Goal: Check status: Check status

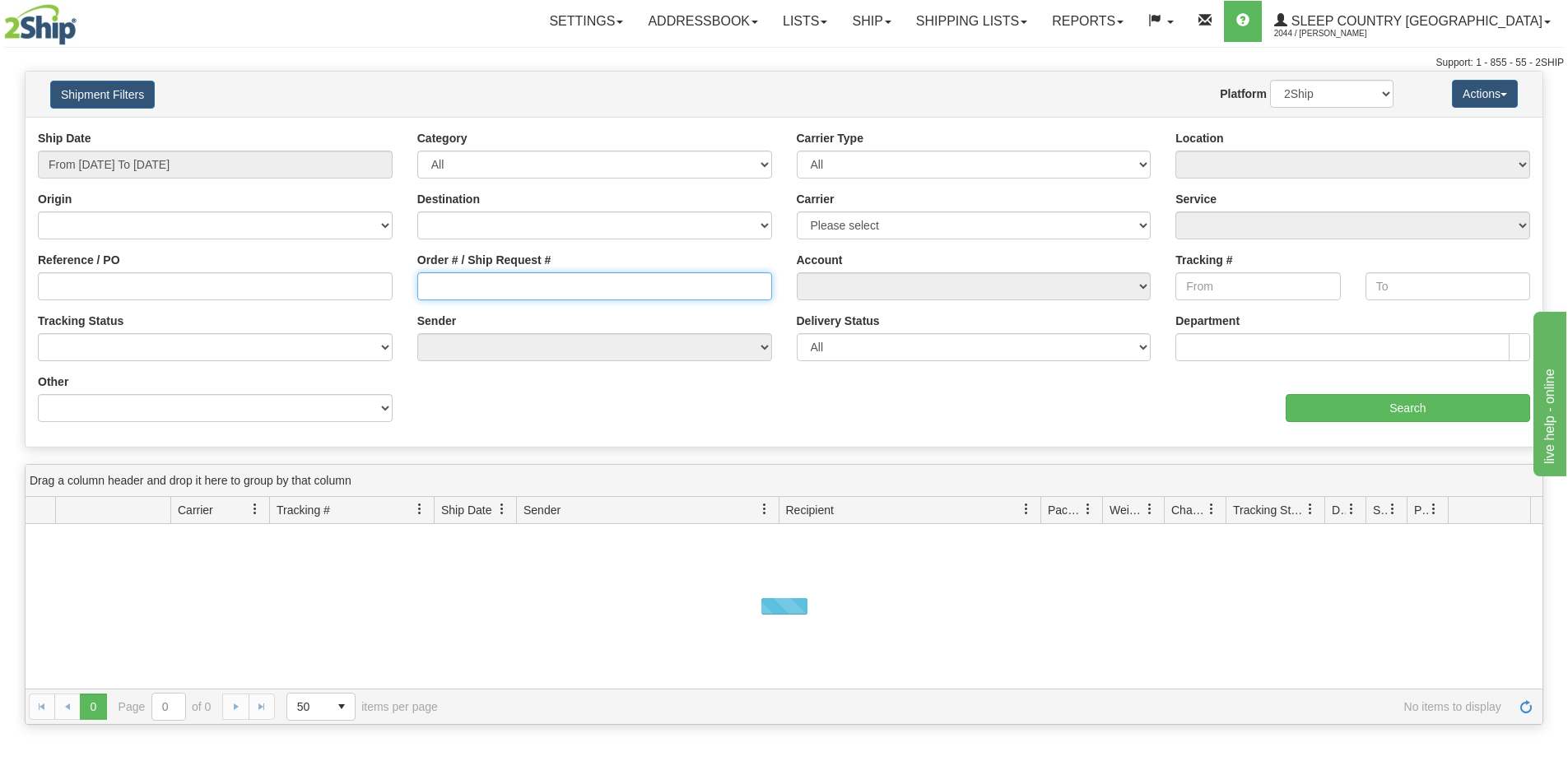
click at [469, 281] on input "Order # / Ship Request #" at bounding box center [594, 286] width 354 height 28
paste input "1053194"
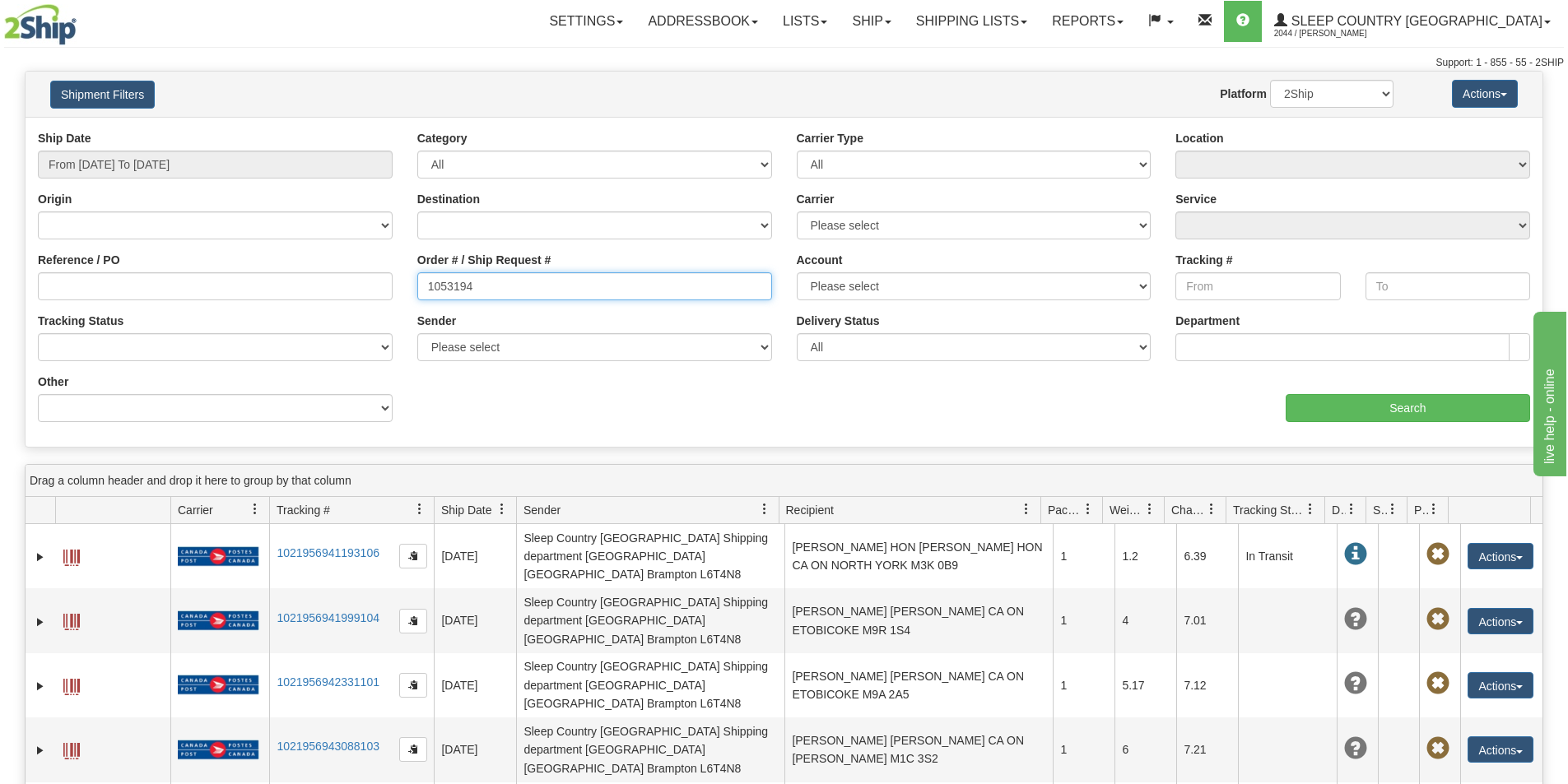
click at [427, 289] on input "1053194" at bounding box center [594, 286] width 354 height 28
click at [511, 284] on input "1053194" at bounding box center [594, 286] width 354 height 28
click at [431, 291] on input "1053194" at bounding box center [594, 286] width 354 height 28
drag, startPoint x: 483, startPoint y: 288, endPoint x: 416, endPoint y: 275, distance: 68.2
click at [417, 275] on input "1053194" at bounding box center [594, 286] width 354 height 28
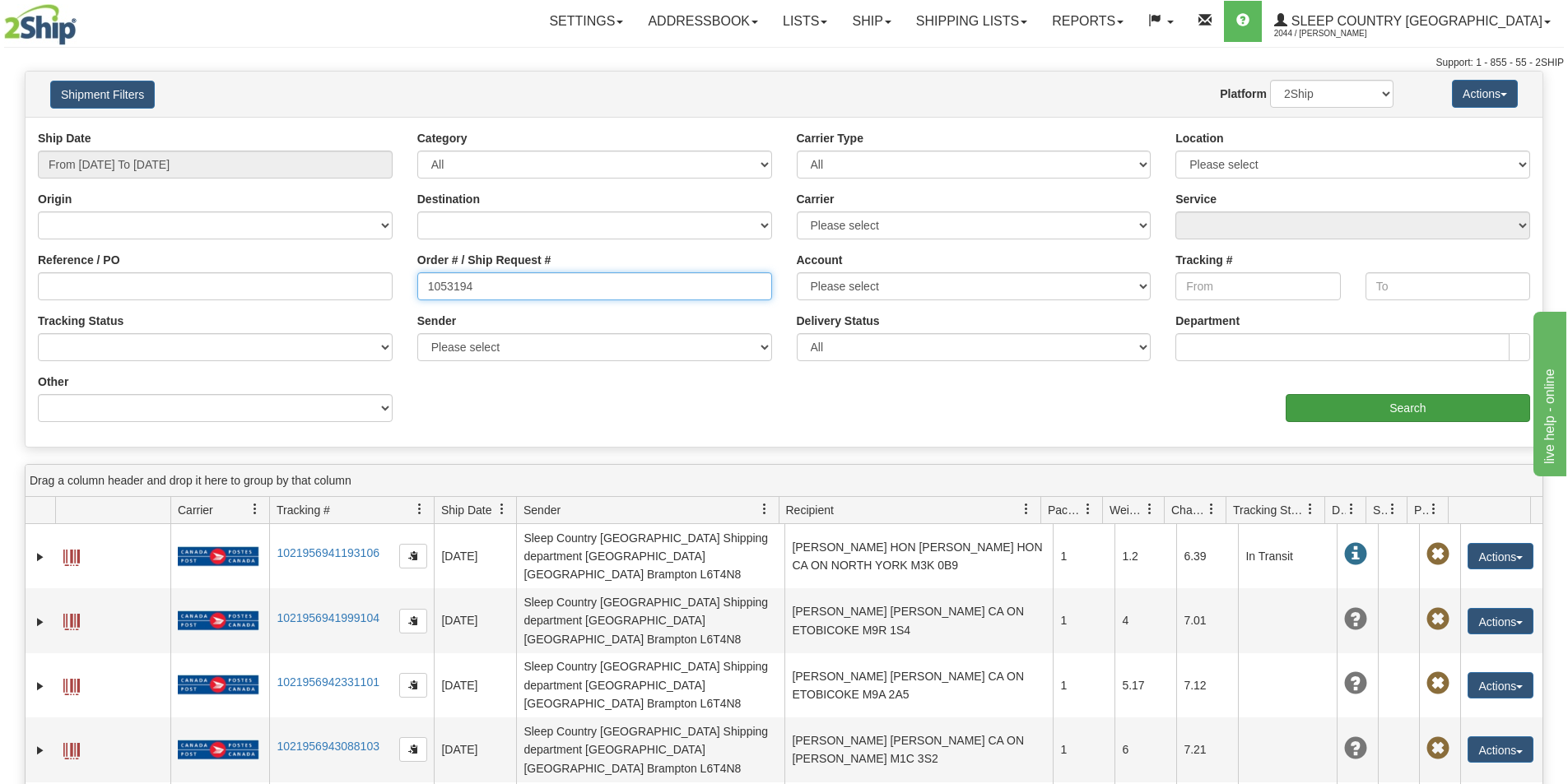
type input "1053194"
click at [1444, 408] on input "Search" at bounding box center [1407, 408] width 244 height 28
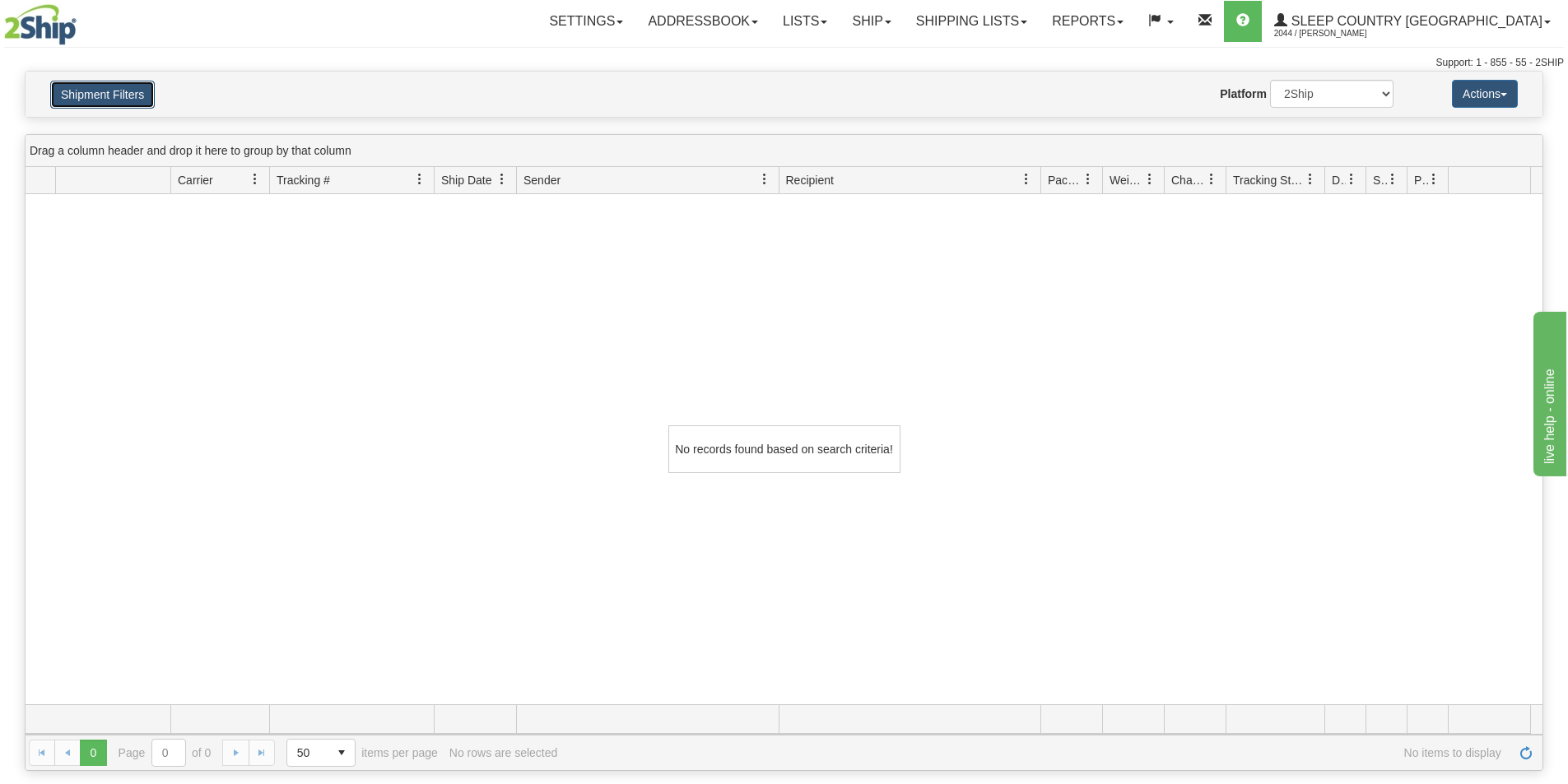
click at [109, 99] on button "Shipment Filters" at bounding box center [102, 94] width 104 height 28
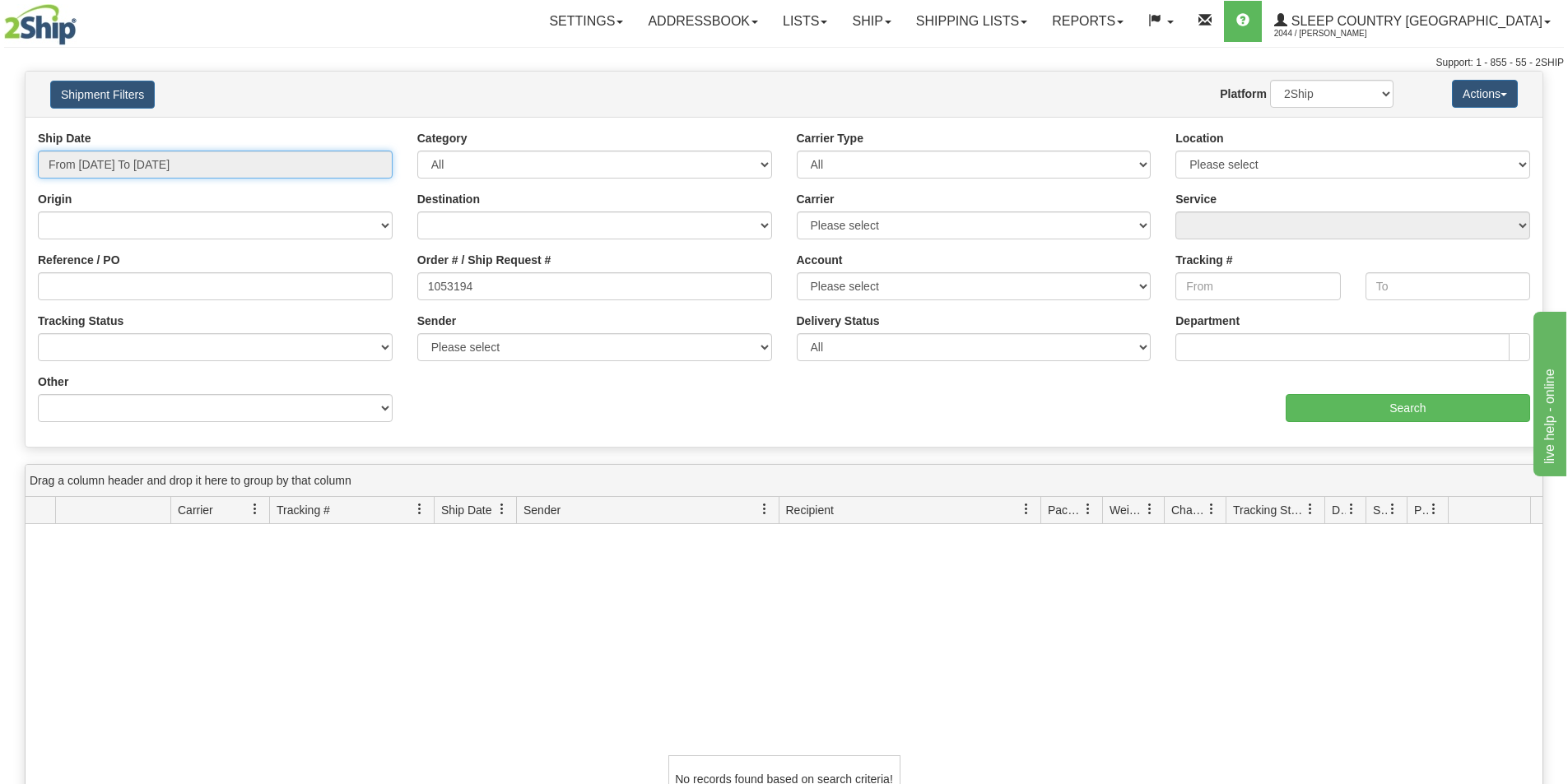
click at [133, 160] on input "From [DATE] To [DATE]" at bounding box center [215, 164] width 354 height 28
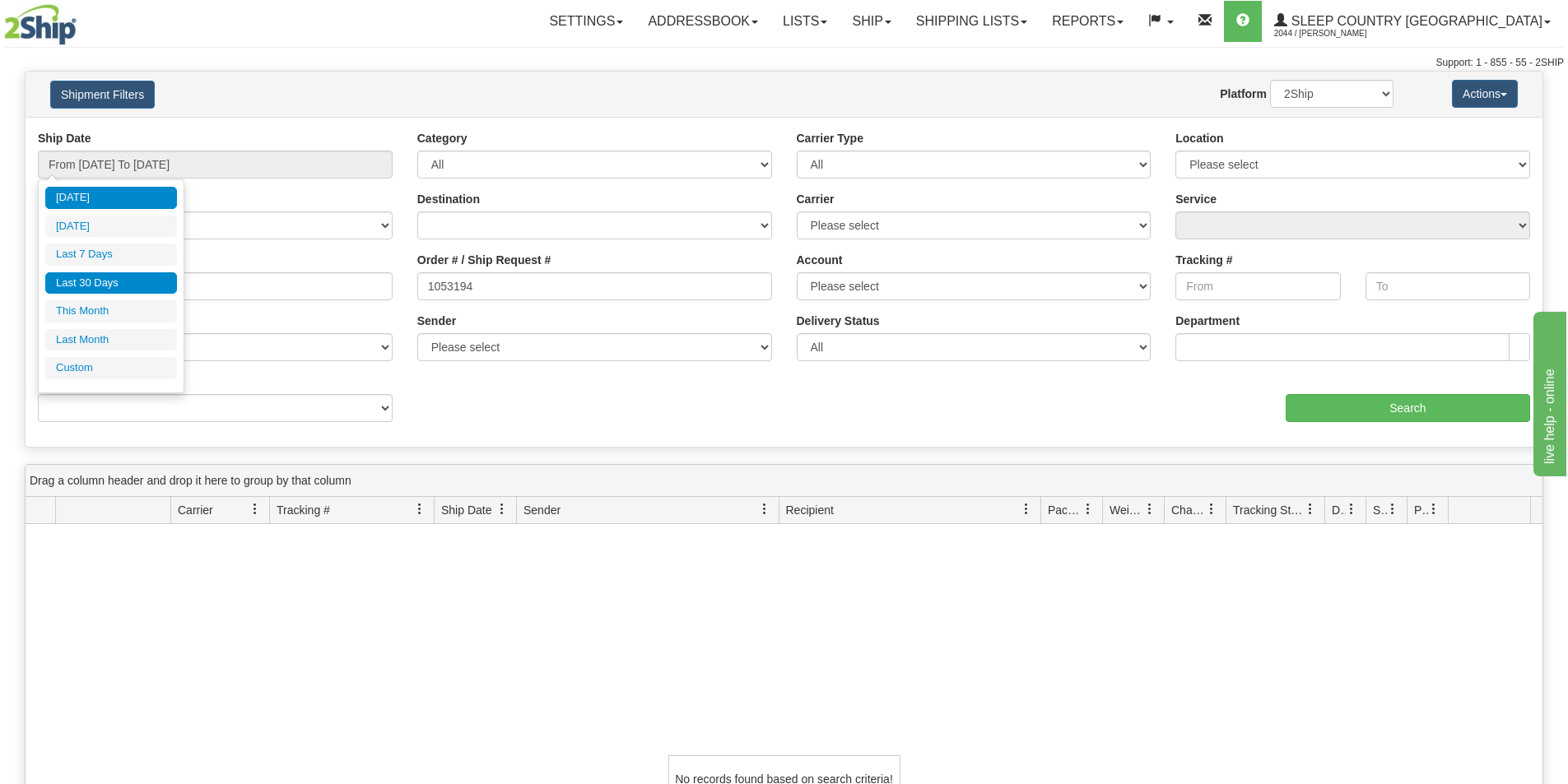
click at [109, 283] on li "Last 30 Days" at bounding box center [111, 283] width 132 height 22
type input "From [DATE] To [DATE]"
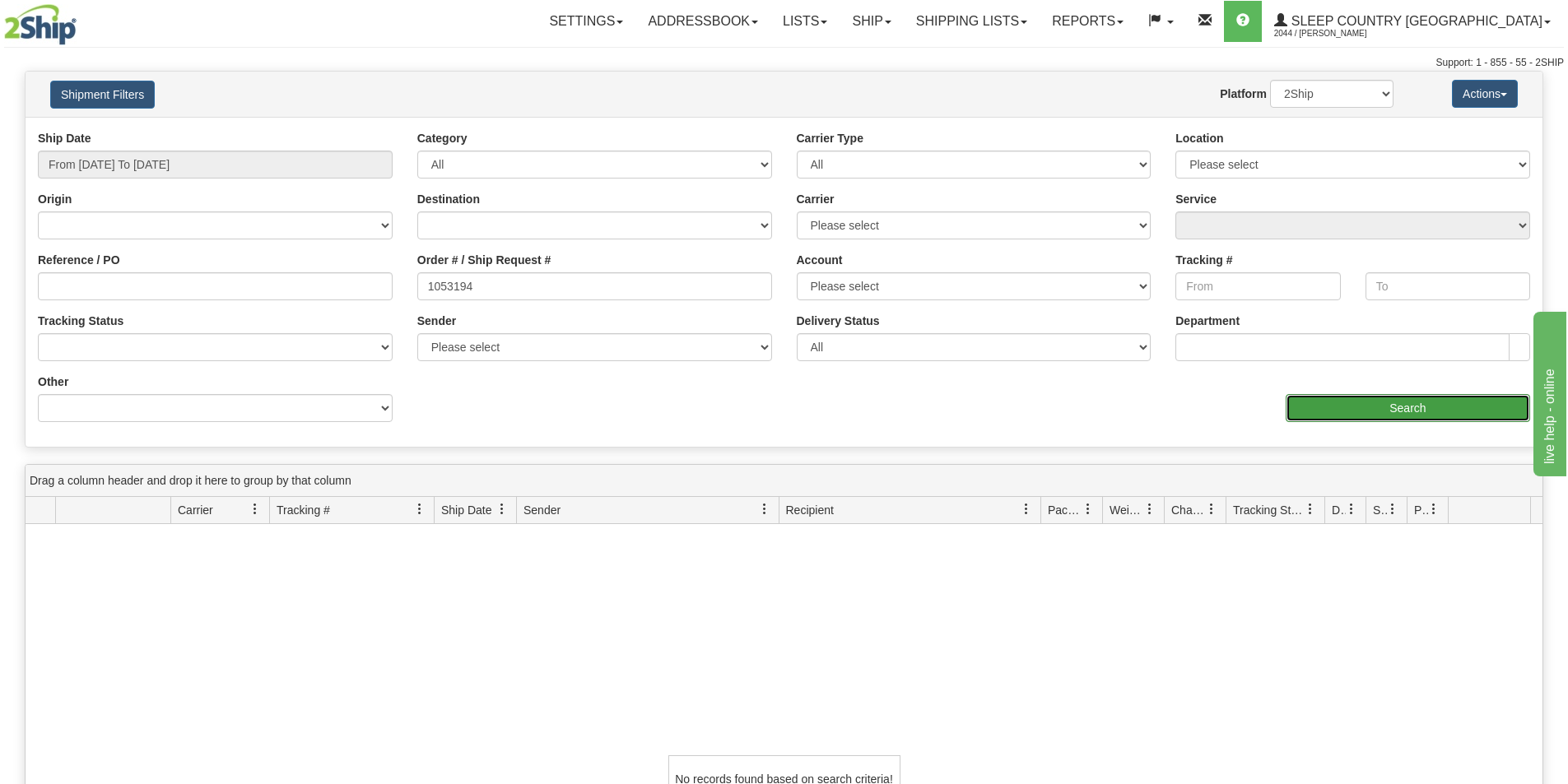
click at [1450, 411] on input "Search" at bounding box center [1407, 408] width 244 height 28
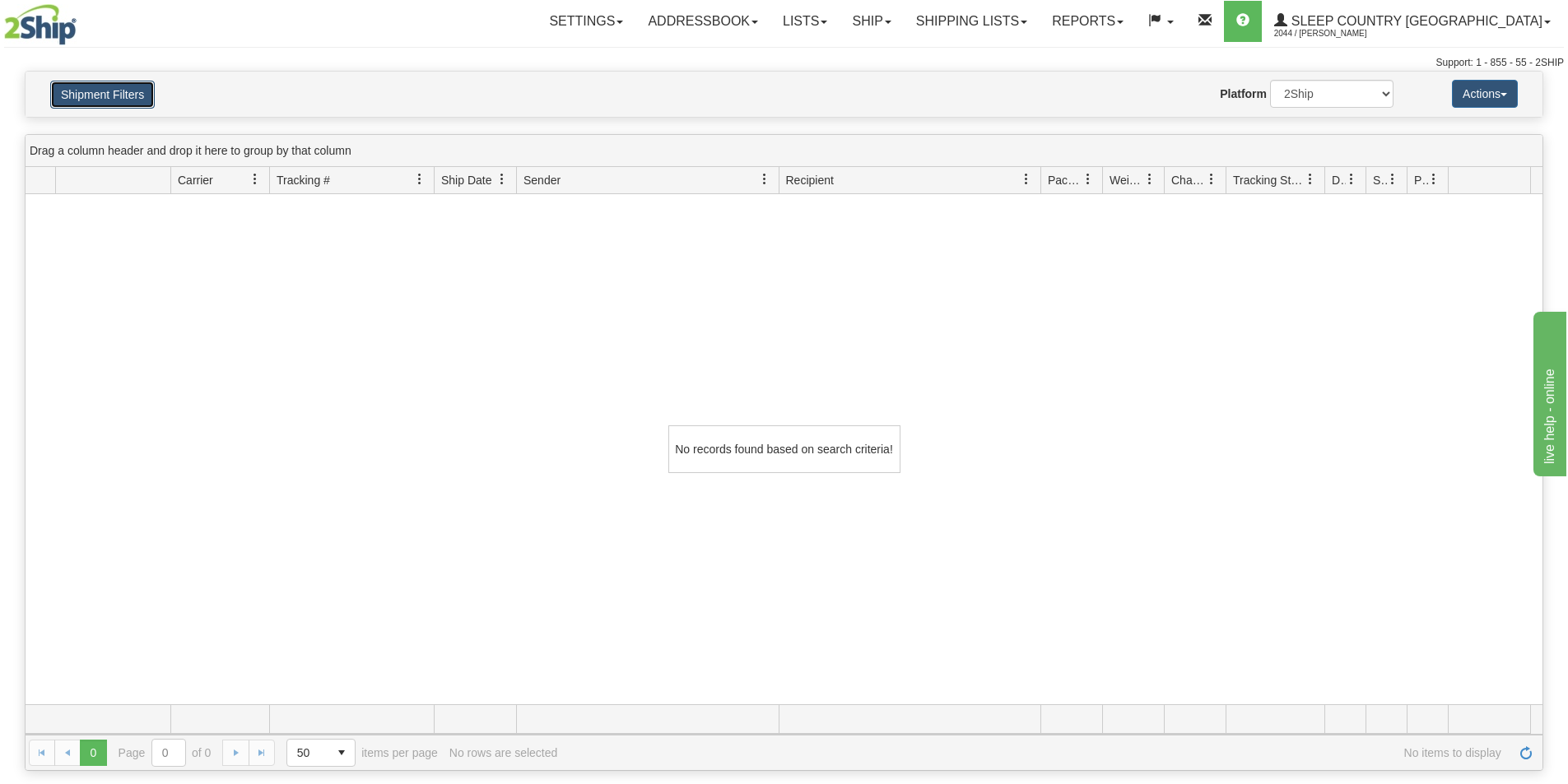
click at [102, 96] on button "Shipment Filters" at bounding box center [102, 94] width 104 height 28
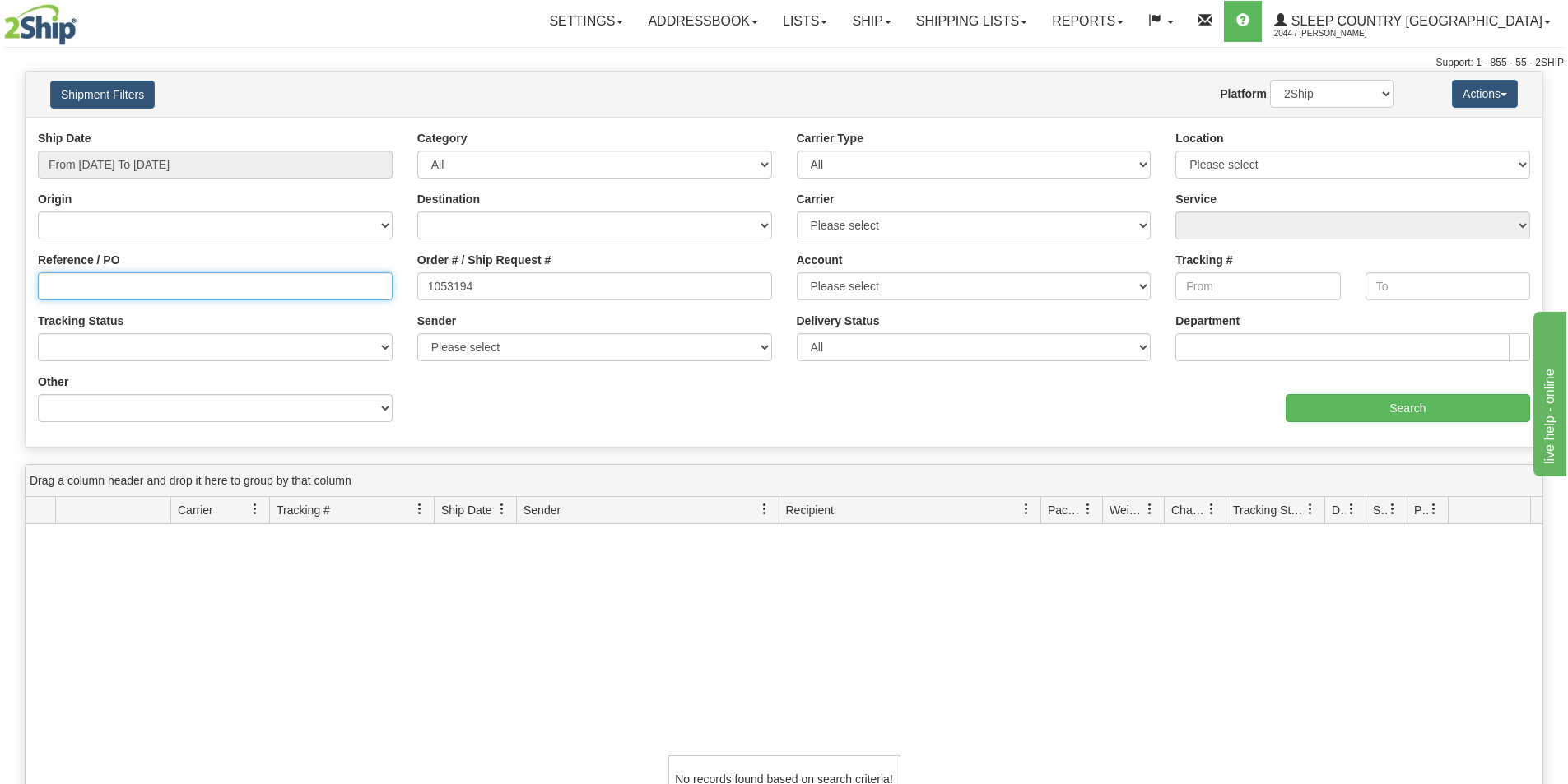
click at [81, 293] on input "Reference / PO" at bounding box center [215, 286] width 354 height 28
paste input "1053194"
type input "1053194"
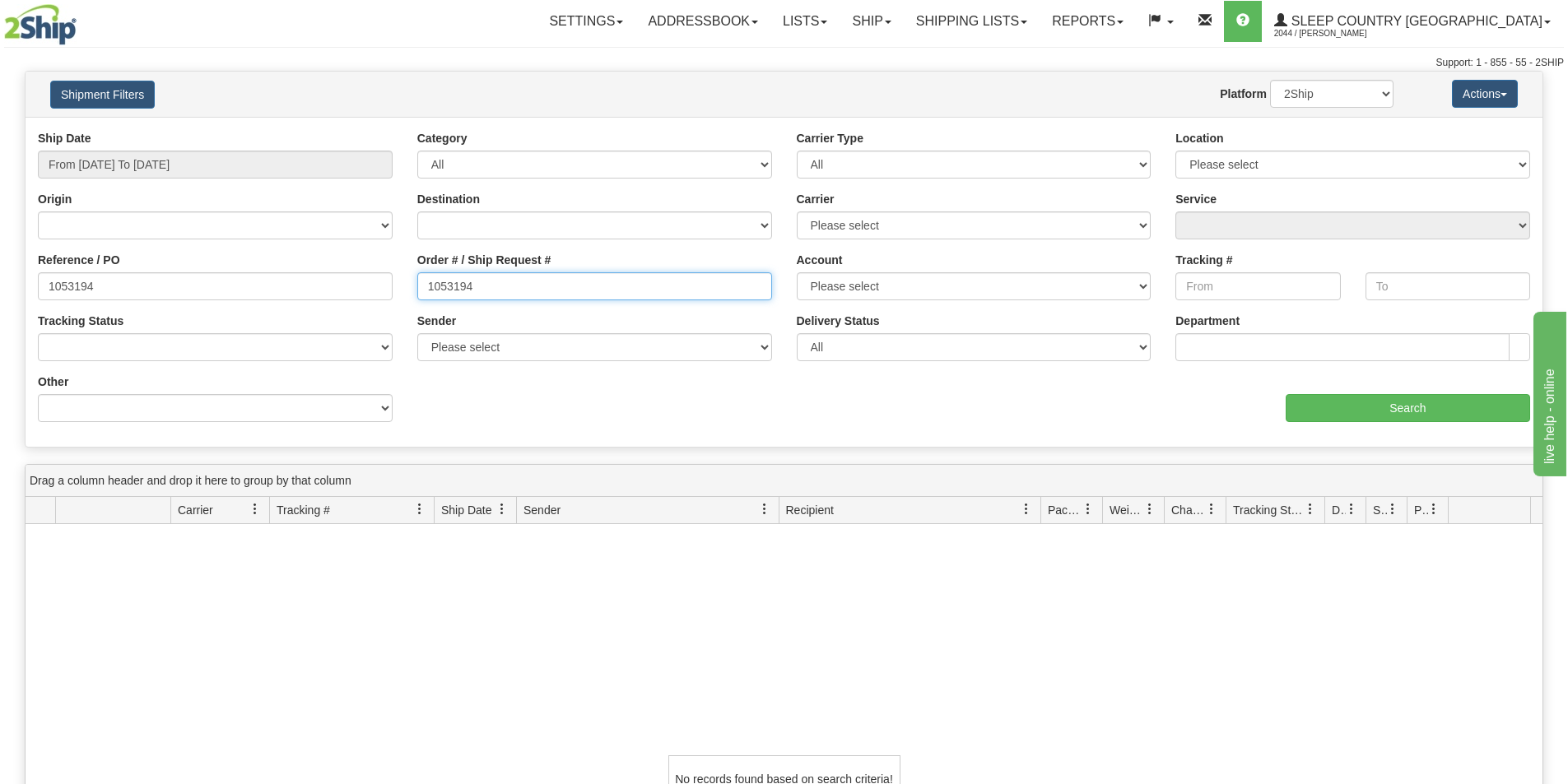
drag, startPoint x: 484, startPoint y: 278, endPoint x: 261, endPoint y: 281, distance: 223.0
click at [268, 130] on div "Reference / PO 1053194 Order # / Ship Request # 1053194 Account Please select C…" at bounding box center [784, 130] width 1517 height 0
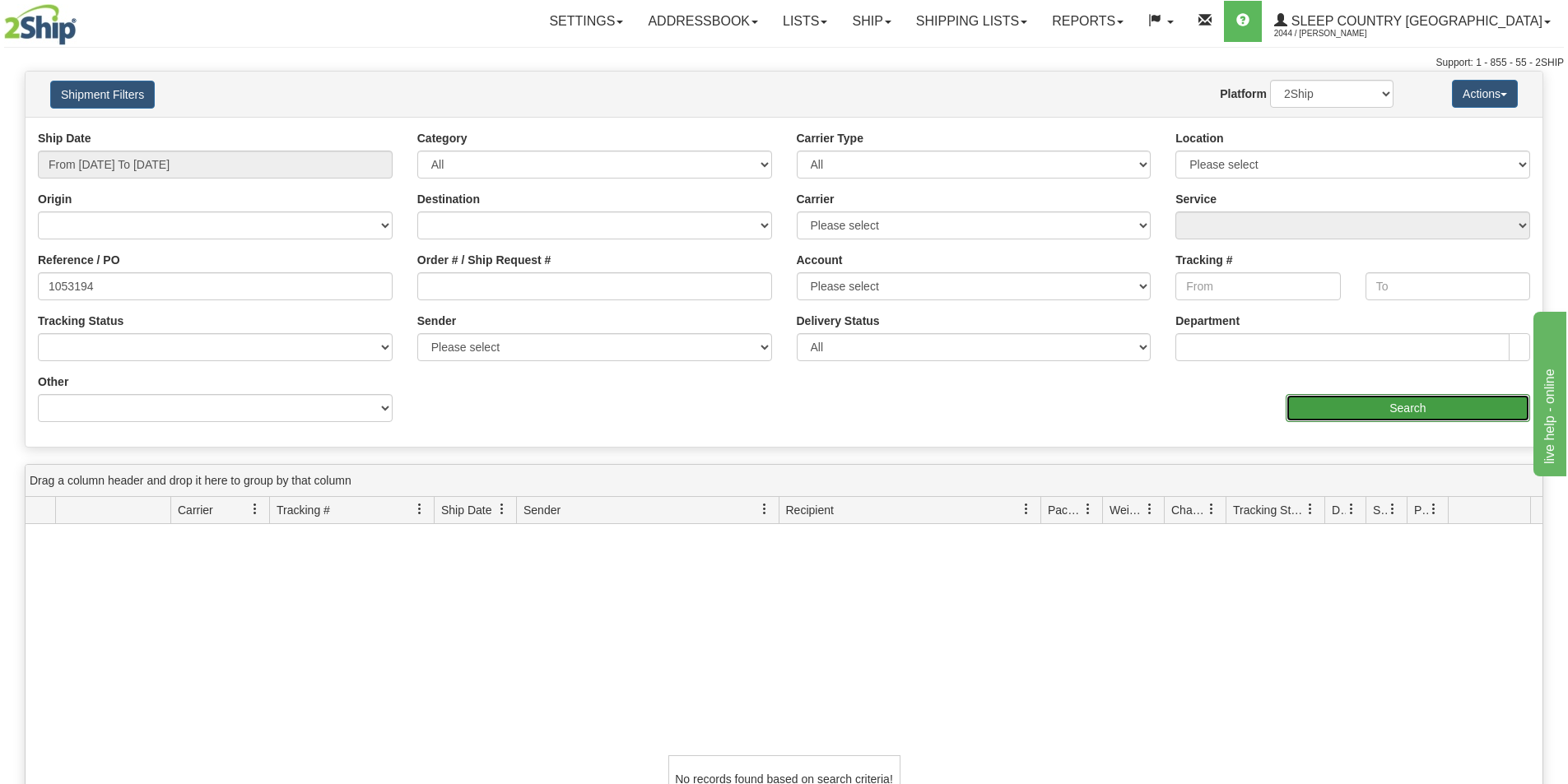
click at [1382, 403] on input "Search" at bounding box center [1407, 408] width 244 height 28
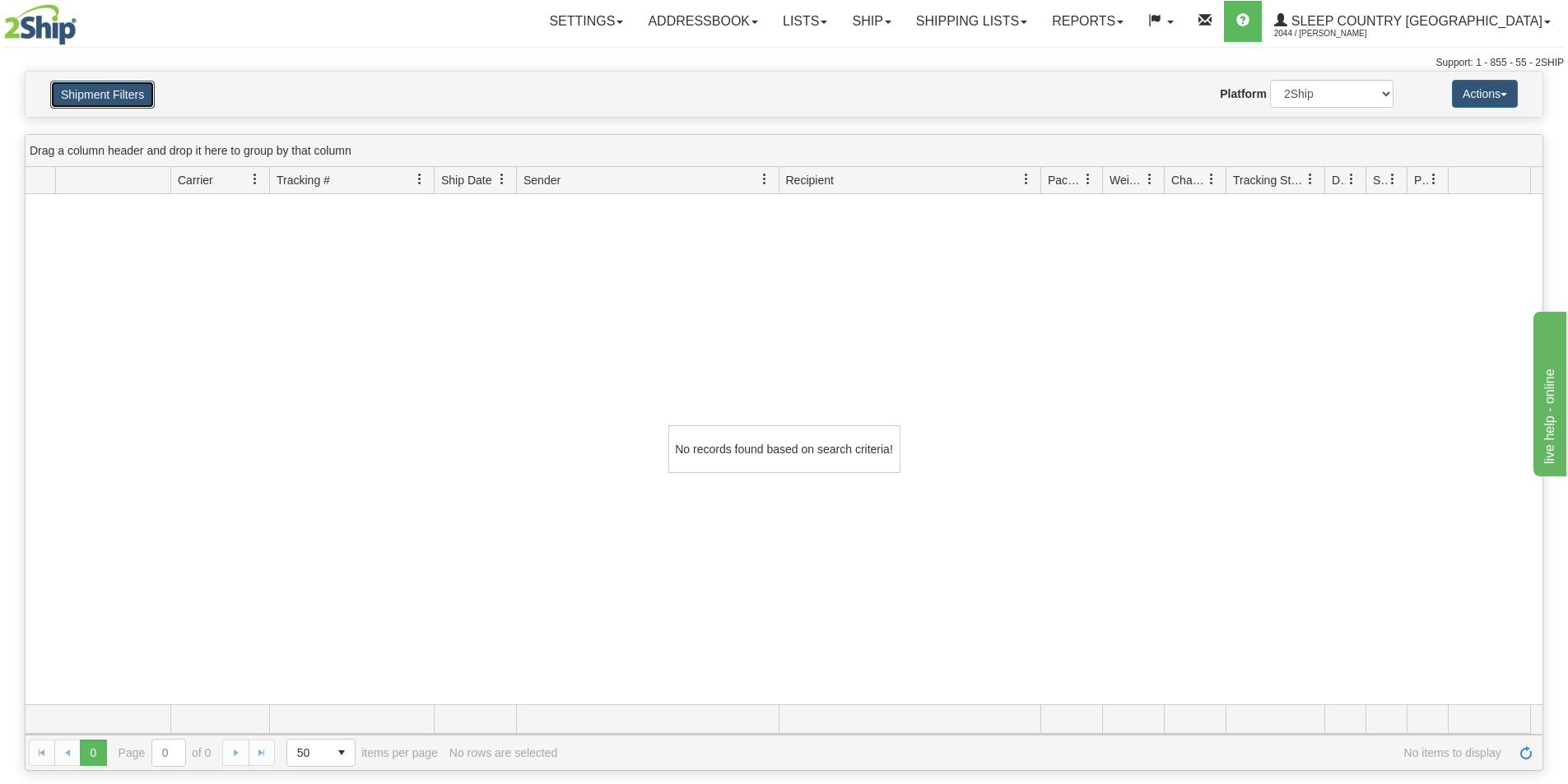
click at [107, 81] on button "Shipment Filters" at bounding box center [102, 94] width 104 height 28
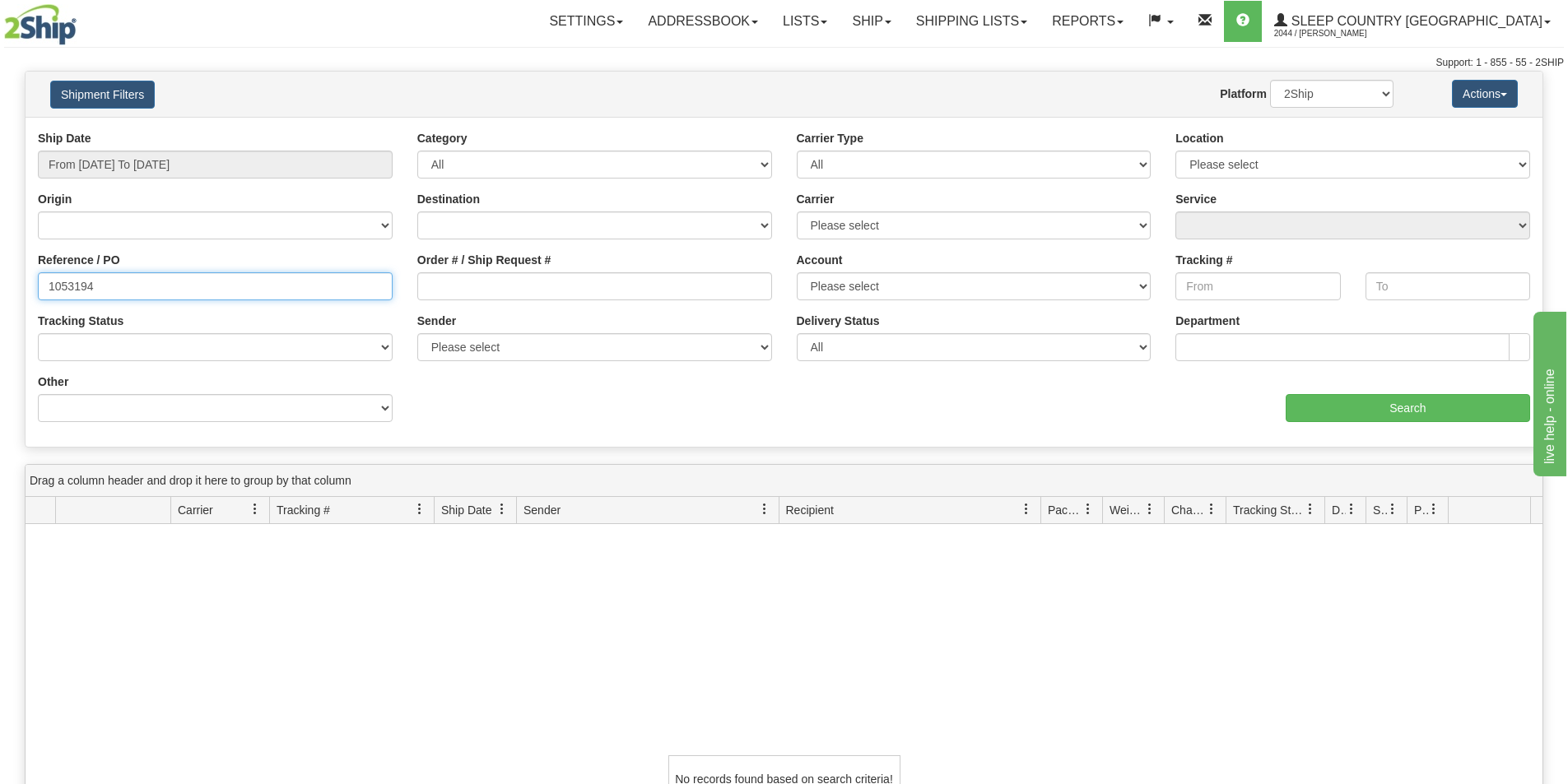
click at [50, 283] on input "1053194" at bounding box center [215, 286] width 354 height 28
click at [239, 162] on input "From [DATE] To [DATE]" at bounding box center [215, 164] width 354 height 28
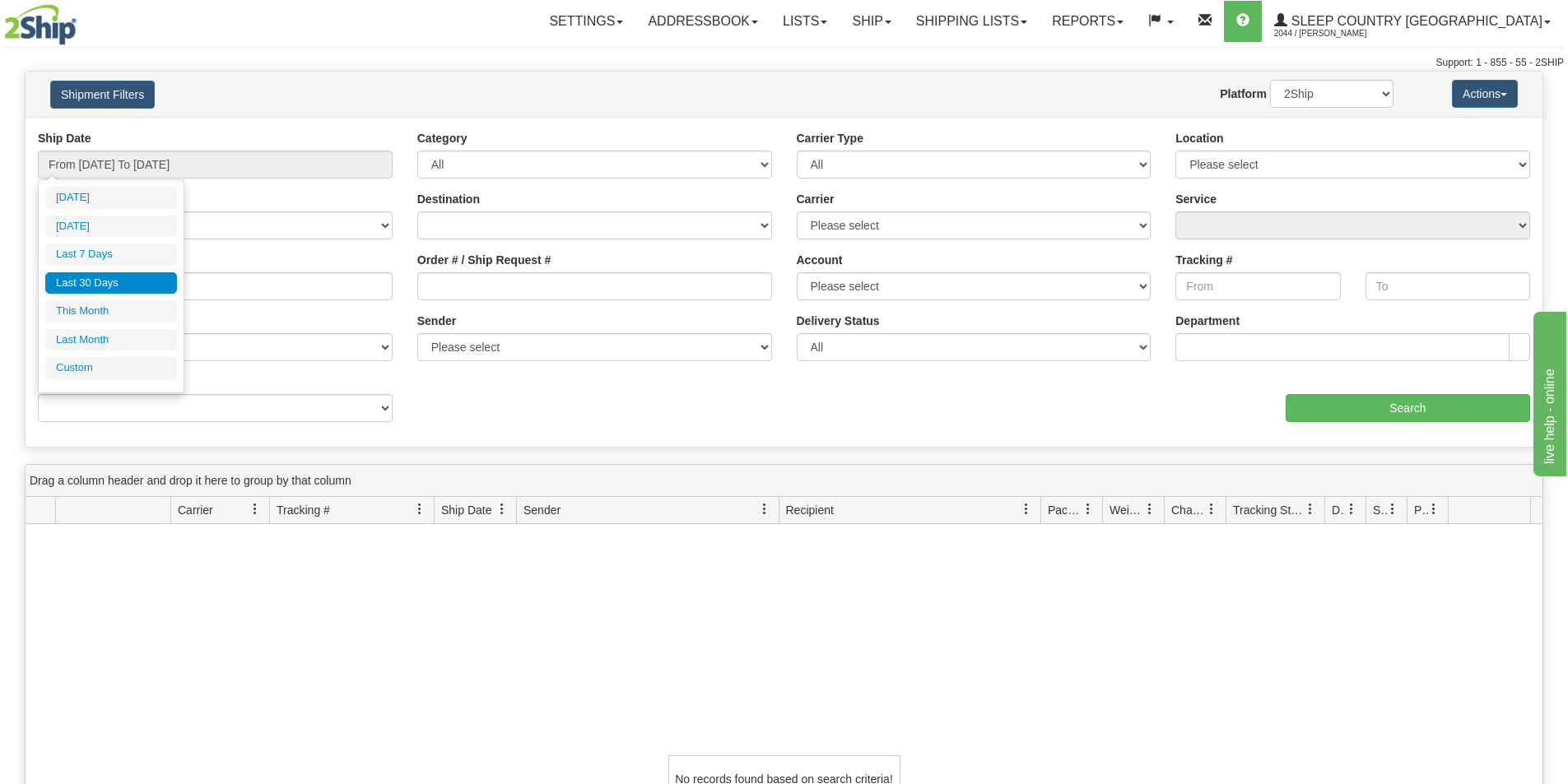
click at [90, 289] on li "Last 30 Days" at bounding box center [111, 283] width 132 height 22
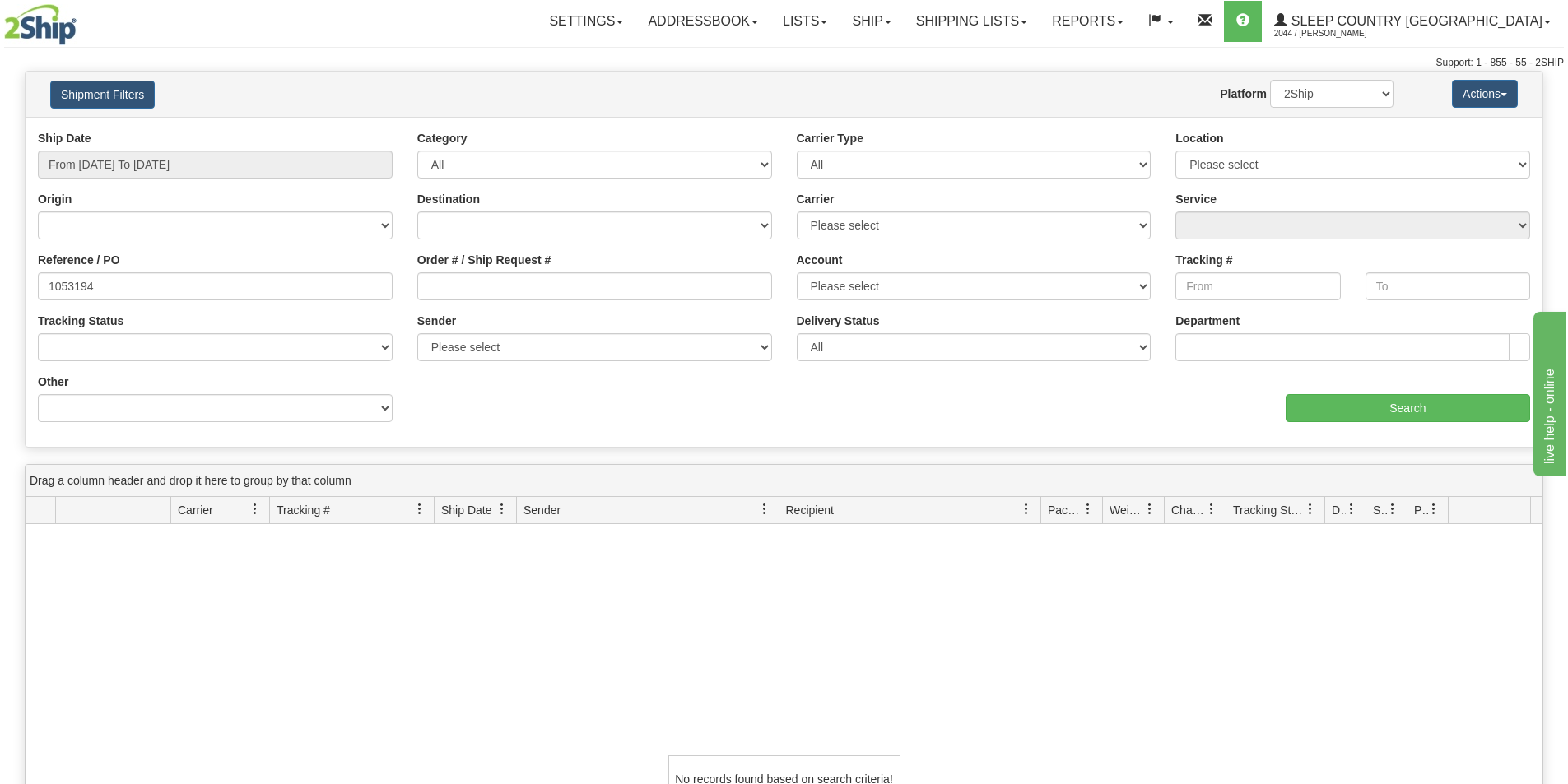
click at [432, 15] on div "Settings Shipping Preferences Fields Preferences New Addressbook Recipients" at bounding box center [919, 21] width 1285 height 41
click at [1390, 401] on input "Search" at bounding box center [1407, 408] width 244 height 28
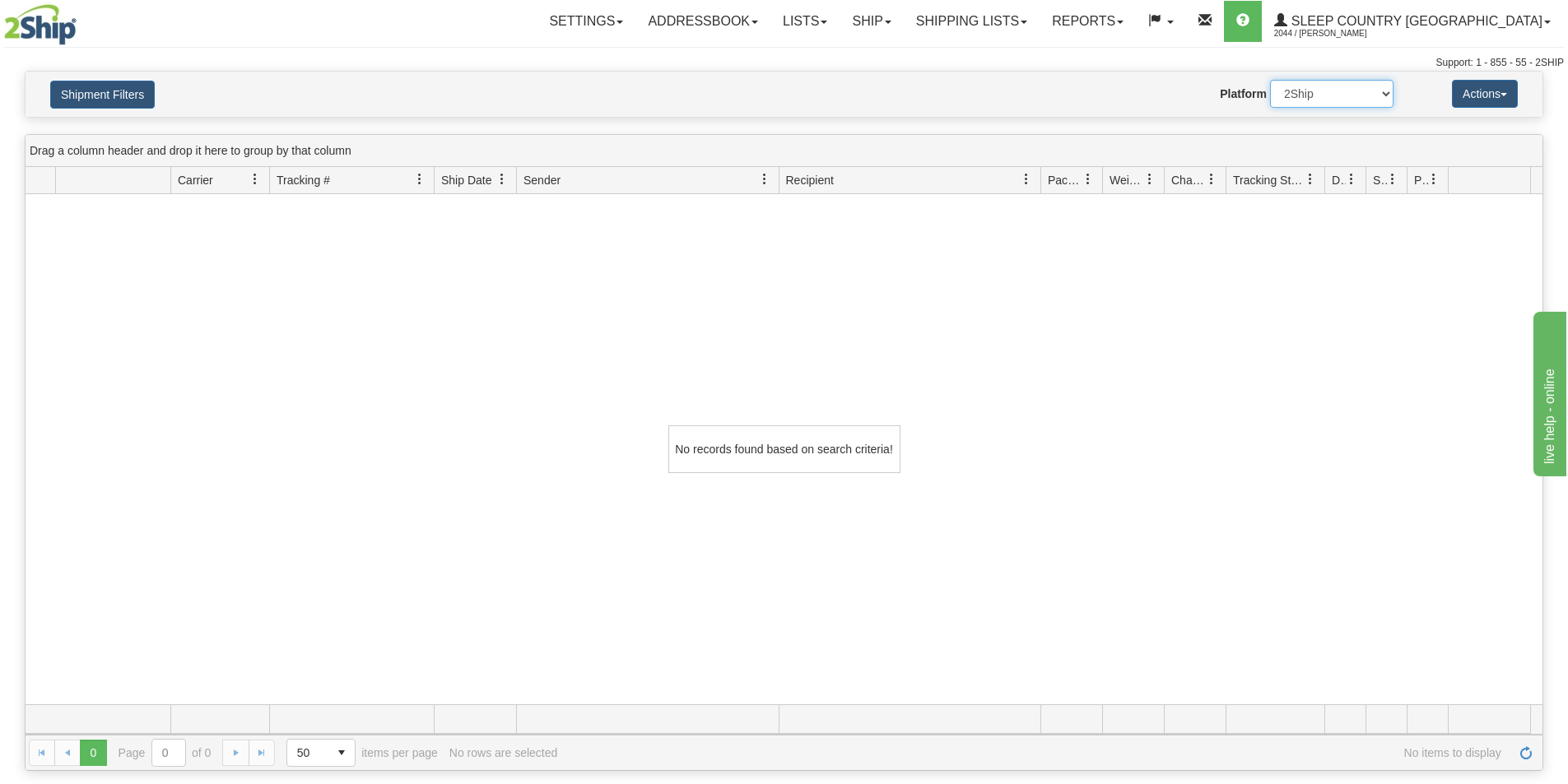
click at [1359, 101] on select "2Ship Imported" at bounding box center [1332, 94] width 124 height 28
select select "1"
click at [1270, 80] on select "2Ship Imported" at bounding box center [1332, 94] width 124 height 28
drag, startPoint x: 96, startPoint y: 89, endPoint x: 275, endPoint y: 212, distance: 217.2
click at [99, 92] on button "Shipment Filters" at bounding box center [102, 94] width 104 height 28
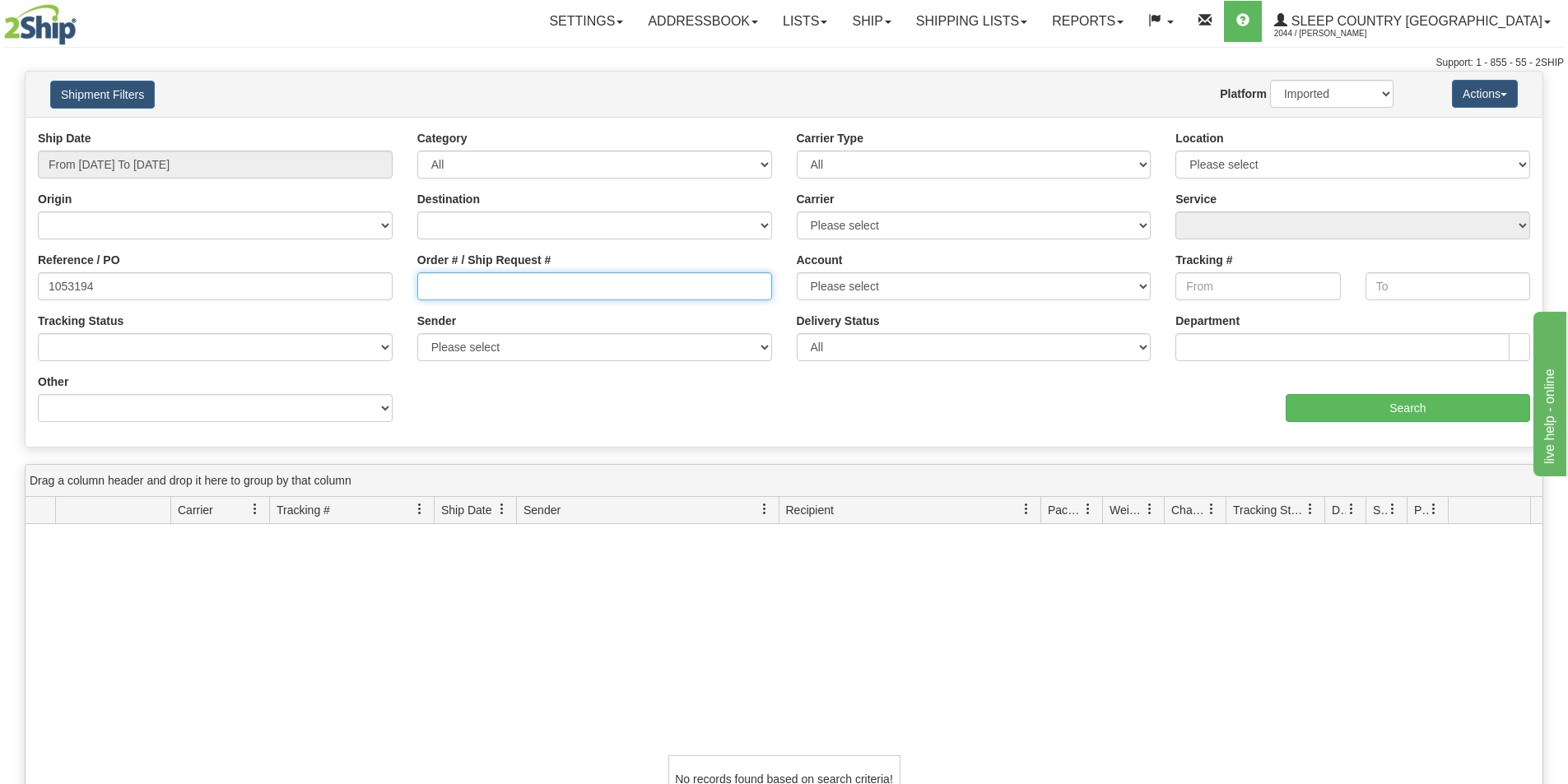
drag, startPoint x: 477, startPoint y: 281, endPoint x: 420, endPoint y: 289, distance: 57.6
click at [475, 283] on input "Order # / Ship Request #" at bounding box center [594, 286] width 354 height 28
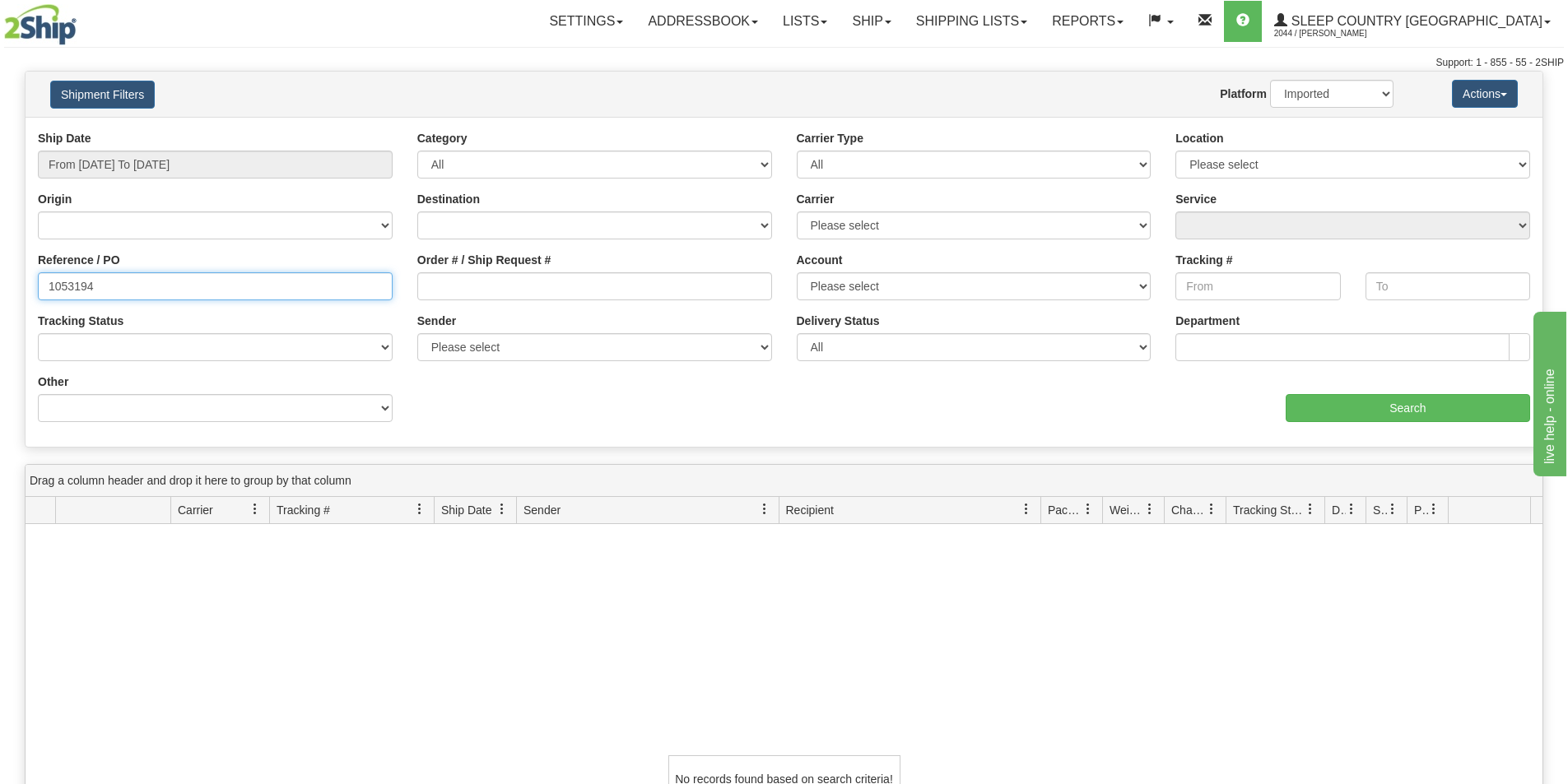
click at [143, 282] on input "1053194" at bounding box center [215, 286] width 354 height 28
click at [236, 158] on input "From [DATE] To [DATE]" at bounding box center [215, 164] width 354 height 28
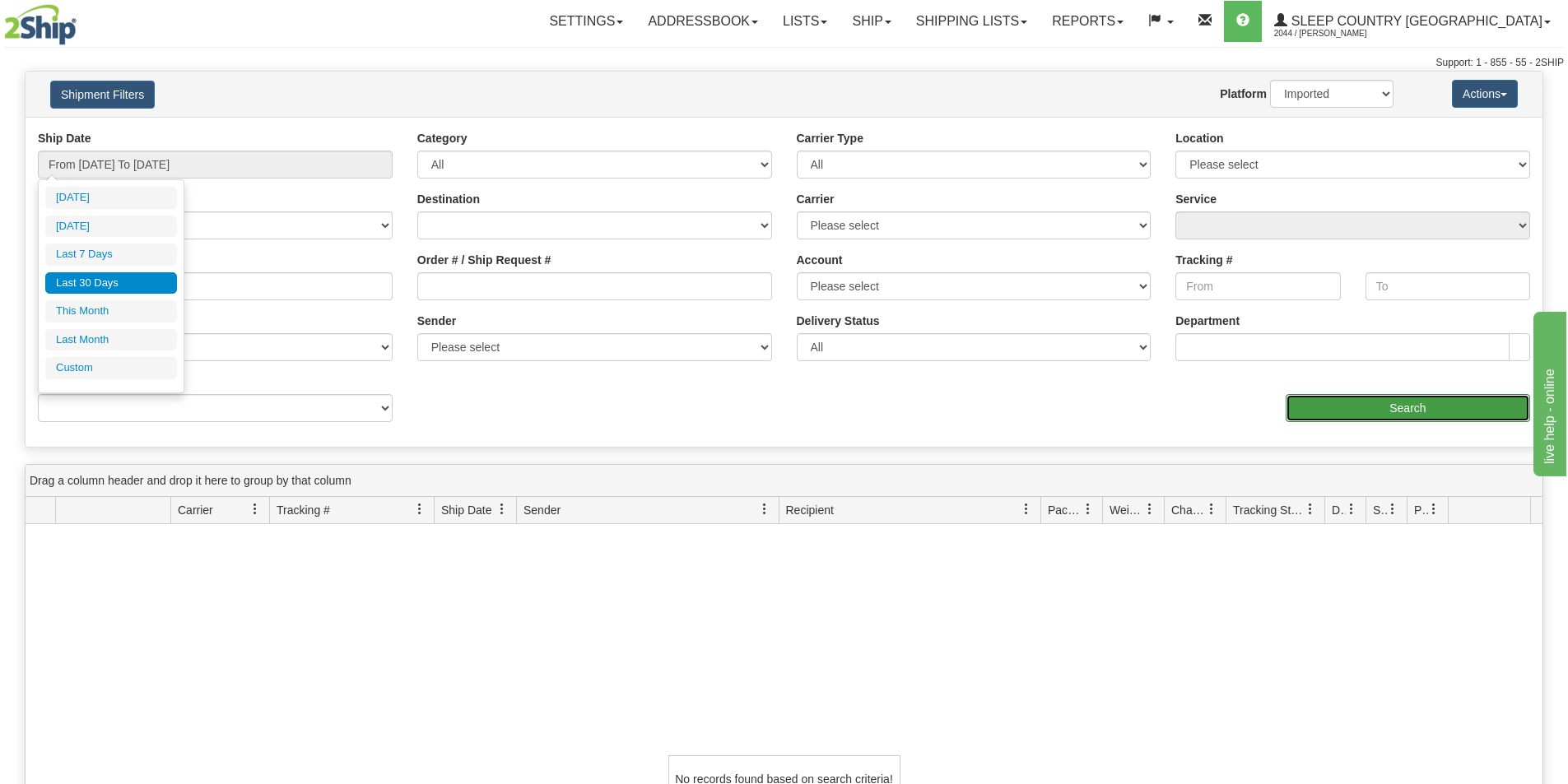
click at [1419, 406] on input "Search" at bounding box center [1407, 408] width 244 height 28
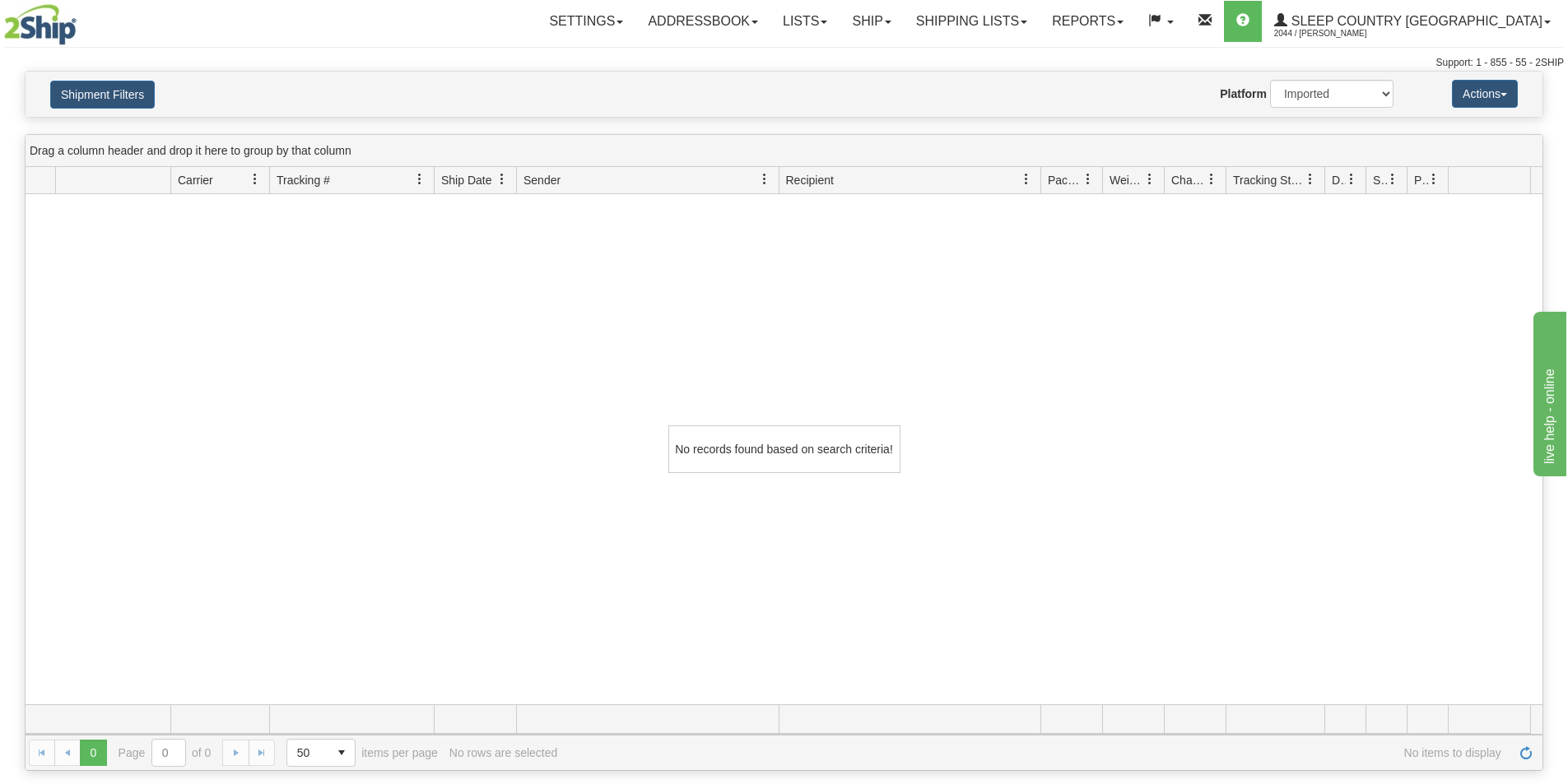
click at [351, 419] on div "No records found based on search criteria!" at bounding box center [784, 450] width 1517 height 511
drag, startPoint x: 1050, startPoint y: 17, endPoint x: 1061, endPoint y: 59, distance: 43.4
click at [1039, 17] on link "Shipping lists" at bounding box center [971, 21] width 135 height 41
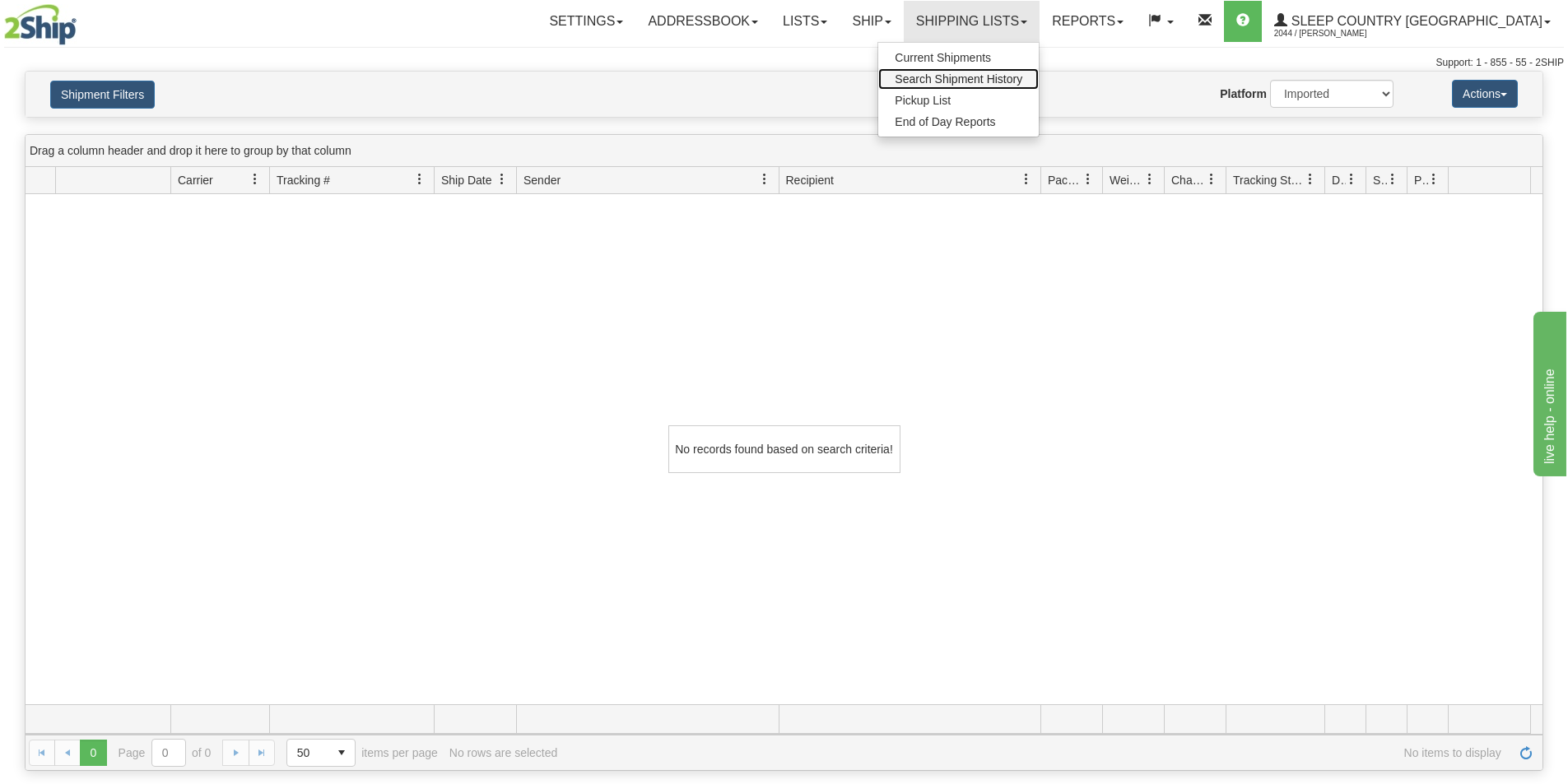
click at [1038, 70] on link "Search Shipment History" at bounding box center [958, 79] width 161 height 22
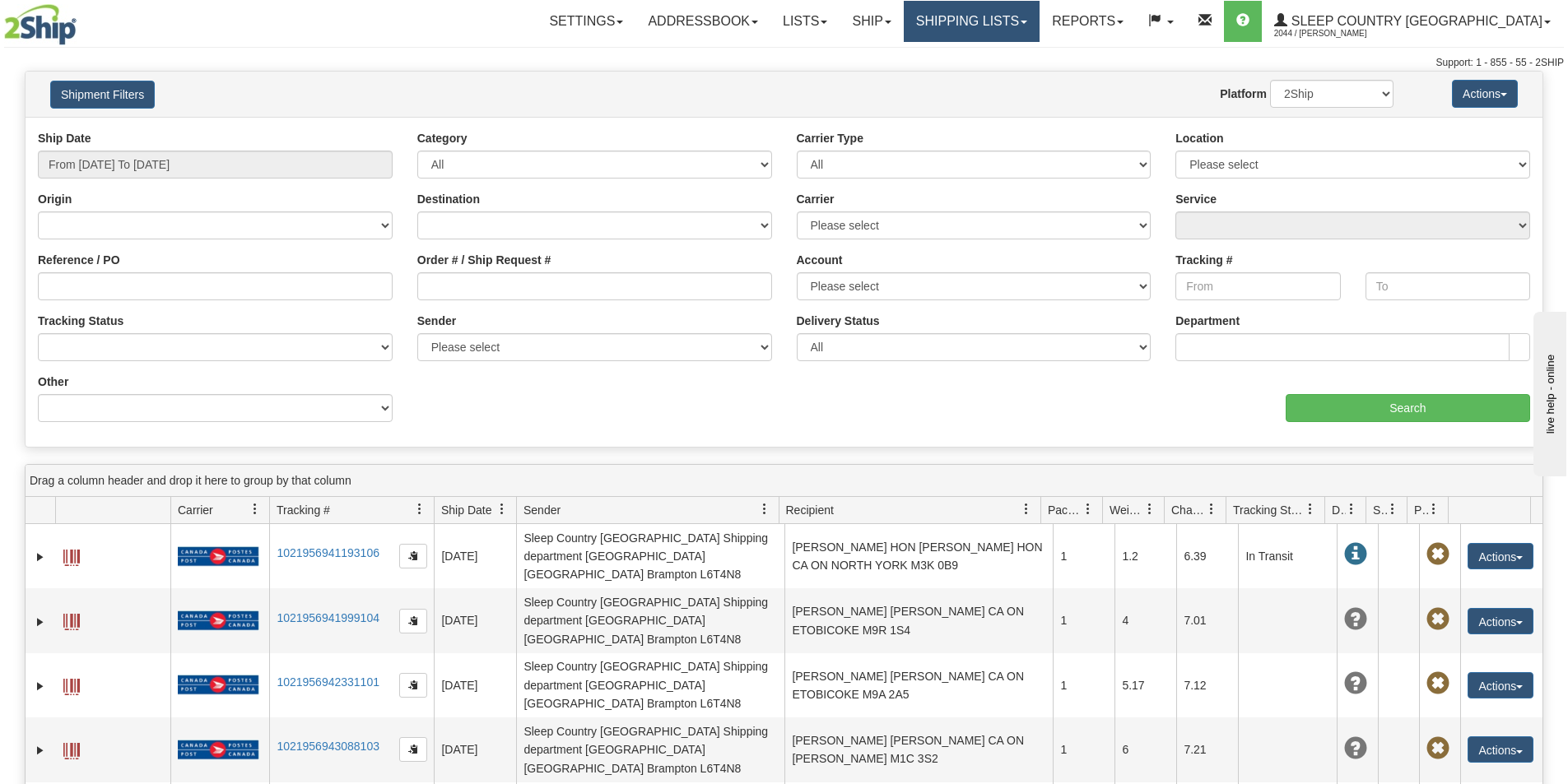
click at [1037, 20] on link "Shipping lists" at bounding box center [971, 21] width 135 height 41
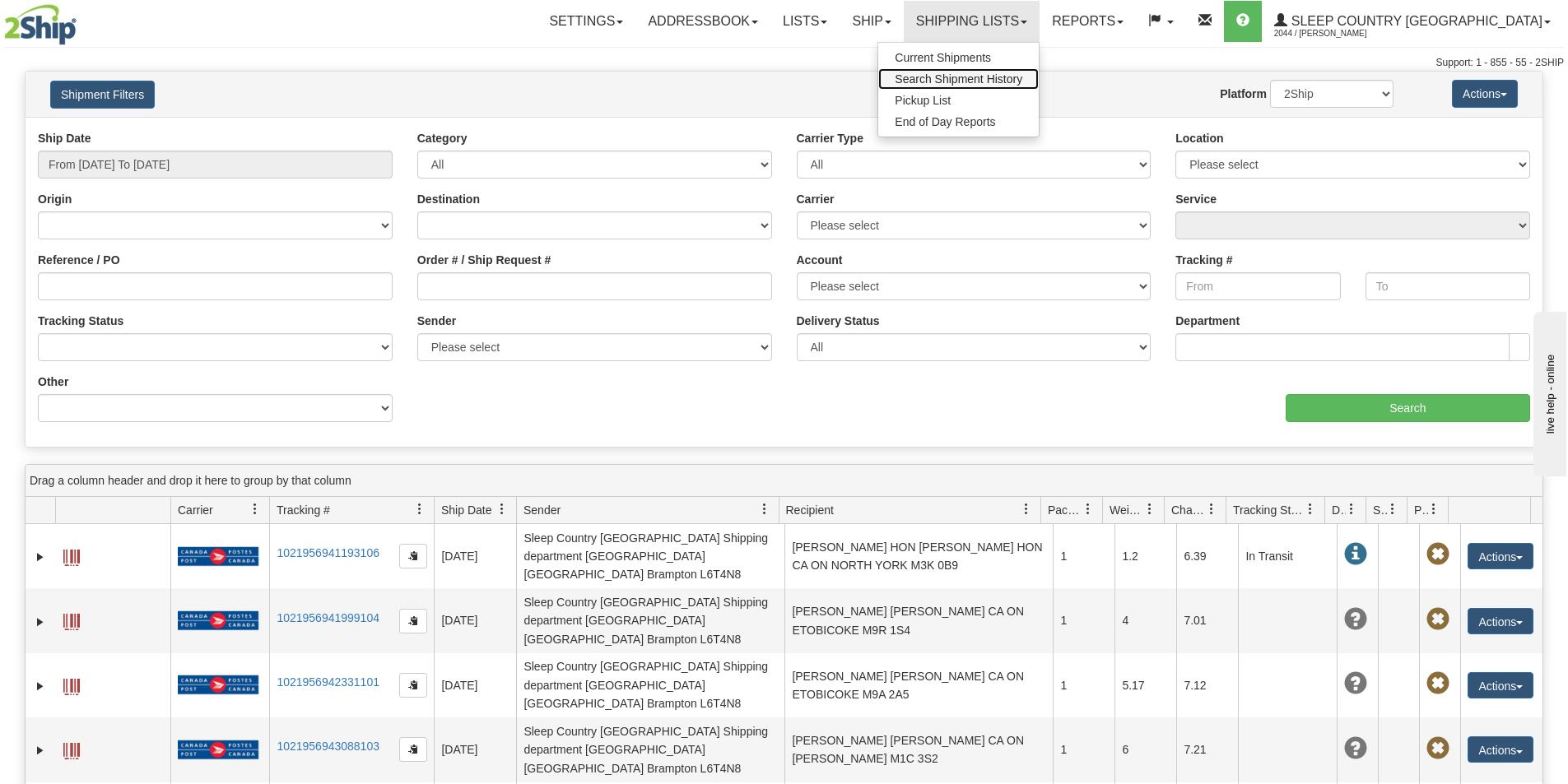
click at [1022, 74] on span "Search Shipment History" at bounding box center [958, 79] width 127 height 13
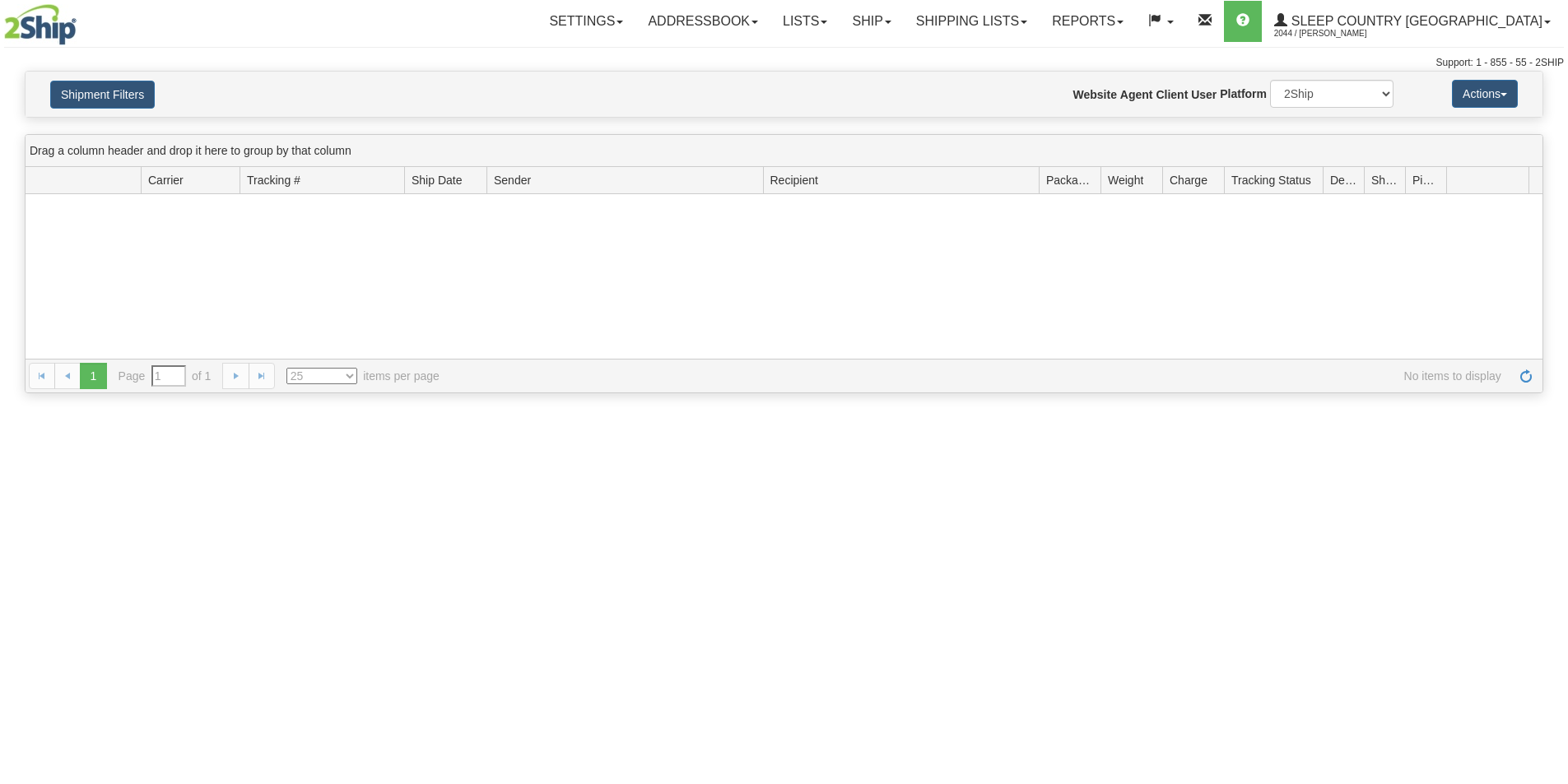
type input "From [DATE] To [DATE]"
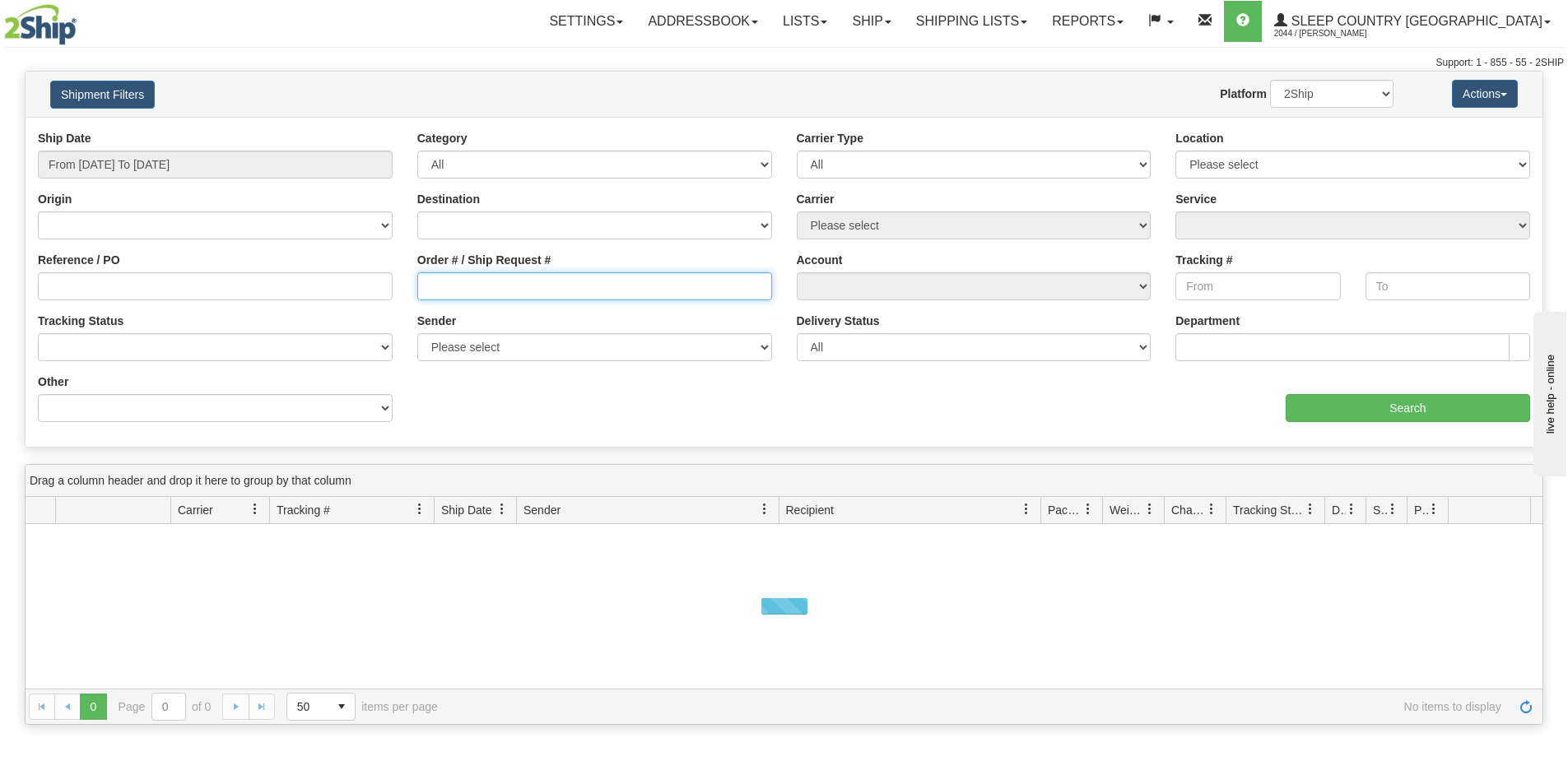
click at [603, 281] on input "Order # / Ship Request #" at bounding box center [594, 286] width 354 height 28
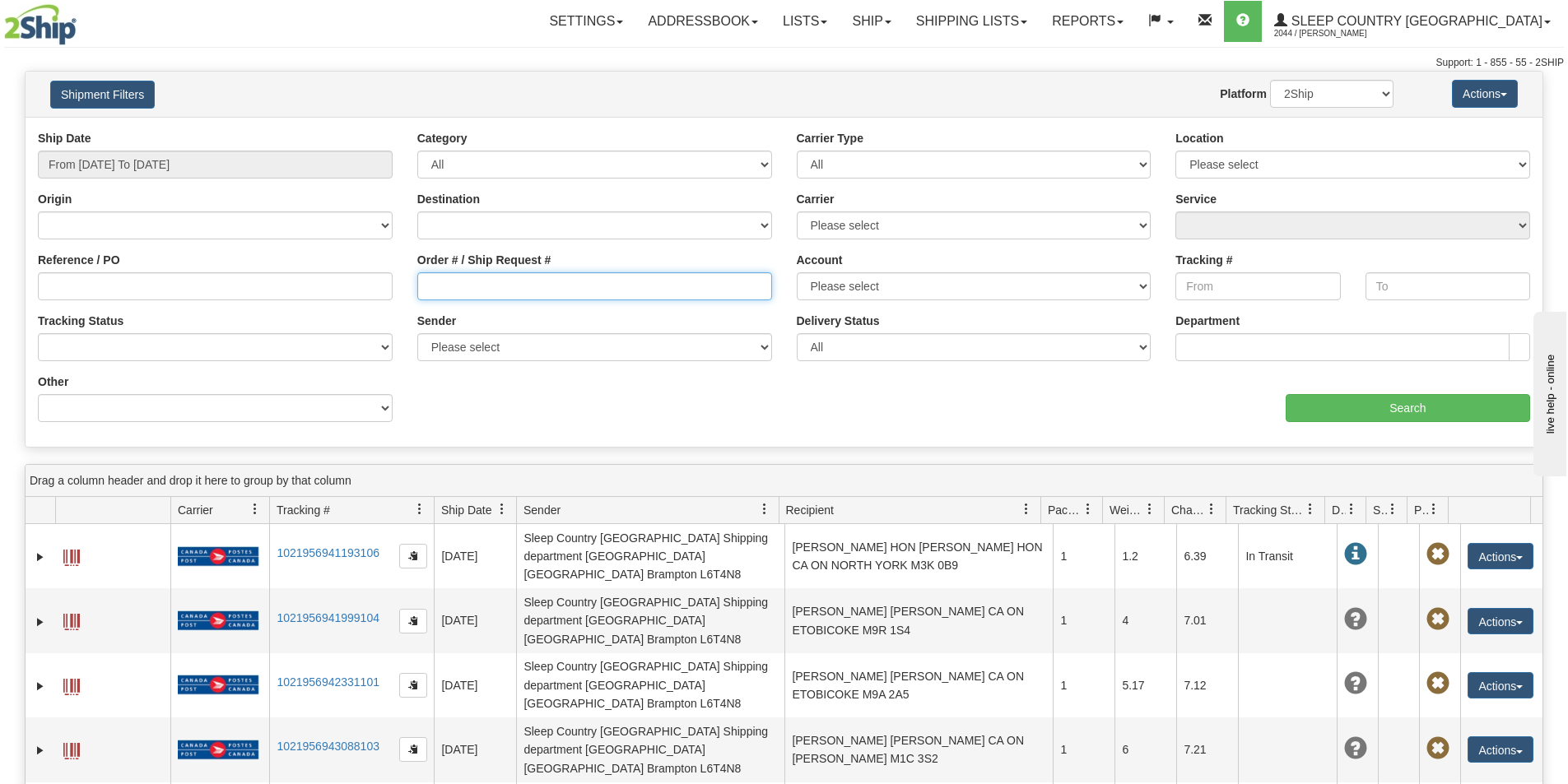
click at [474, 287] on input "Order # / Ship Request #" at bounding box center [594, 286] width 354 height 28
click at [420, 281] on input "Order # / Ship Request #" at bounding box center [594, 286] width 354 height 28
paste input "9000H995140"
click at [427, 284] on input "9000H995140" at bounding box center [594, 286] width 354 height 28
type input "9000H995140"
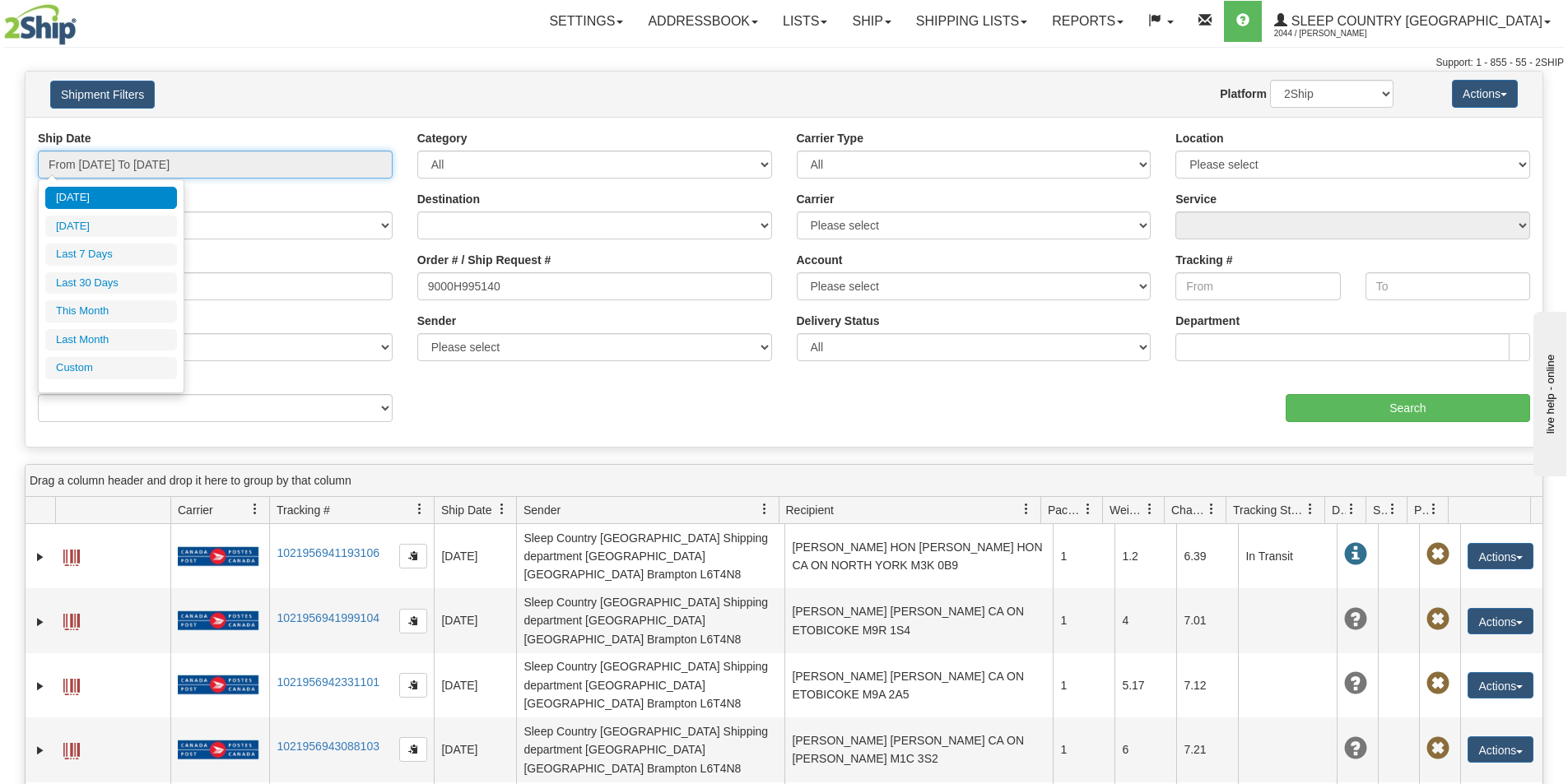
drag, startPoint x: 224, startPoint y: 174, endPoint x: 166, endPoint y: 239, distance: 87.1
click at [223, 173] on input "From [DATE] To [DATE]" at bounding box center [215, 164] width 354 height 28
click at [132, 284] on li "Last 30 Days" at bounding box center [111, 283] width 132 height 22
type input "From [DATE] To [DATE]"
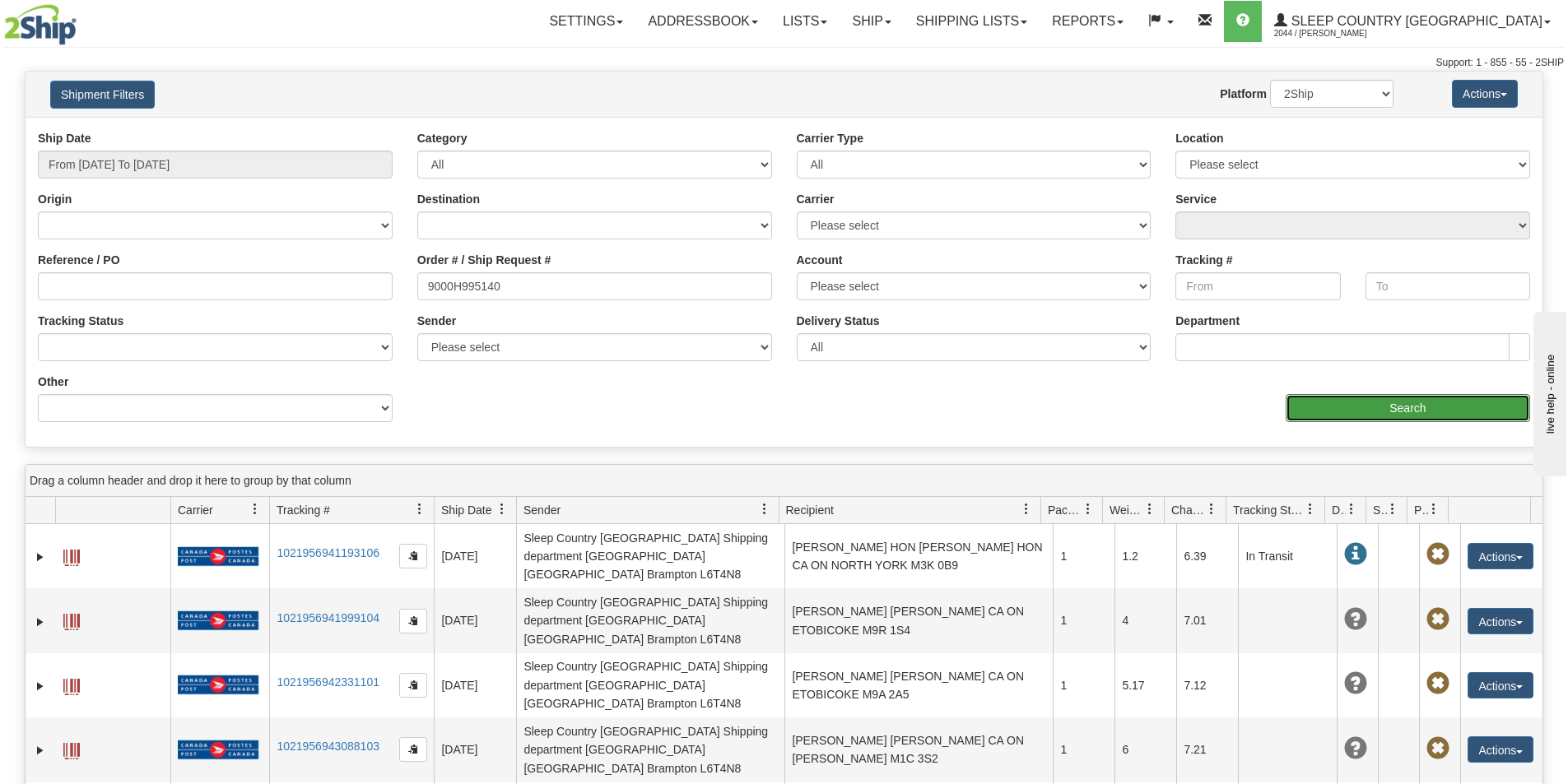
click at [1389, 394] on input "Search" at bounding box center [1407, 408] width 244 height 28
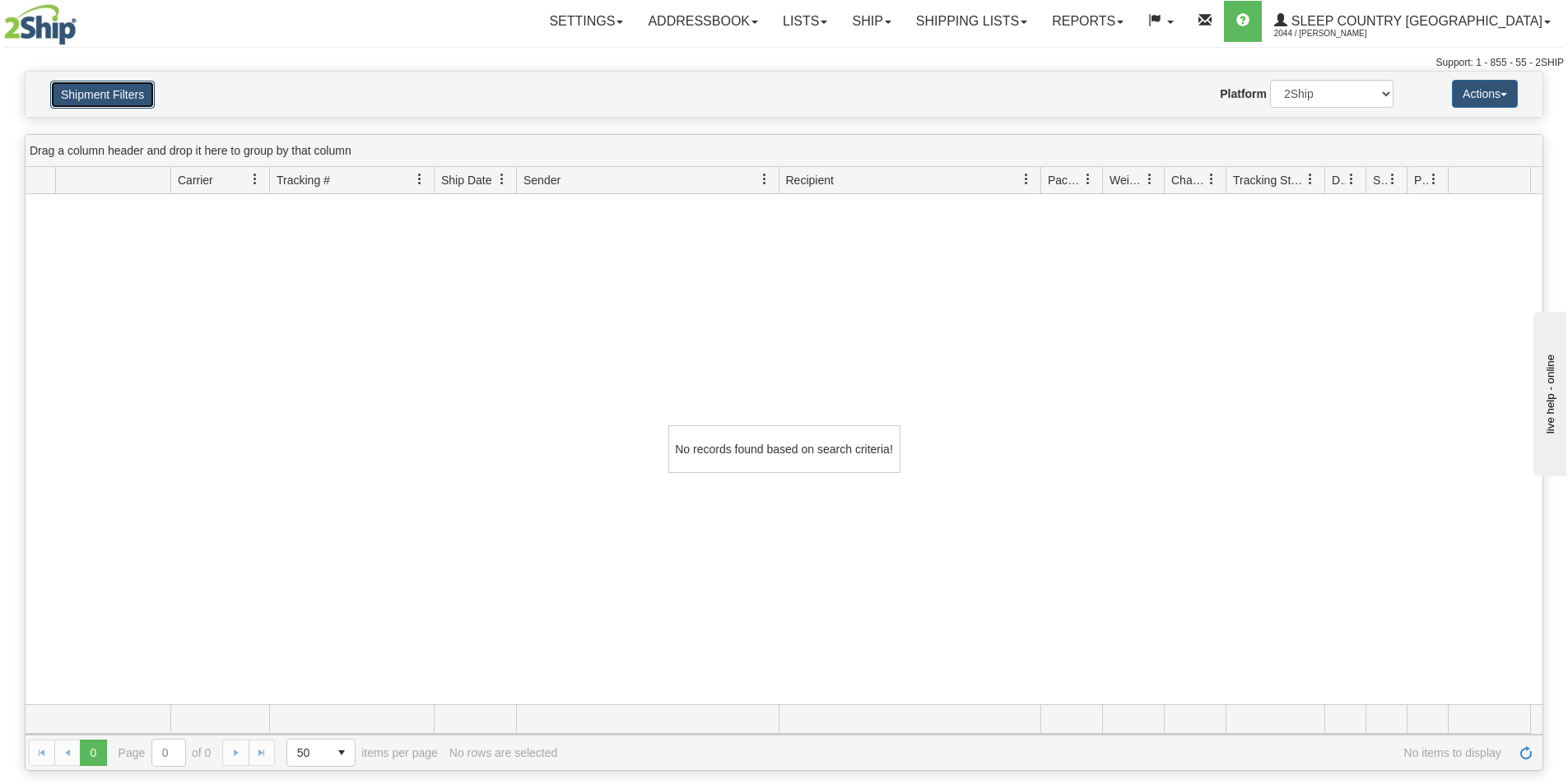
click at [104, 96] on button "Shipment Filters" at bounding box center [102, 94] width 104 height 28
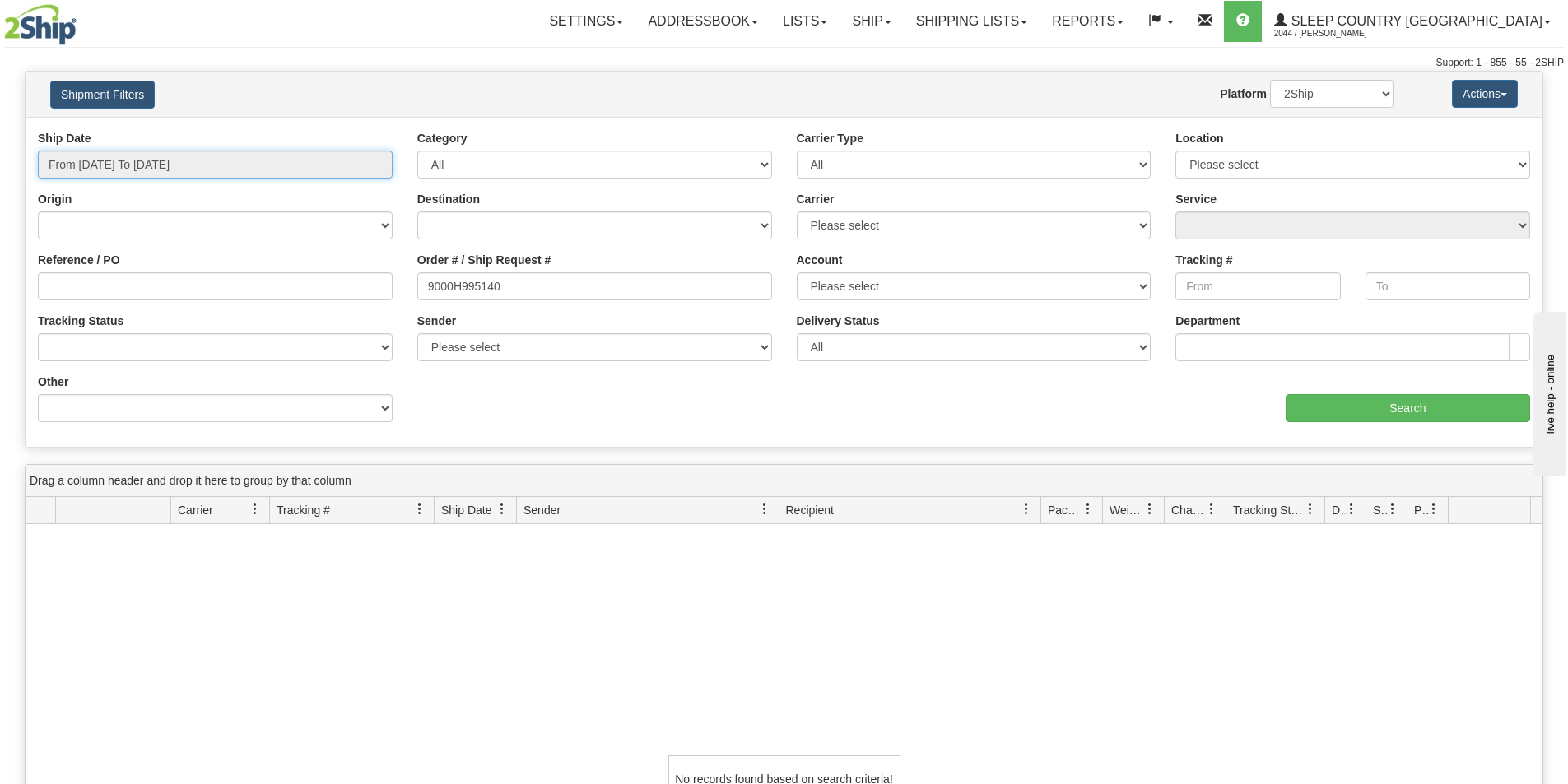
click at [186, 157] on input "From [DATE] To [DATE]" at bounding box center [215, 164] width 354 height 28
drag, startPoint x: 288, startPoint y: 108, endPoint x: 407, endPoint y: 198, distance: 149.2
click at [289, 108] on div "Website Agent Nothing selected Client User Platform 2Ship Imported" at bounding box center [846, 94] width 1119 height 28
drag, startPoint x: 500, startPoint y: 286, endPoint x: 392, endPoint y: 282, distance: 108.1
click at [392, 130] on div "Reference / PO Order # / Ship Request # 9000H995140 Account Please select Canad…" at bounding box center [784, 130] width 1517 height 0
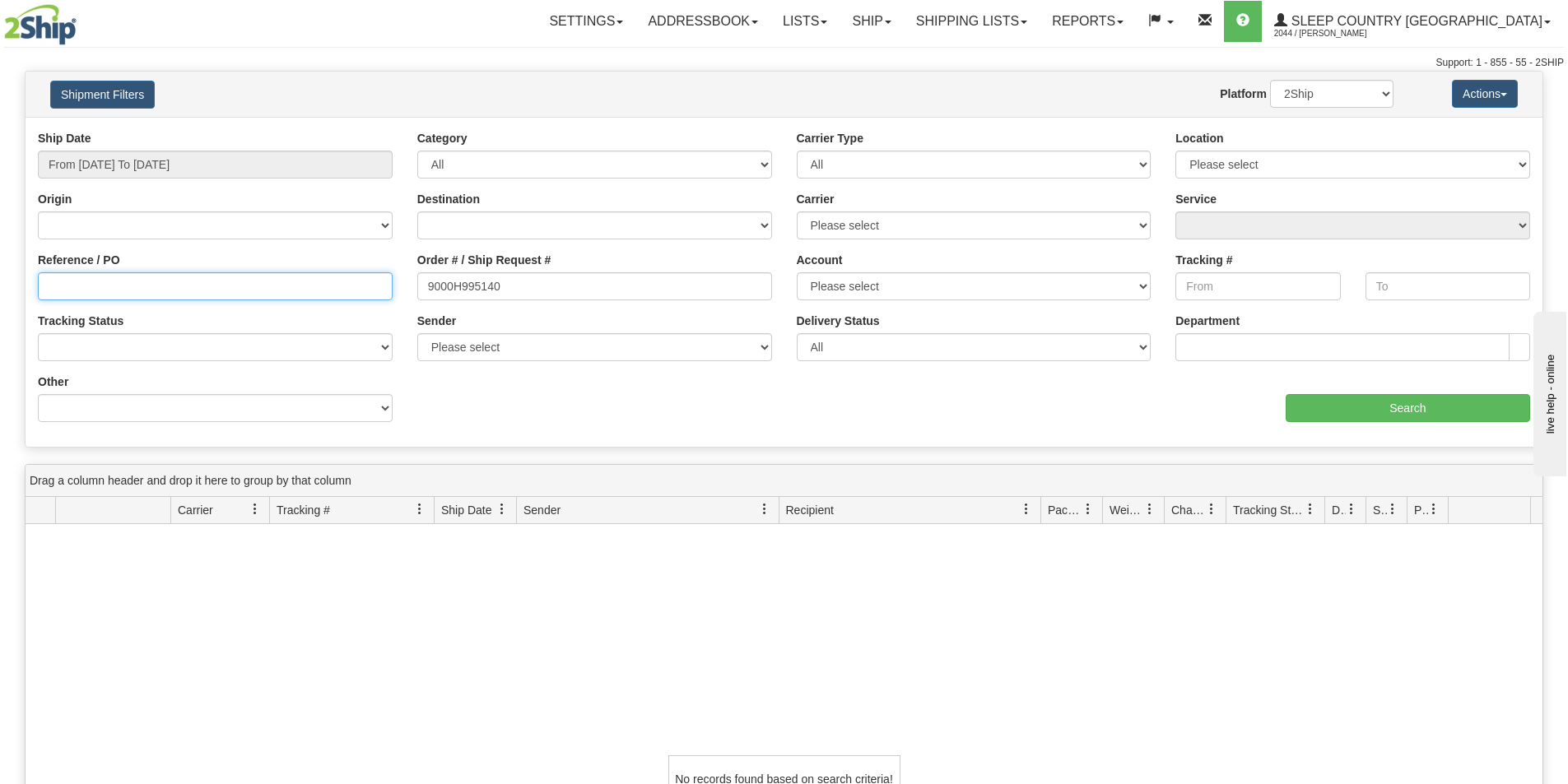
click at [104, 295] on input "Reference / PO" at bounding box center [215, 286] width 354 height 28
paste input "9000H995140"
click at [47, 288] on input "9000H995140" at bounding box center [215, 286] width 354 height 28
type input "9000H995140"
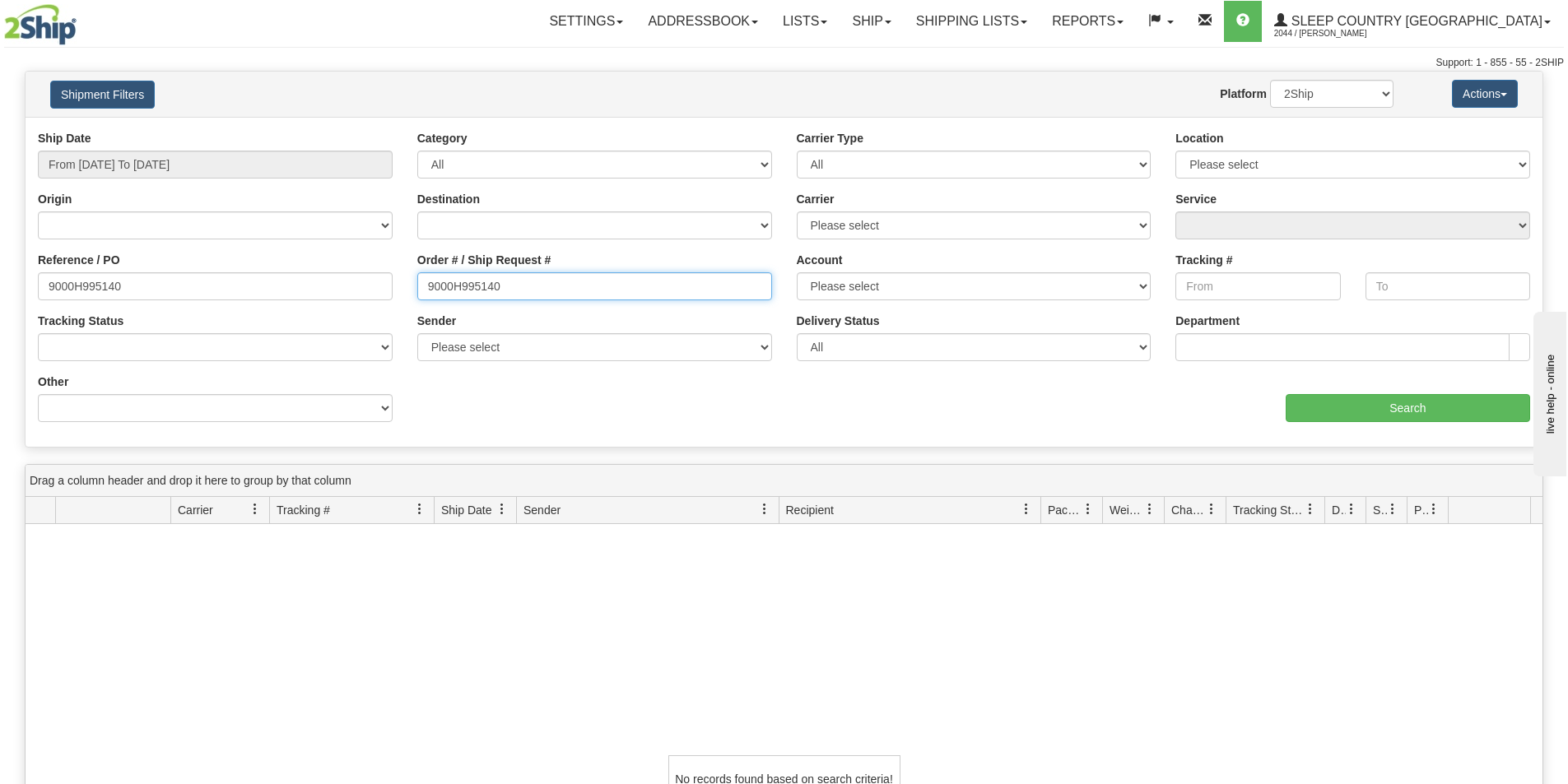
drag, startPoint x: 527, startPoint y: 283, endPoint x: 336, endPoint y: 292, distance: 191.2
click at [300, 130] on div "Reference / PO 9000H995140 Order # / Ship Request # 9000H995140 Account Please …" at bounding box center [784, 130] width 1517 height 0
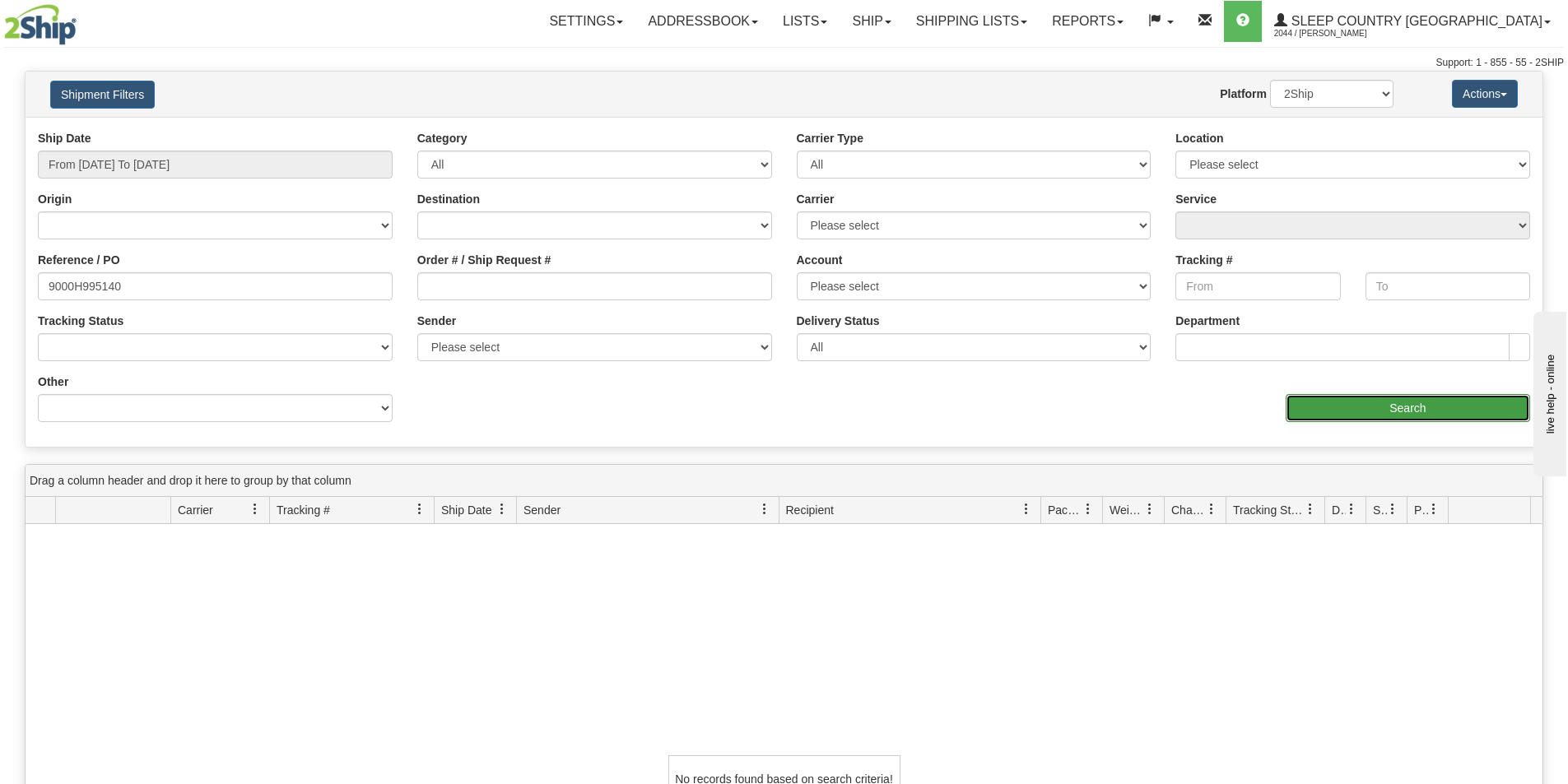
click at [1442, 398] on input "Search" at bounding box center [1407, 408] width 244 height 28
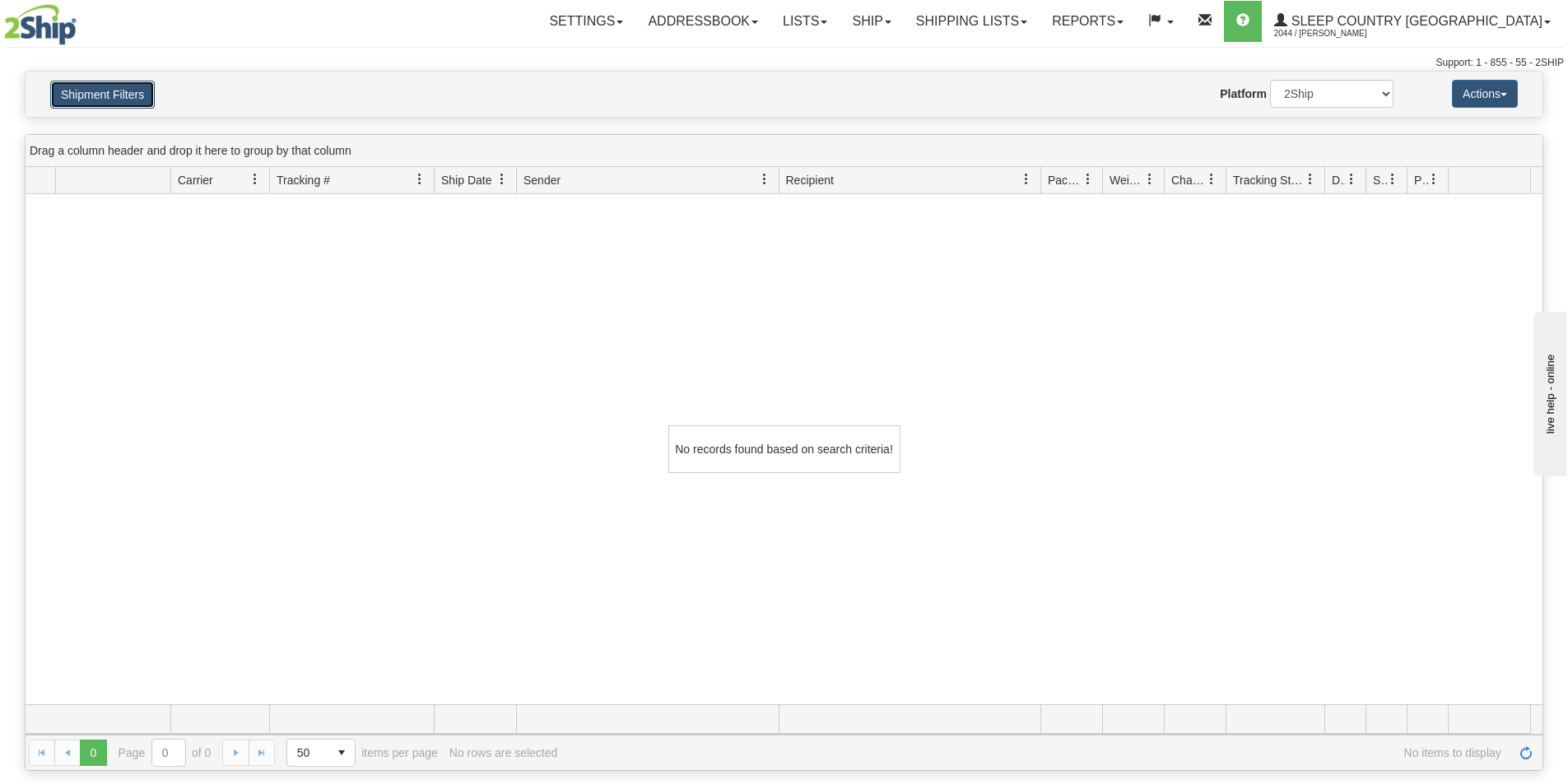
click at [102, 91] on button "Shipment Filters" at bounding box center [102, 94] width 104 height 28
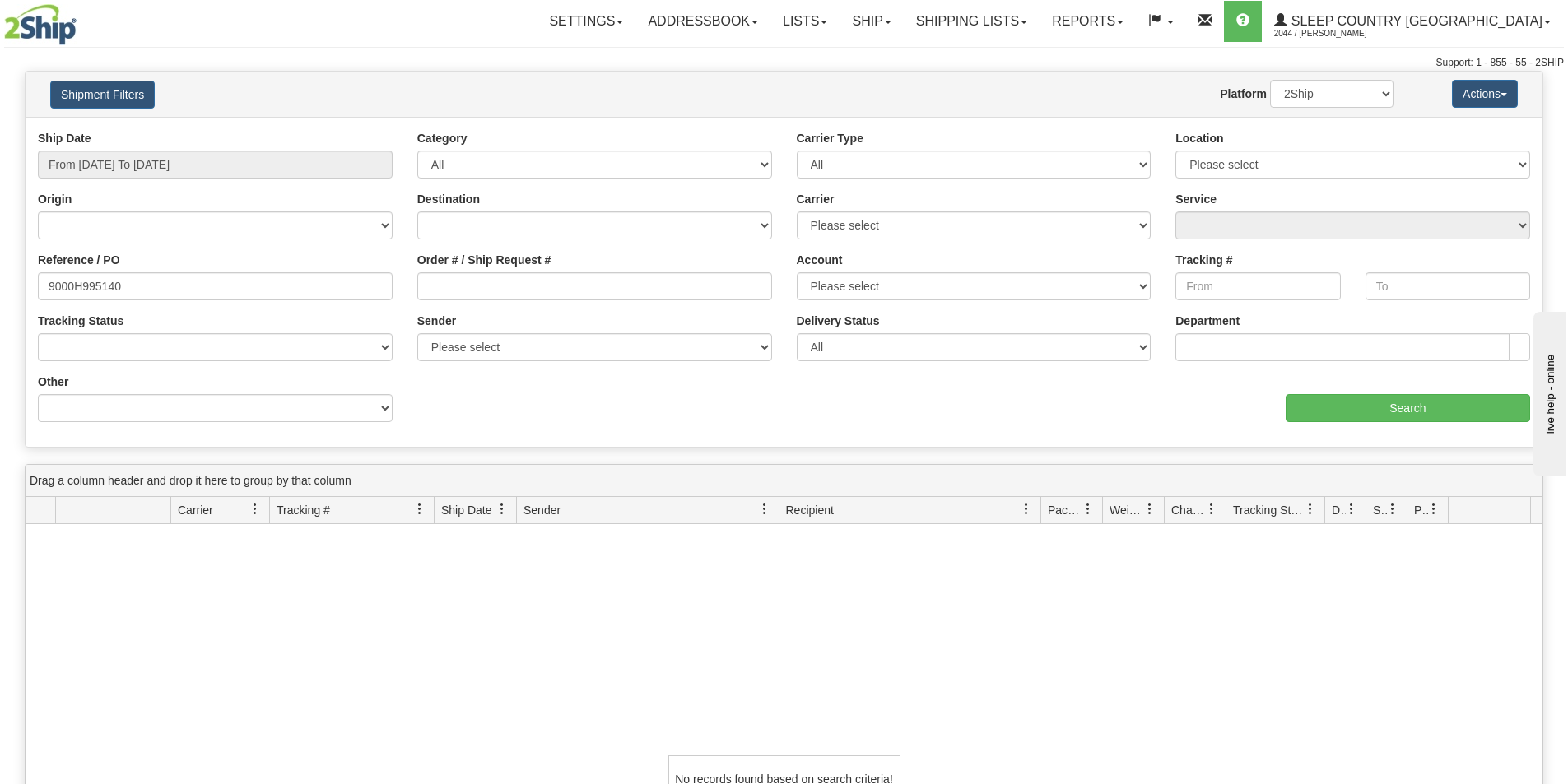
click at [207, 572] on div "No records found based on search criteria!" at bounding box center [784, 779] width 1517 height 511
click at [1348, 159] on select "Please select Old Toronto DC 921 922 93 94 97 390 915 916 98 902 95 96 90 91 92…" at bounding box center [1353, 164] width 354 height 28
click at [225, 284] on input "9000H995140" at bounding box center [215, 286] width 354 height 28
click at [219, 639] on div "No records found based on search criteria!" at bounding box center [784, 779] width 1517 height 511
drag, startPoint x: 141, startPoint y: 285, endPoint x: -248, endPoint y: 253, distance: 390.3
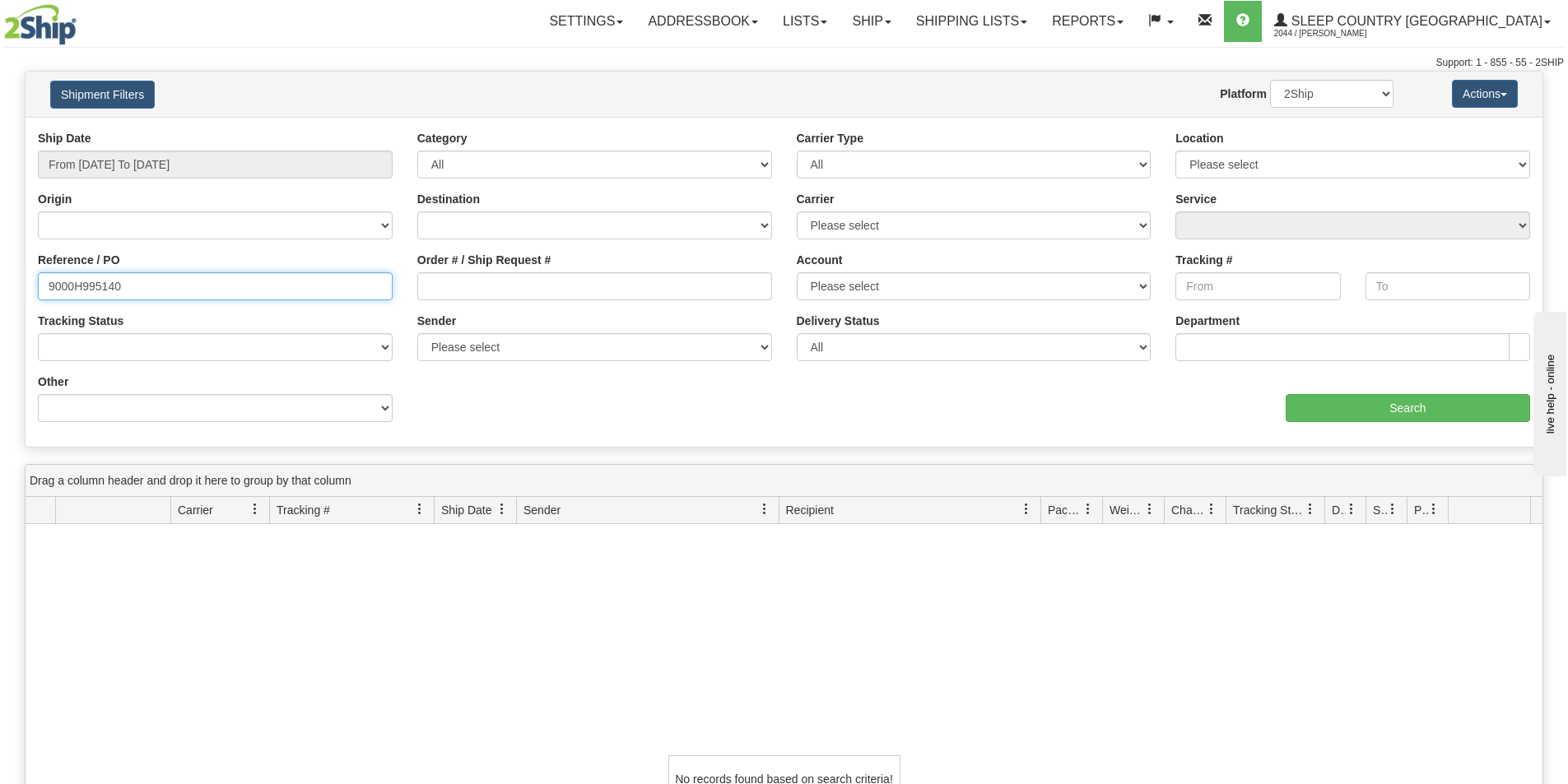
click at [0, 253] on html "Upgrade Account Cancel Toggle navigation Settings New Senders" at bounding box center [784, 392] width 1568 height 784
click at [73, 293] on input "Reference / PO" at bounding box center [215, 286] width 354 height 28
type input "1053081"
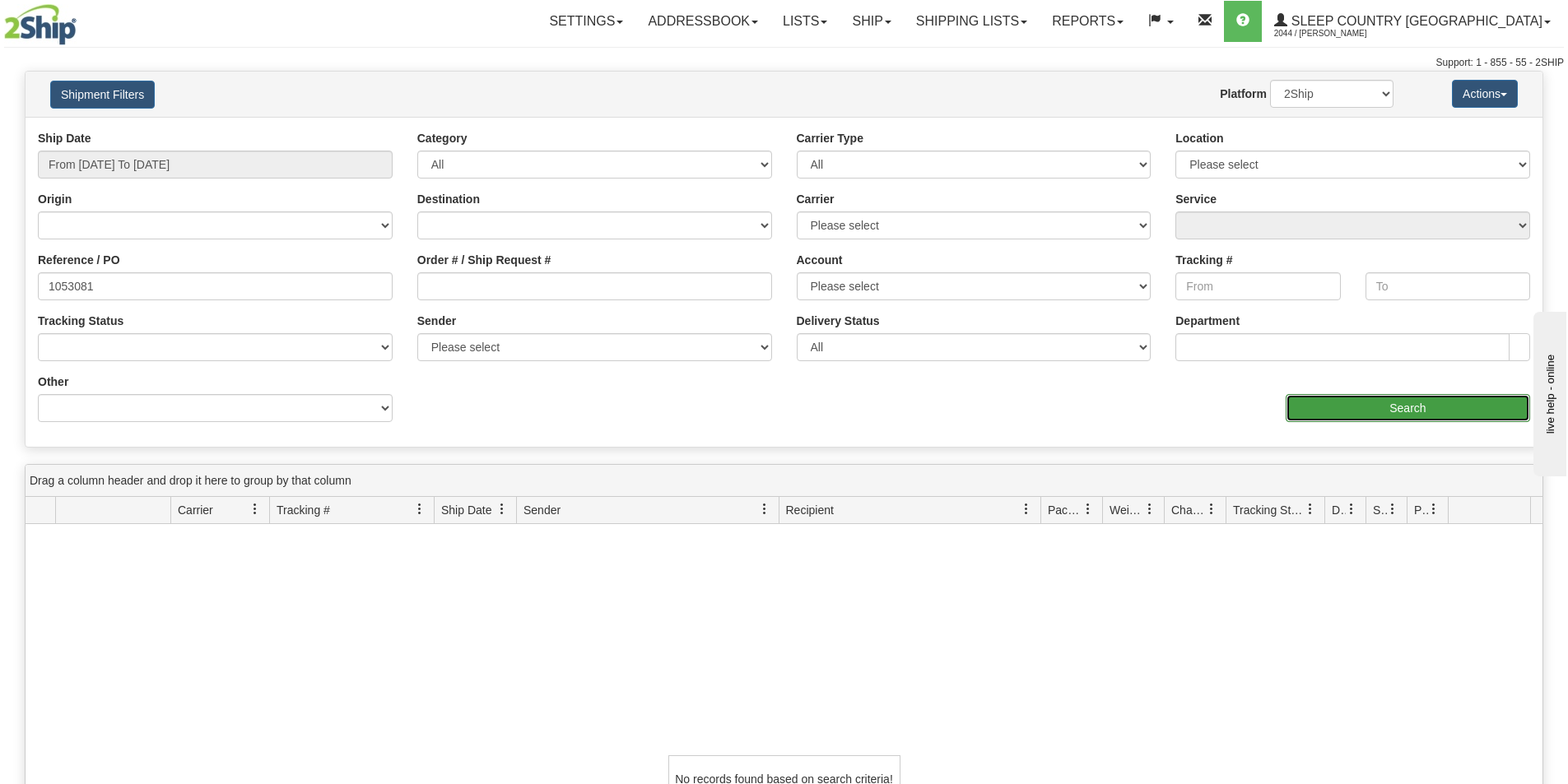
click at [1408, 408] on input "Search" at bounding box center [1407, 408] width 244 height 28
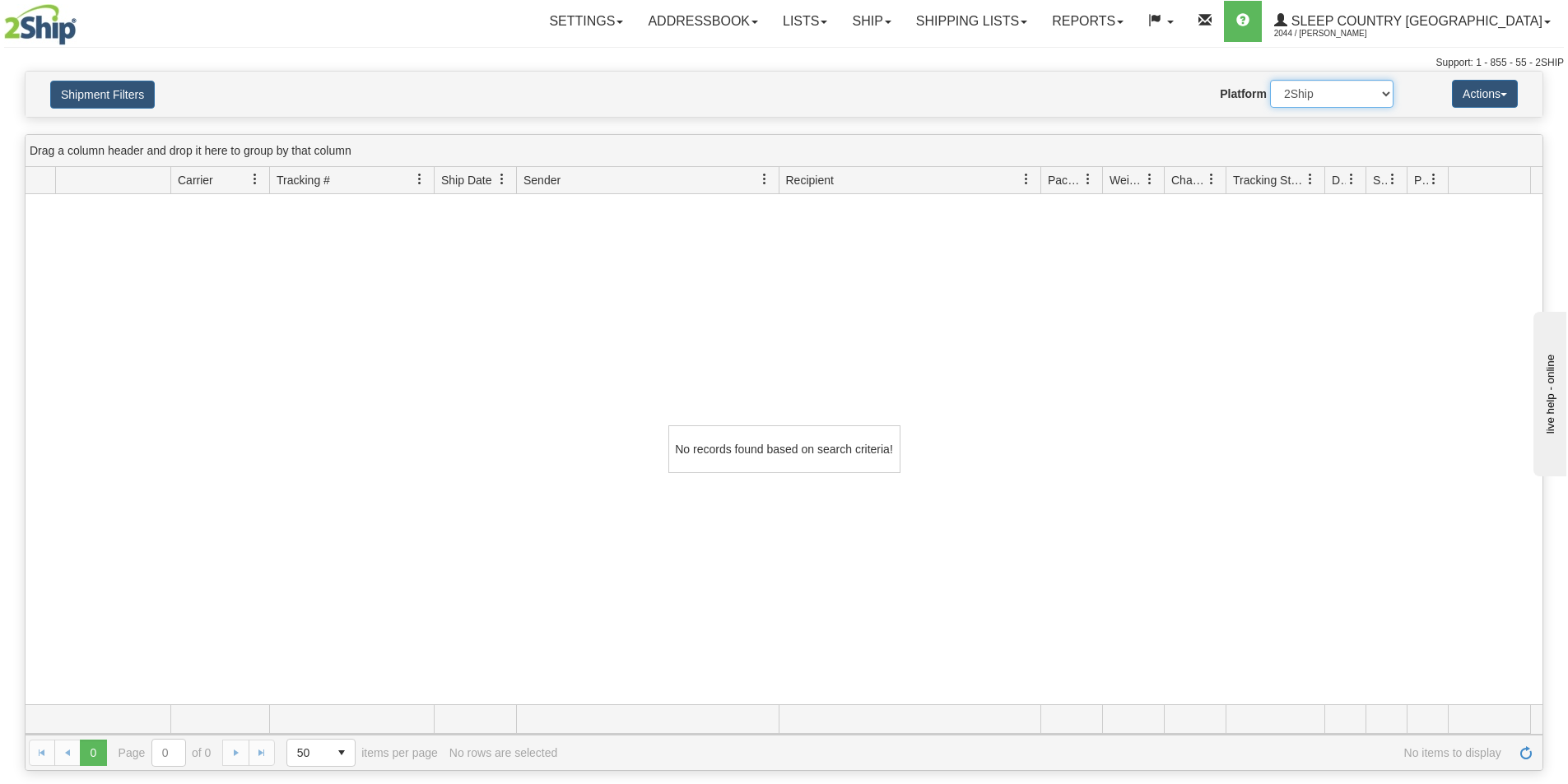
drag, startPoint x: 1315, startPoint y: 92, endPoint x: 1315, endPoint y: 104, distance: 12.0
click at [1315, 92] on select "2Ship Imported" at bounding box center [1332, 94] width 124 height 28
select select "1"
click at [1270, 80] on select "2Ship Imported" at bounding box center [1332, 94] width 124 height 28
click at [122, 89] on button "Shipment Filters" at bounding box center [102, 94] width 104 height 28
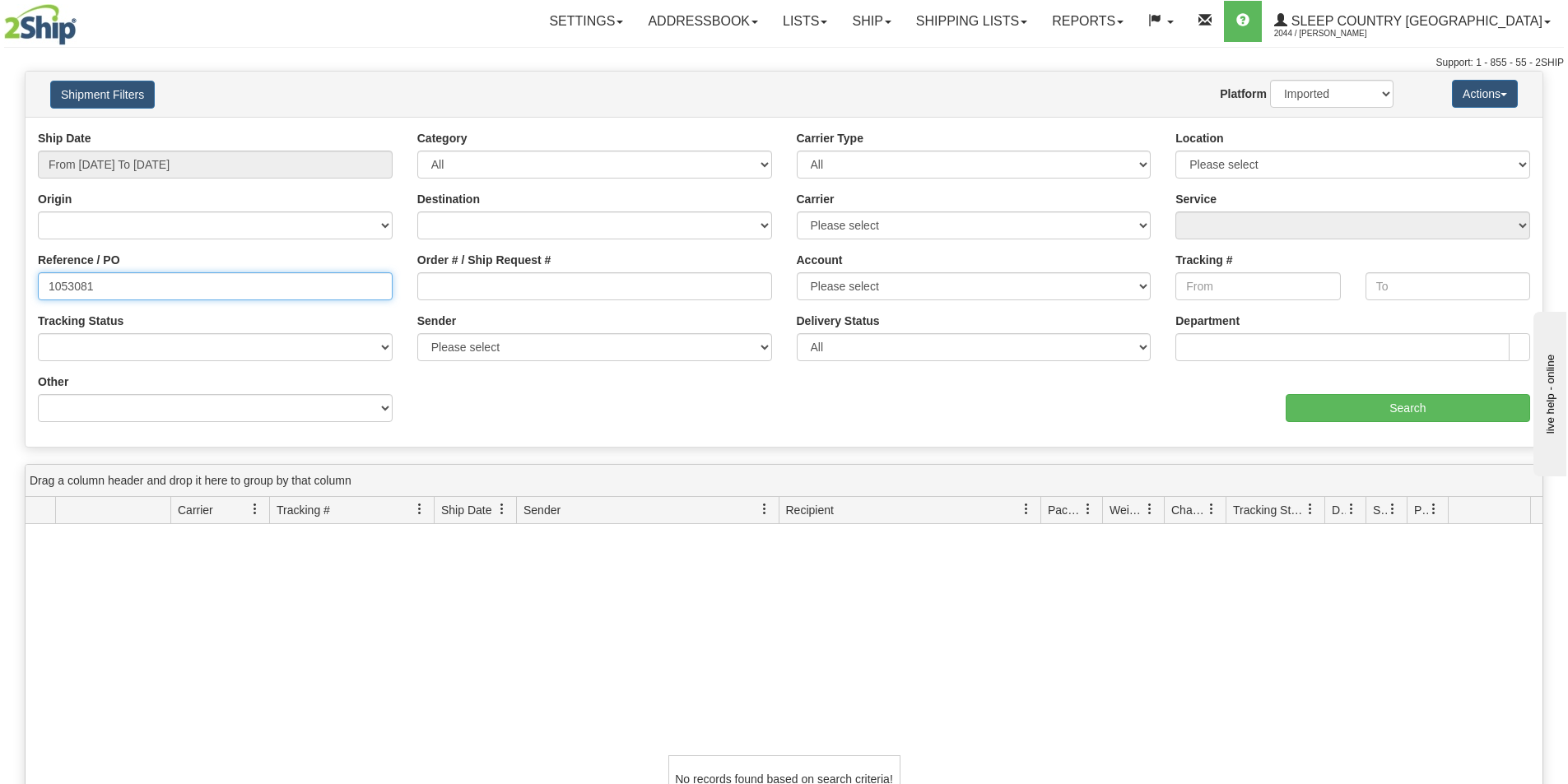
click at [52, 284] on input "1053081" at bounding box center [215, 286] width 354 height 28
click at [49, 287] on input "1053081" at bounding box center [215, 286] width 354 height 28
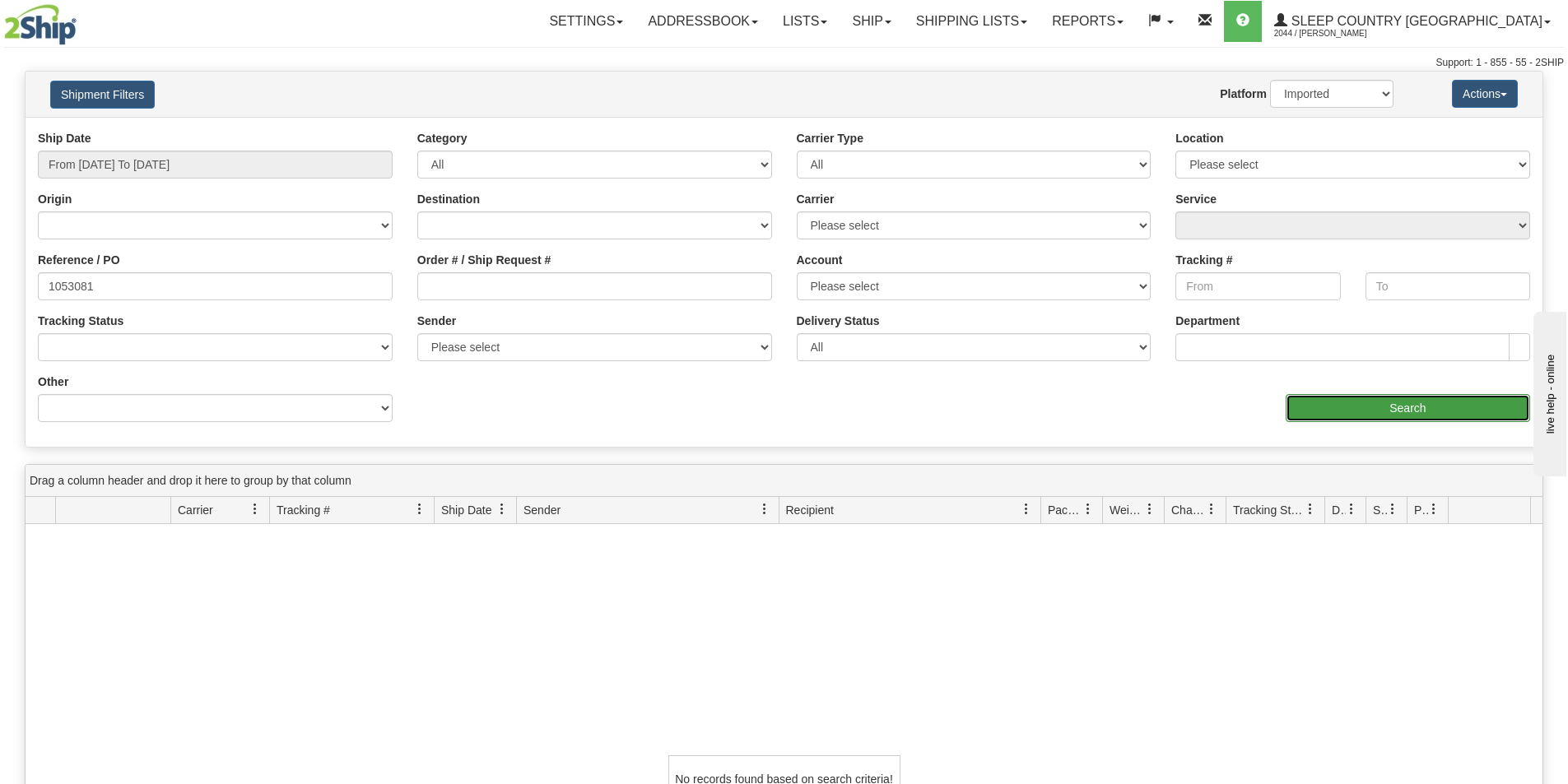
click at [1396, 409] on input "Search" at bounding box center [1407, 408] width 244 height 28
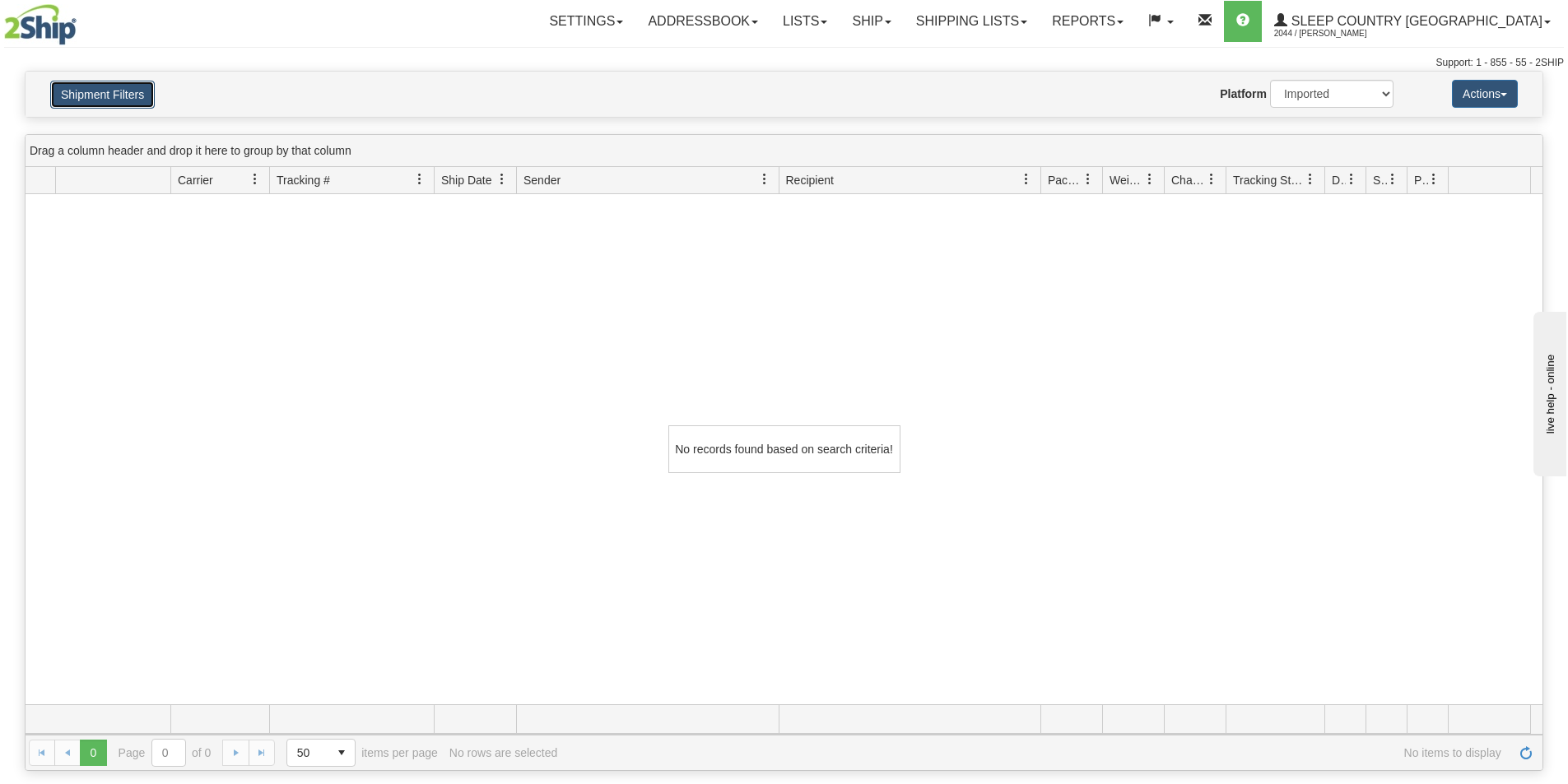
click at [133, 84] on button "Shipment Filters" at bounding box center [102, 94] width 104 height 28
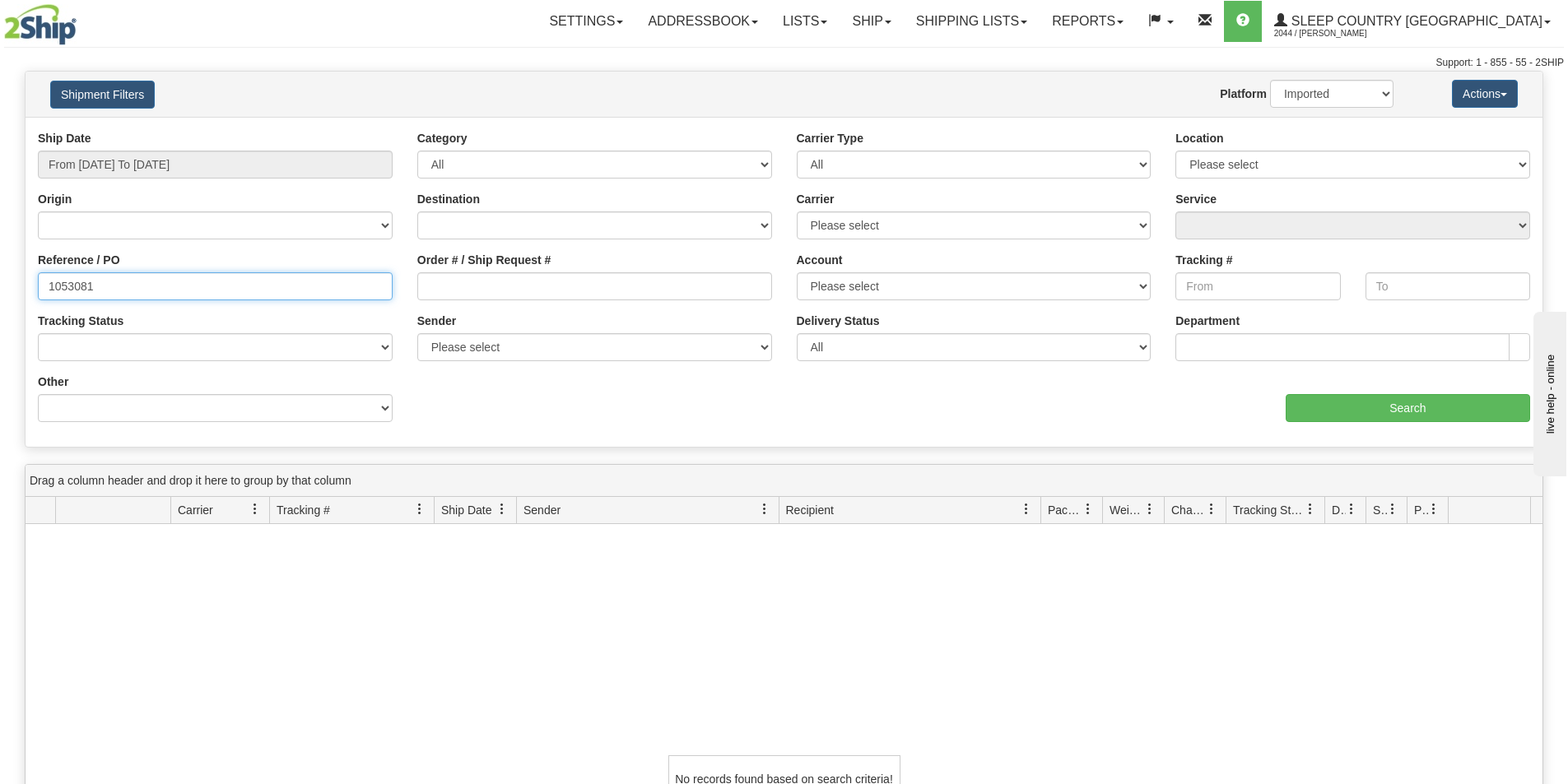
drag, startPoint x: 174, startPoint y: 294, endPoint x: -223, endPoint y: 273, distance: 397.6
click at [0, 273] on html "Upgrade Account Cancel Toggle navigation Settings New Senders" at bounding box center [784, 392] width 1568 height 784
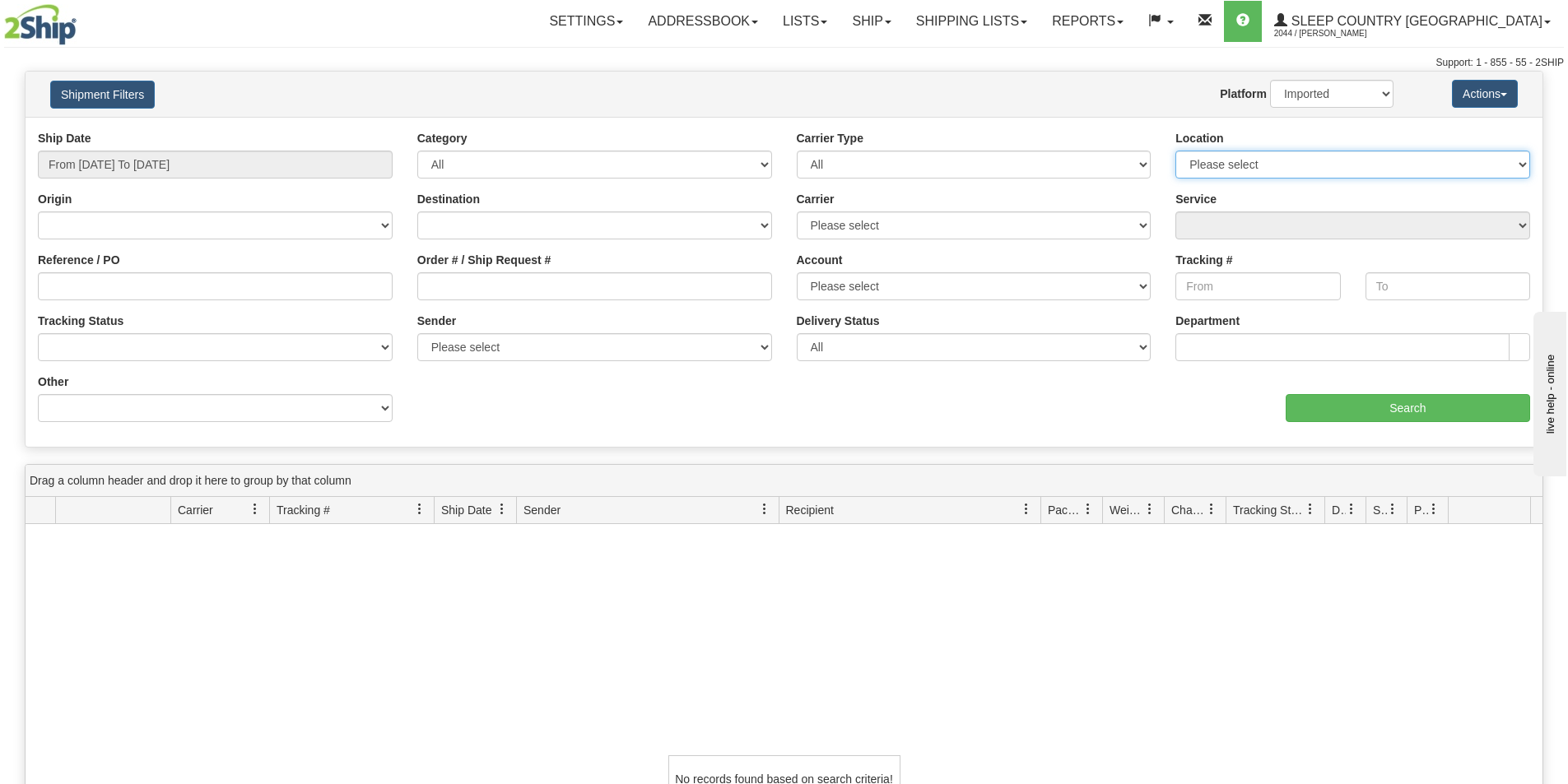
click at [1308, 160] on select "Please select Old Toronto DC 921 922 93 94 97 390 915 916 98 902 95 96 90 91 92…" at bounding box center [1353, 164] width 354 height 28
select select "7127"
click at [1176, 151] on select "Please select Old Toronto DC 921 922 93 94 97 390 915 916 98 902 95 96 90 91 92…" at bounding box center [1353, 164] width 354 height 28
click at [1413, 402] on input "Search" at bounding box center [1407, 408] width 244 height 28
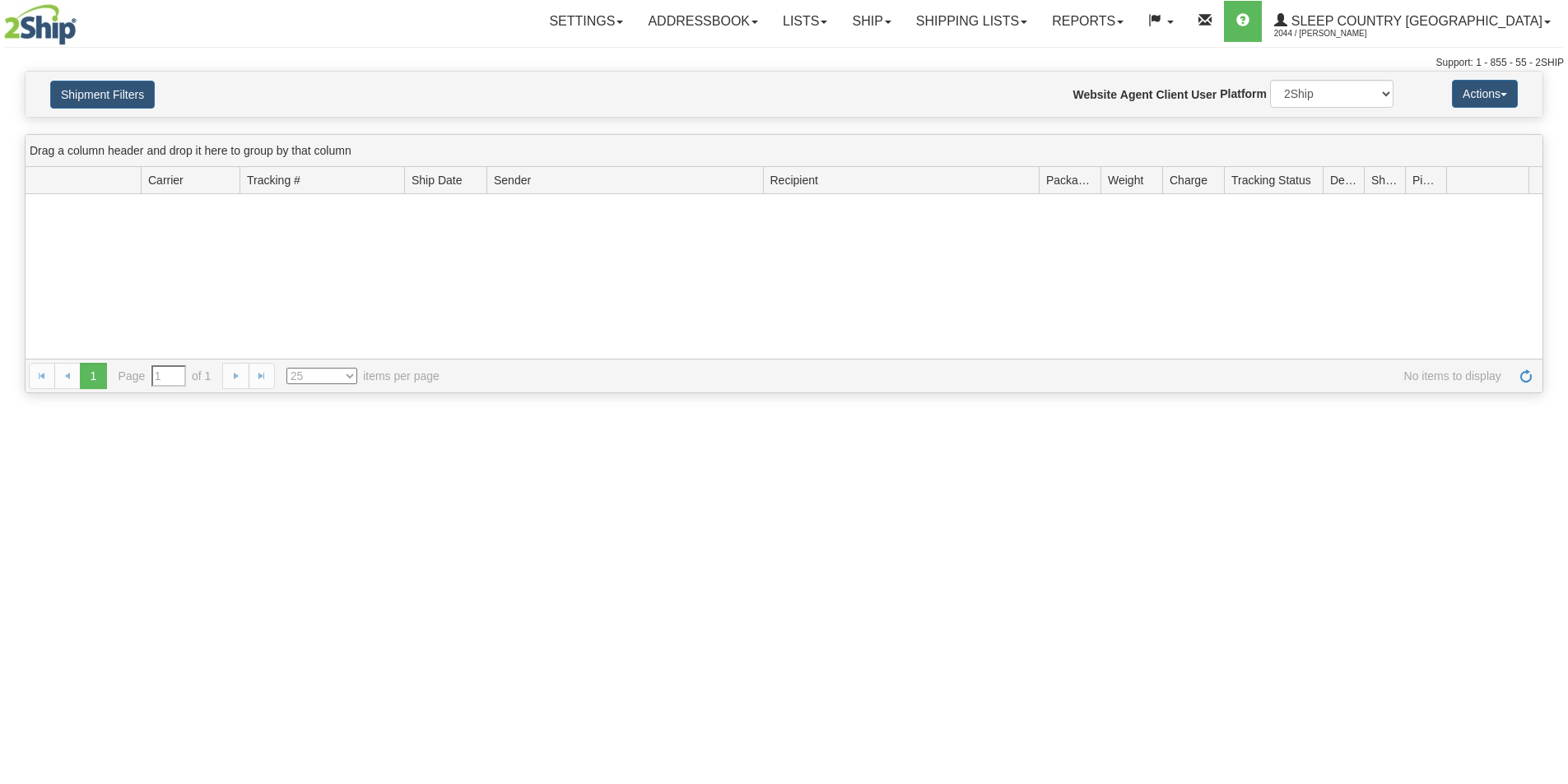
type input "From [DATE] To [DATE]"
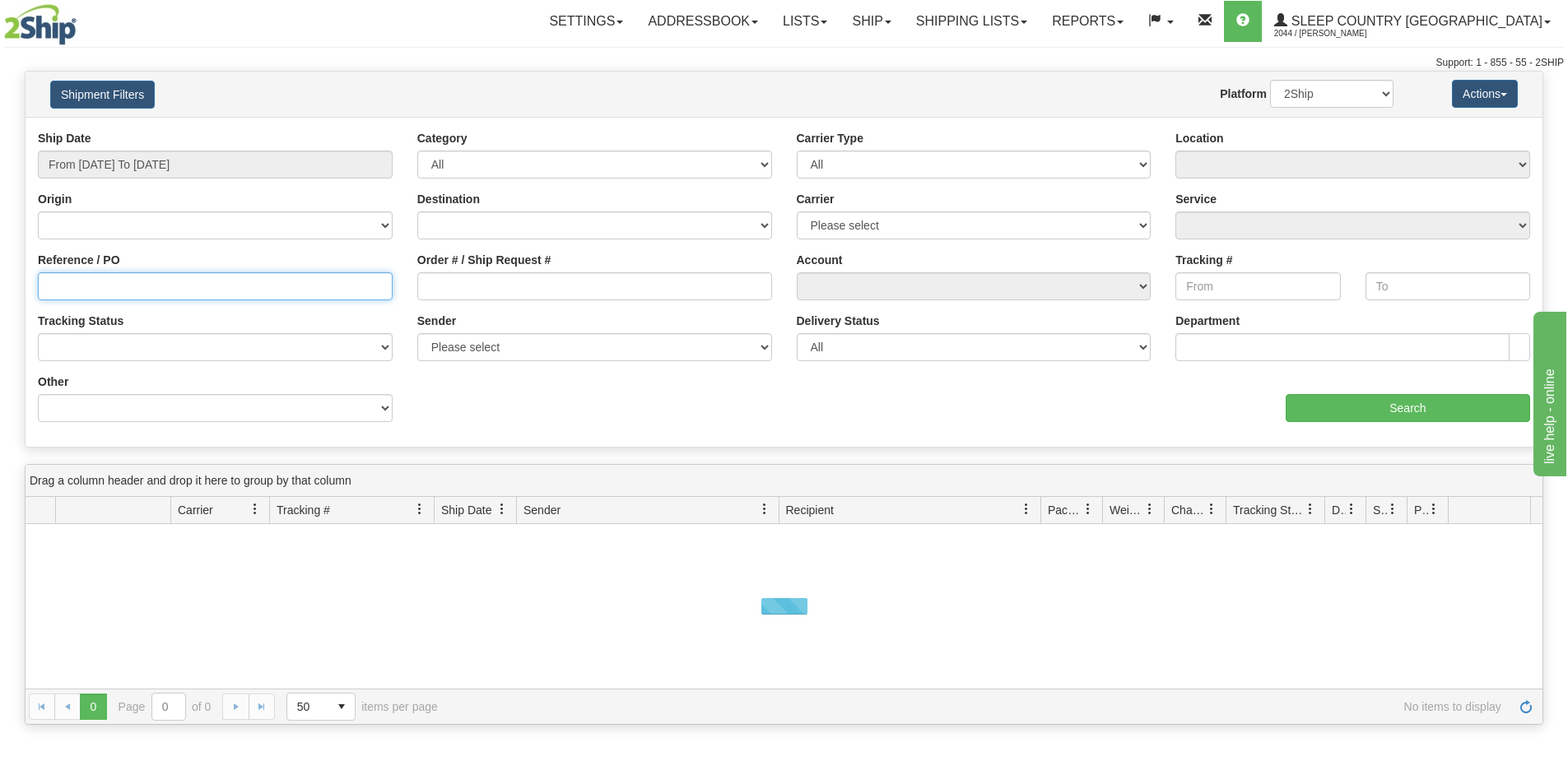
click at [109, 290] on input "Reference / PO" at bounding box center [215, 286] width 354 height 28
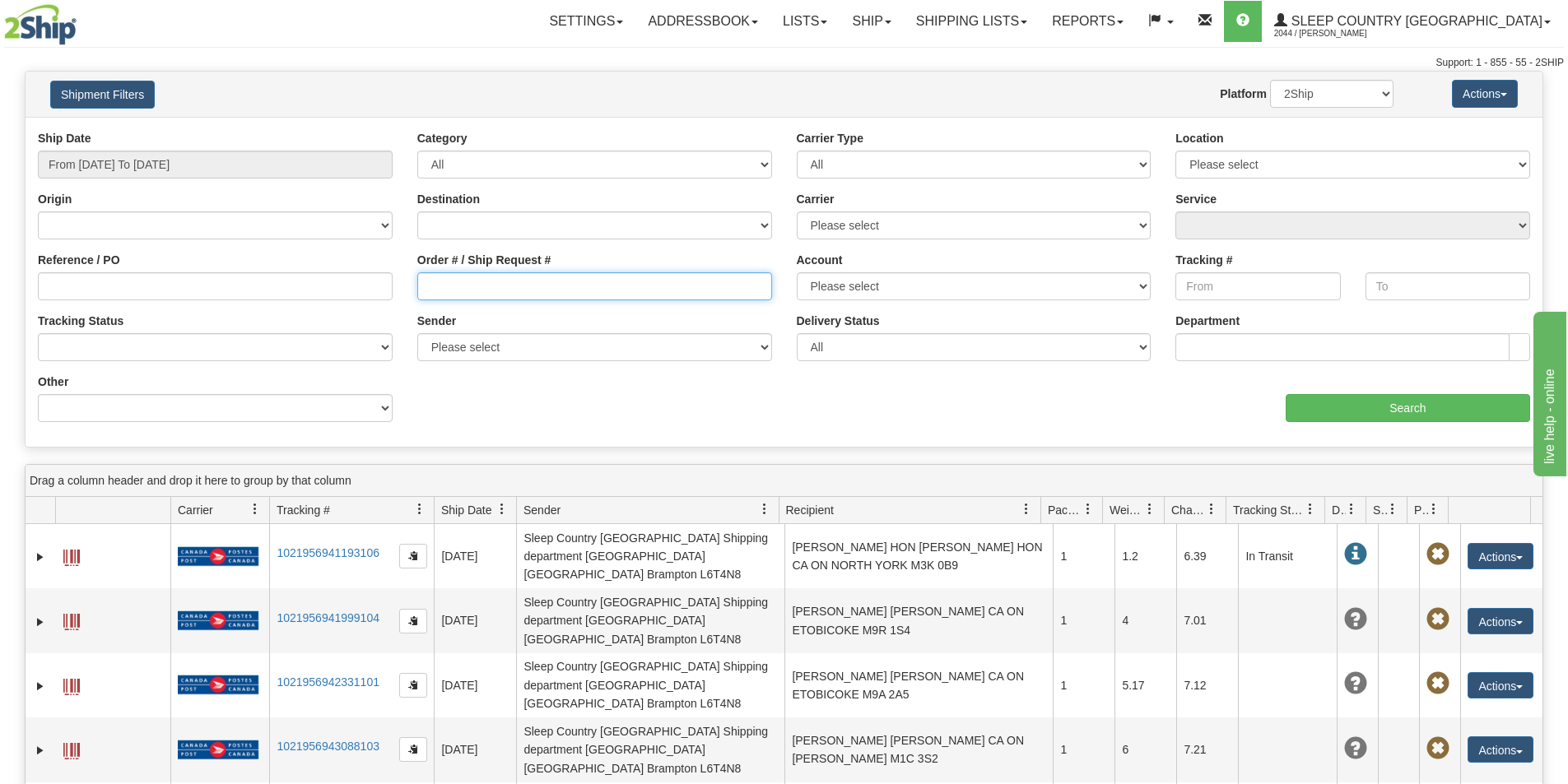
click at [432, 279] on input "Order # / Ship Request #" at bounding box center [594, 286] width 354 height 28
click at [460, 295] on input "10" at bounding box center [594, 286] width 354 height 28
drag, startPoint x: 511, startPoint y: 285, endPoint x: 390, endPoint y: 284, distance: 121.0
click at [390, 130] on div "Reference / PO Order # / Ship Request # 1053081 Account Please select Canada Po…" at bounding box center [784, 130] width 1517 height 0
click at [520, 288] on input "1053081" at bounding box center [594, 286] width 354 height 28
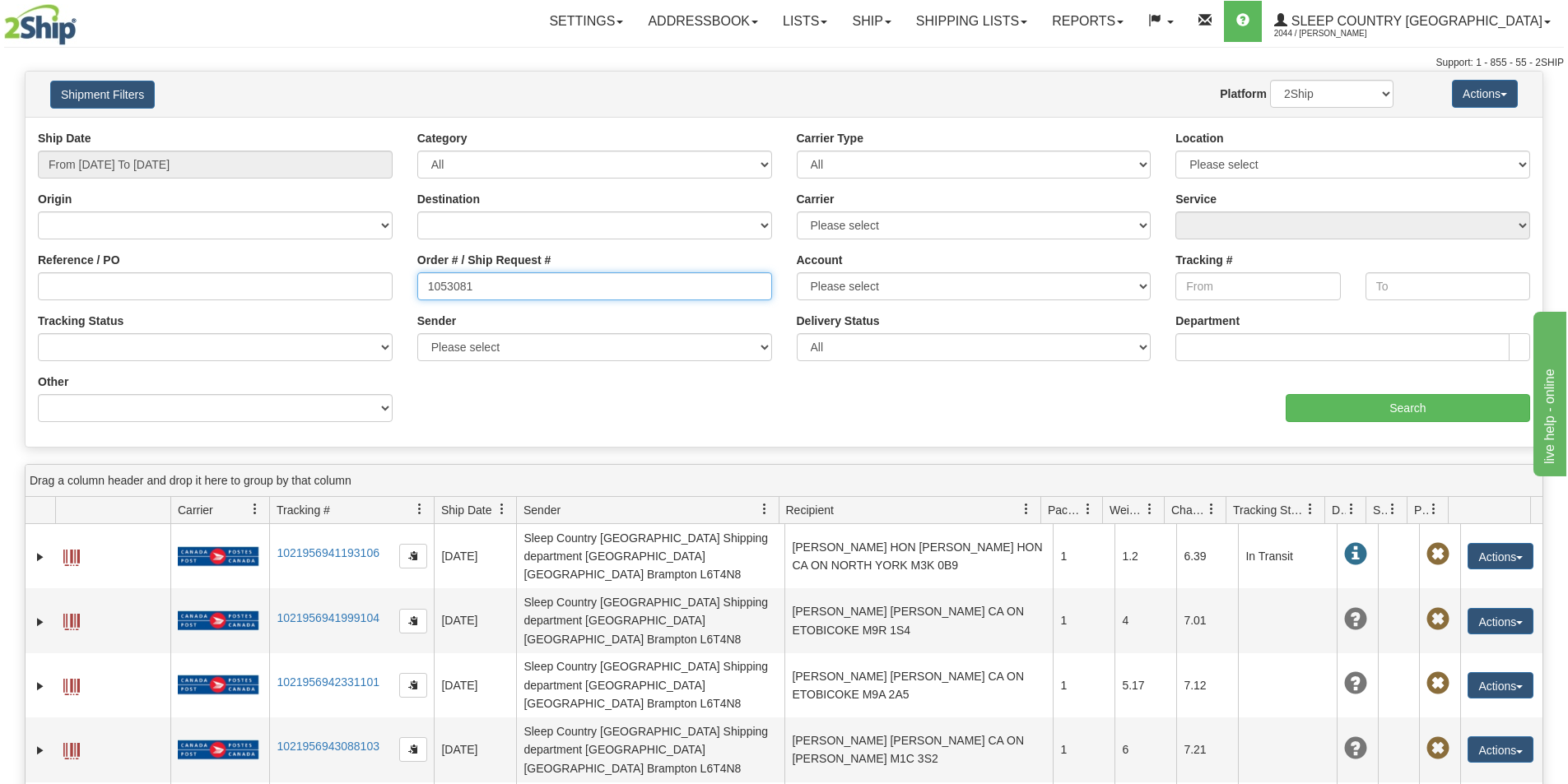
click at [431, 284] on input "1053081" at bounding box center [594, 286] width 354 height 28
click at [518, 287] on input "1053081" at bounding box center [594, 286] width 354 height 28
type input "1053081"
click at [172, 155] on input "From [DATE] To [DATE]" at bounding box center [215, 164] width 354 height 28
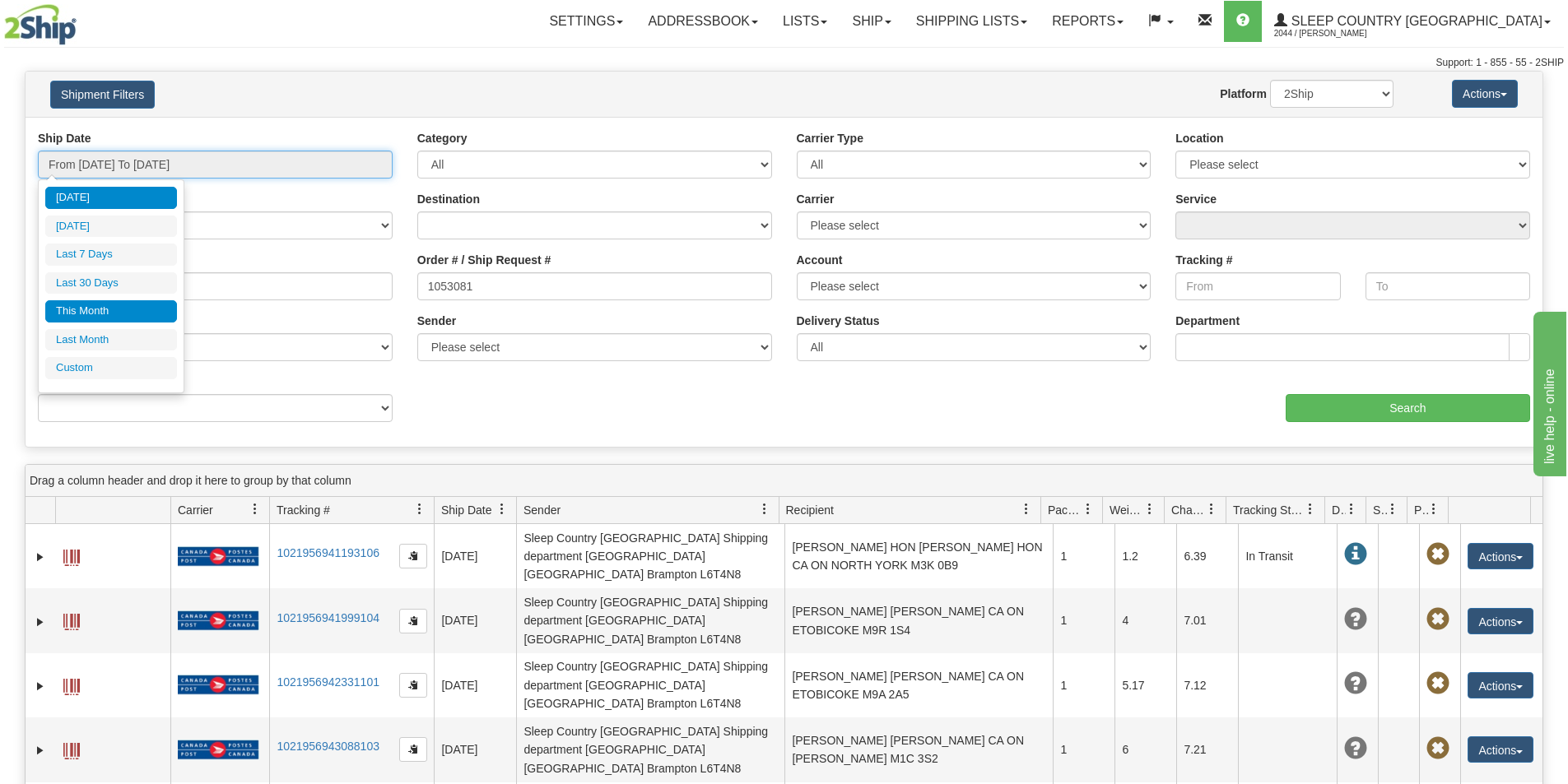
type input "[DATE]"
type input "08/01/2025"
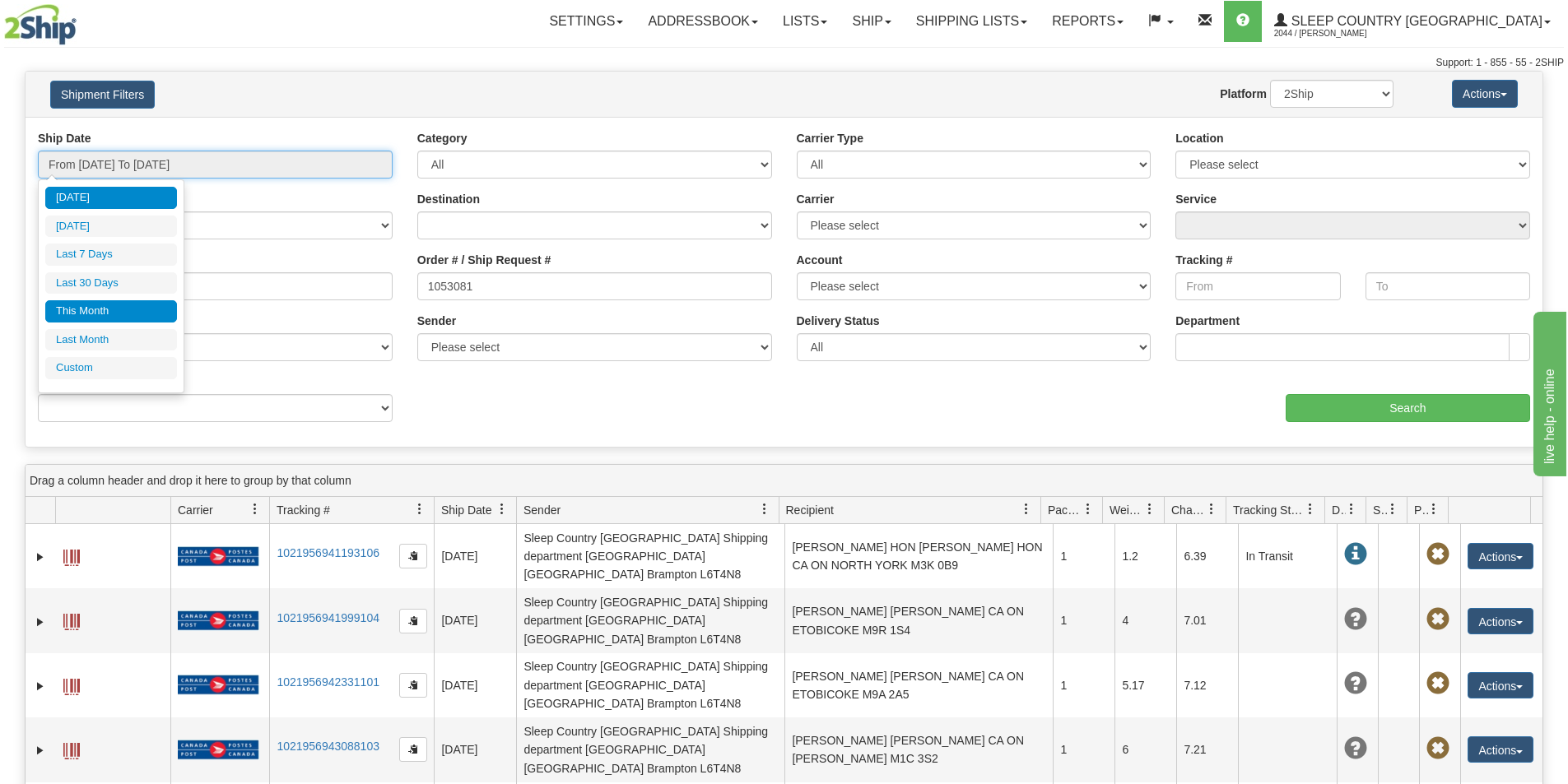
type input "08/31/2025"
type input "[DATE]"
type input "07/01/2025"
type input "07/31/2025"
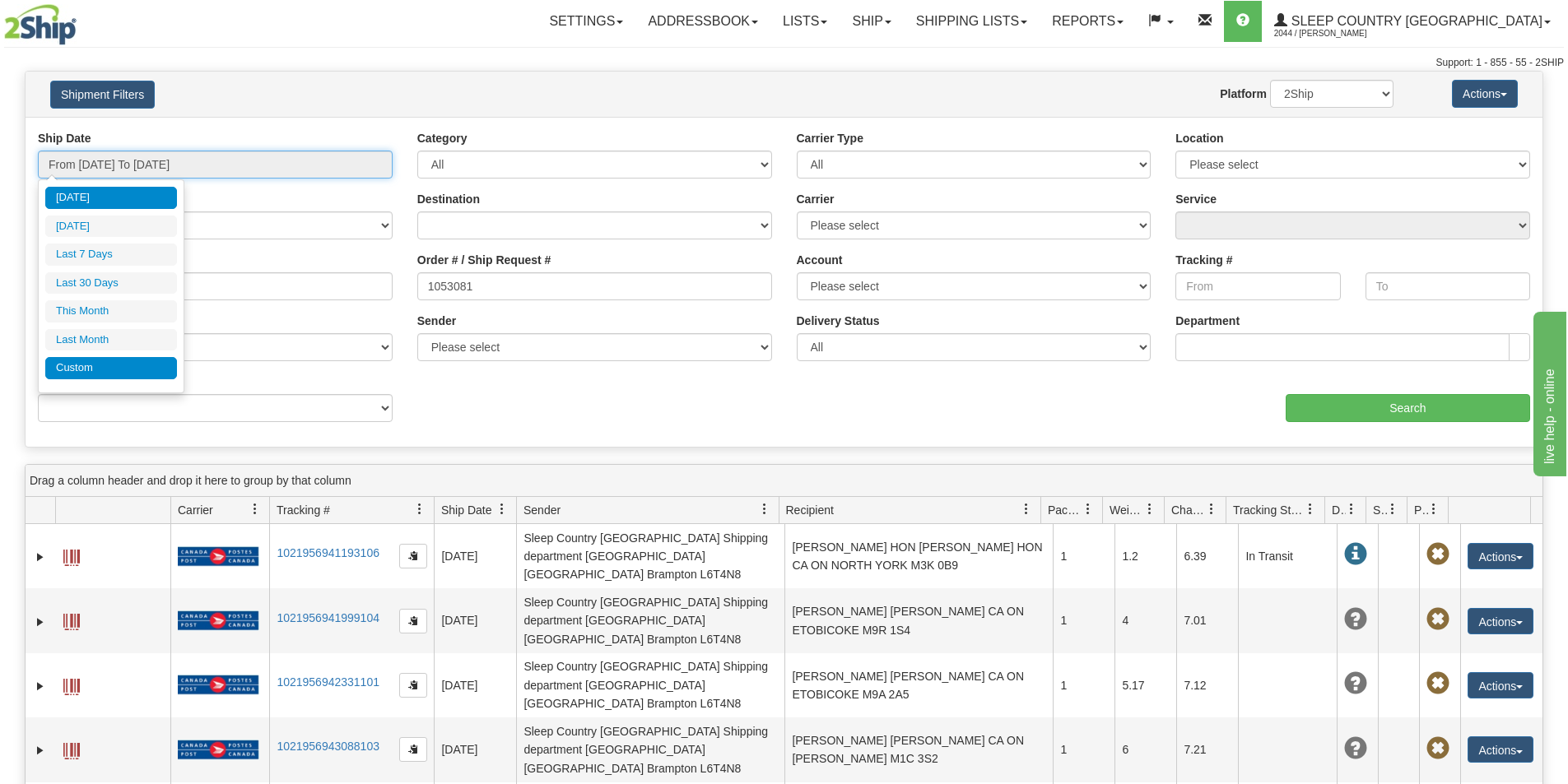
type input "[DATE]"
click at [134, 366] on li "Custom" at bounding box center [111, 368] width 132 height 22
type input "08/01/2025"
type input "08/31/2025"
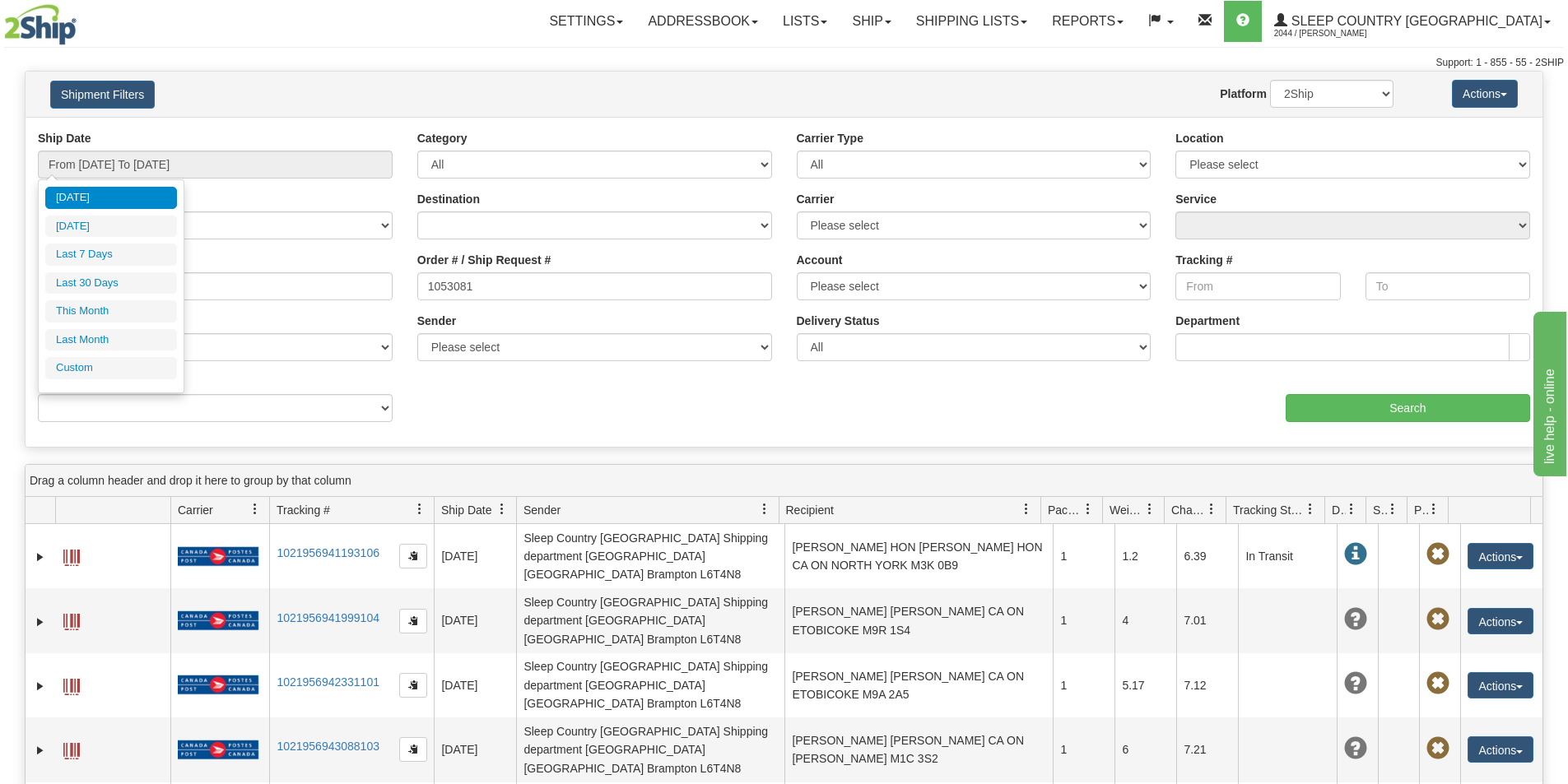
type input "[DATE]"
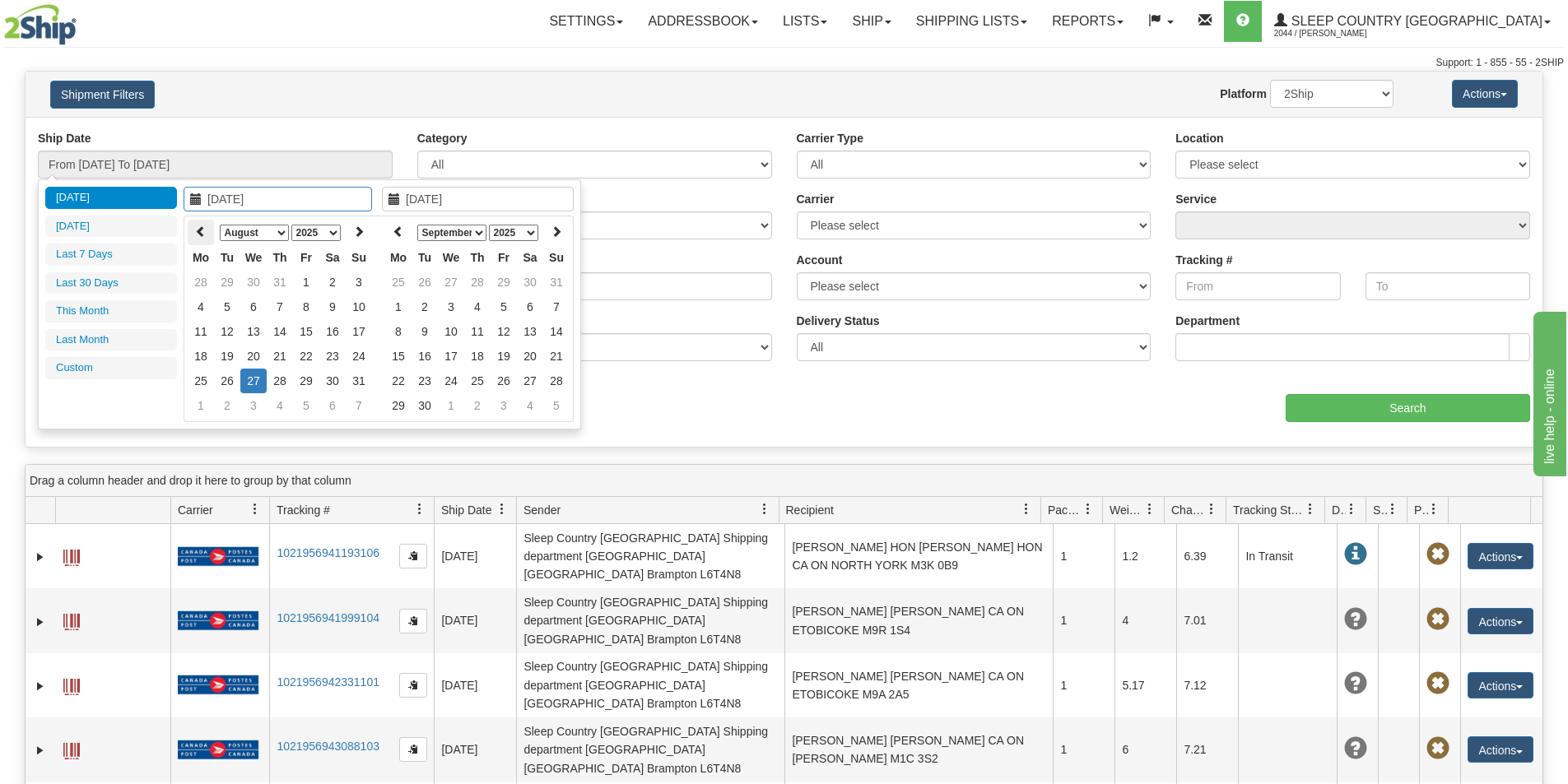
click at [199, 228] on icon at bounding box center [201, 231] width 12 height 12
type input "07/01/2025"
click at [234, 281] on td "1" at bounding box center [227, 282] width 26 height 25
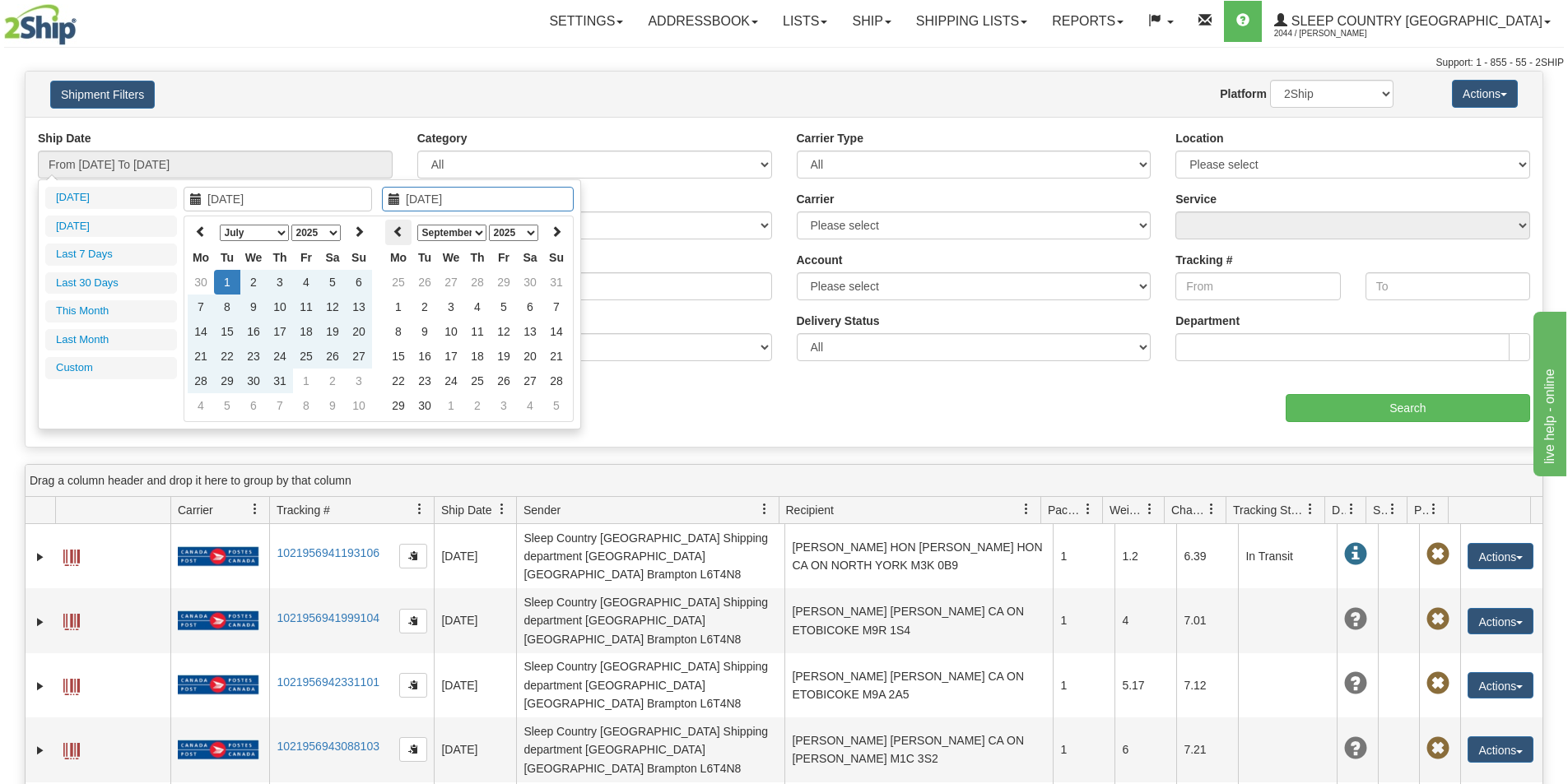
click at [398, 225] on icon at bounding box center [398, 231] width 12 height 12
type input "08/22/2025"
click at [502, 353] on td "22" at bounding box center [503, 356] width 26 height 25
type input "From 07/01/2025 To 08/22/2025"
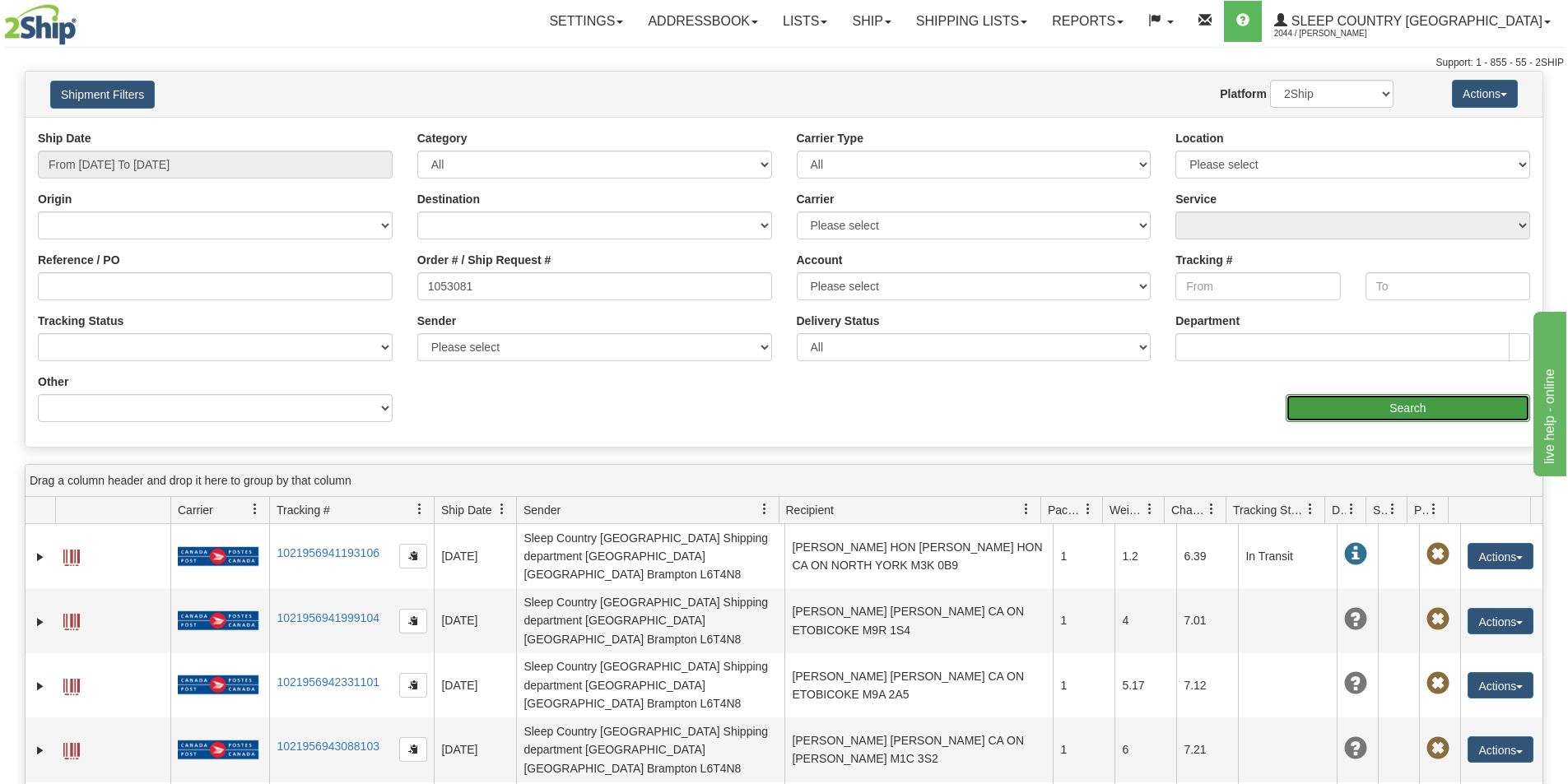
click at [1357, 408] on input "Search" at bounding box center [1407, 408] width 244 height 28
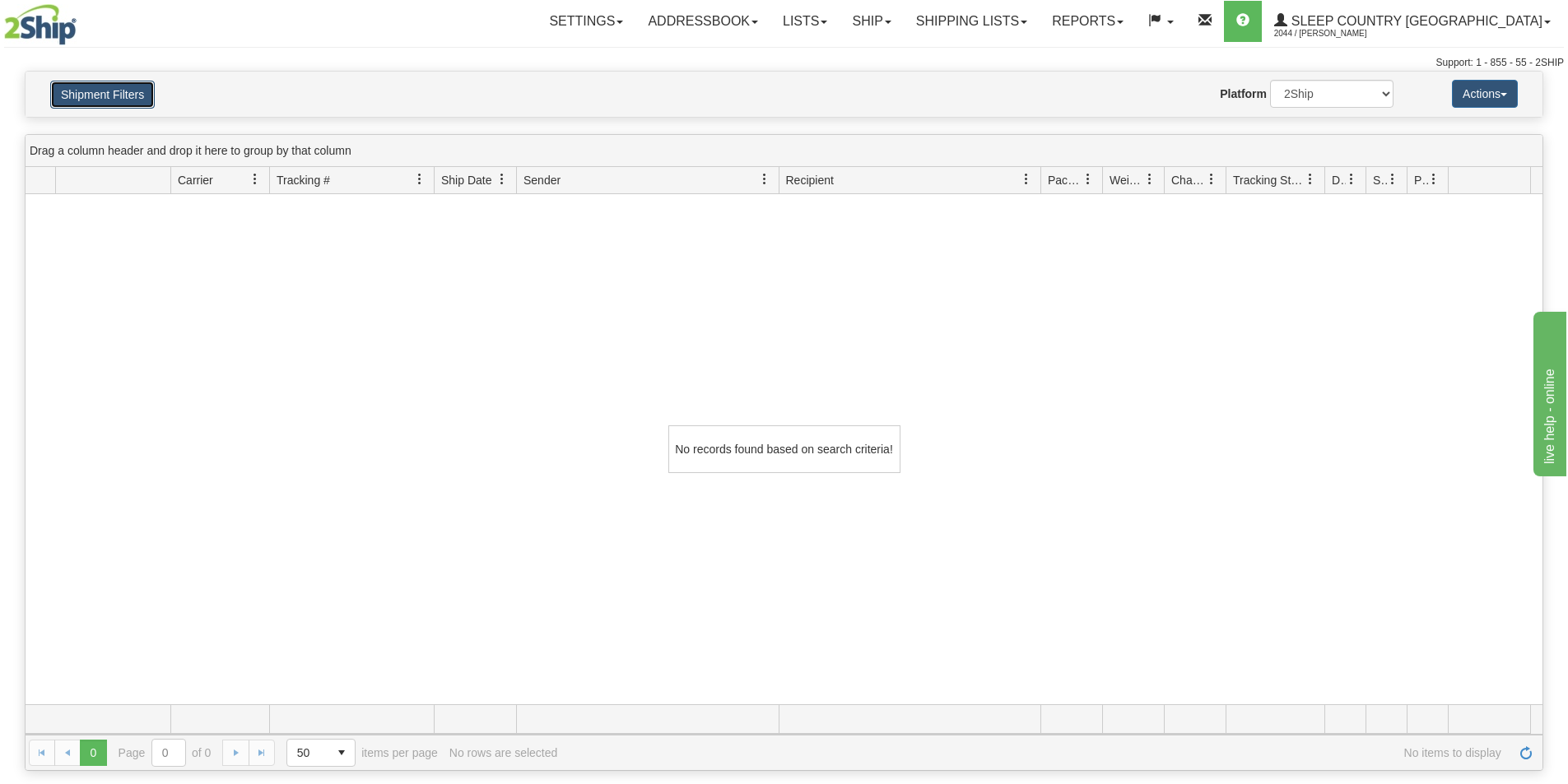
drag, startPoint x: 100, startPoint y: 92, endPoint x: 113, endPoint y: 95, distance: 13.3
click at [100, 92] on button "Shipment Filters" at bounding box center [102, 94] width 104 height 28
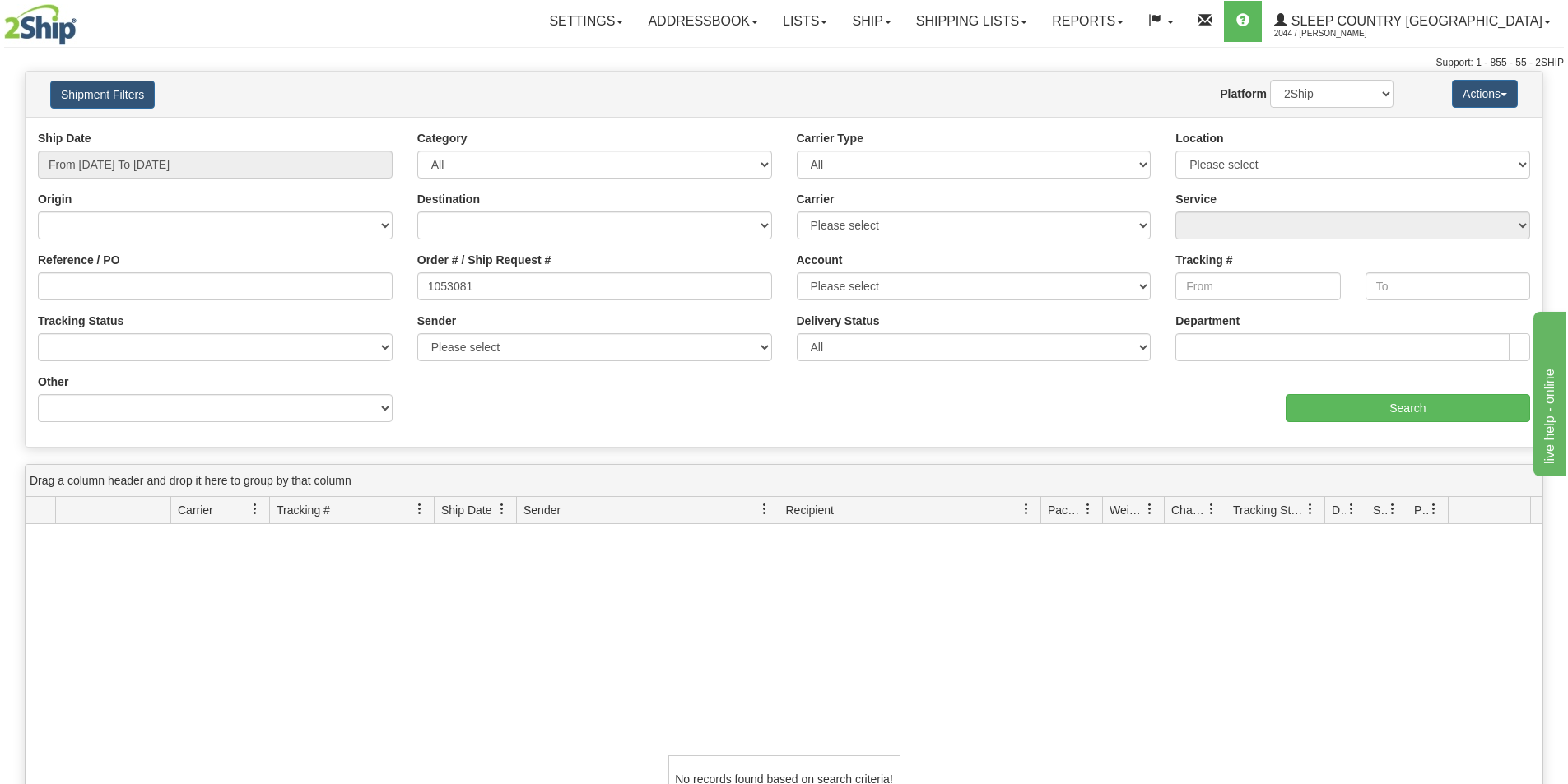
click at [446, 620] on div "No records found based on search criteria!" at bounding box center [784, 779] width 1517 height 511
click at [493, 288] on input "1053081" at bounding box center [594, 286] width 354 height 28
drag, startPoint x: 495, startPoint y: 280, endPoint x: 401, endPoint y: 282, distance: 94.0
click at [401, 130] on div "Reference / PO Order # / Ship Request # 1053081 Account Please select Canada Po…" at bounding box center [784, 130] width 1517 height 0
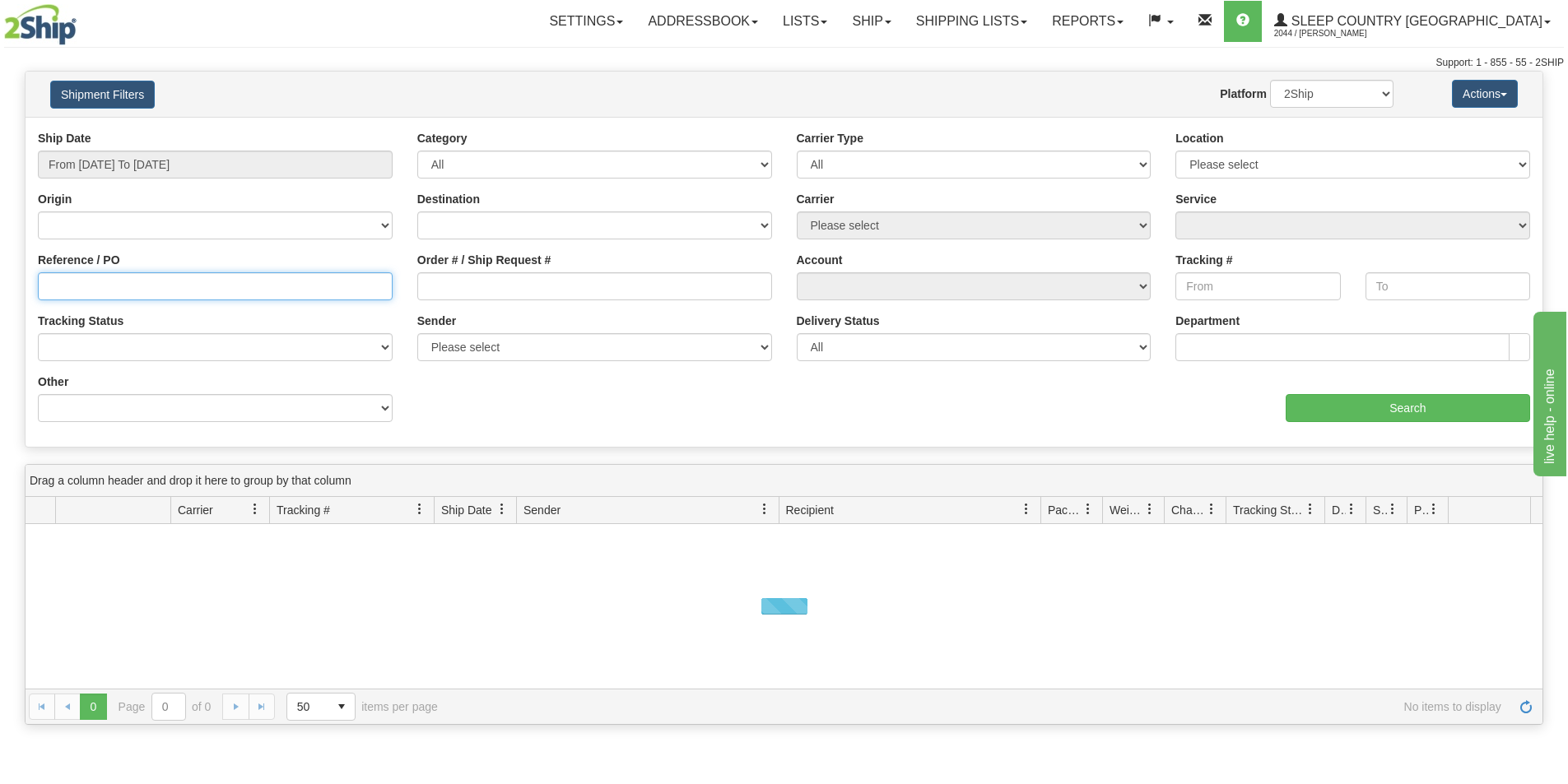
drag, startPoint x: 174, startPoint y: 285, endPoint x: 277, endPoint y: 324, distance: 110.1
click at [174, 285] on input "Reference / PO" at bounding box center [215, 286] width 354 height 28
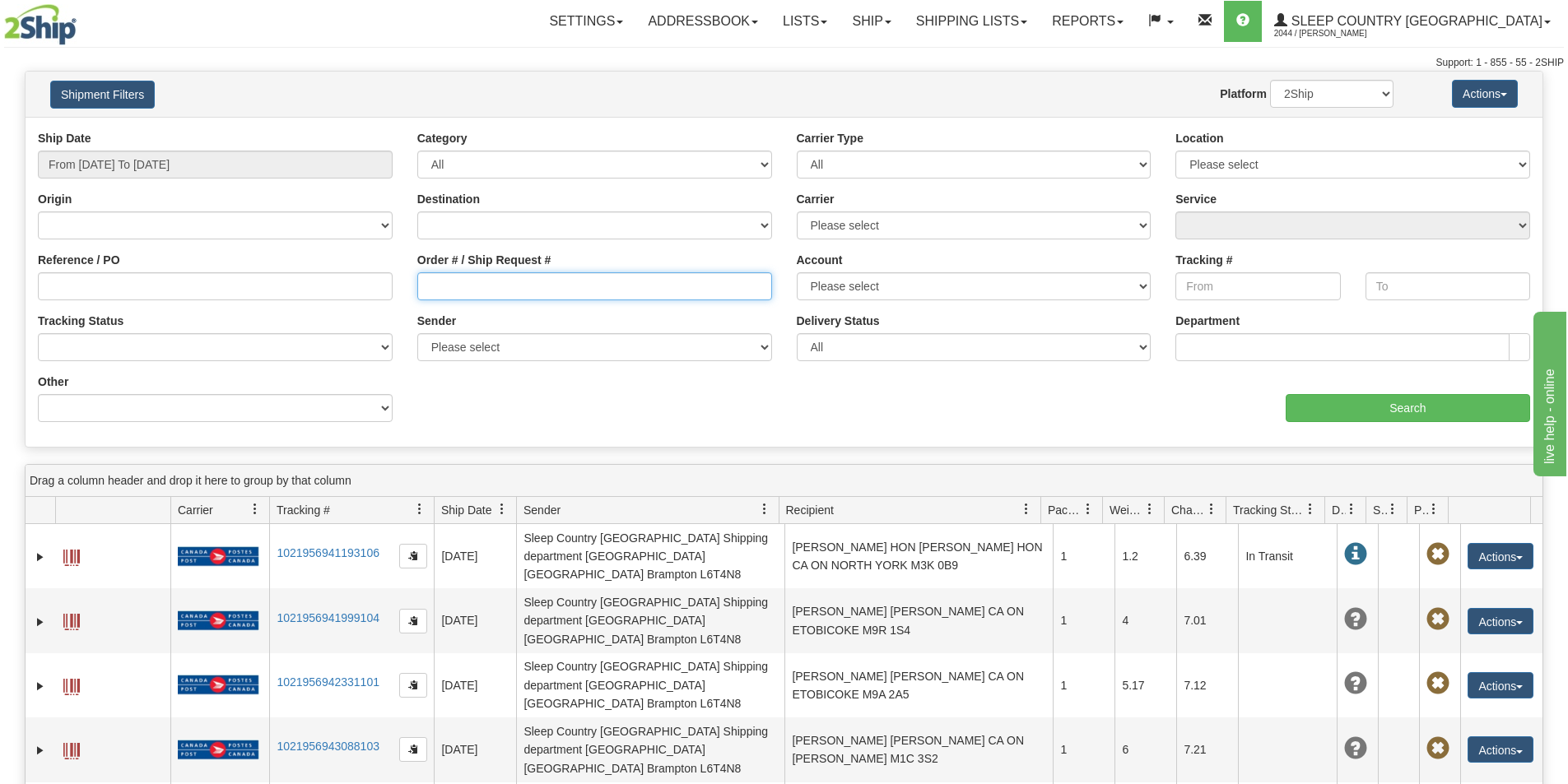
click at [524, 287] on input "Order # / Ship Request #" at bounding box center [594, 286] width 354 height 28
click at [431, 293] on input "Order # / Ship Request #" at bounding box center [594, 286] width 354 height 28
paste input "1053194"
type input "1053194"
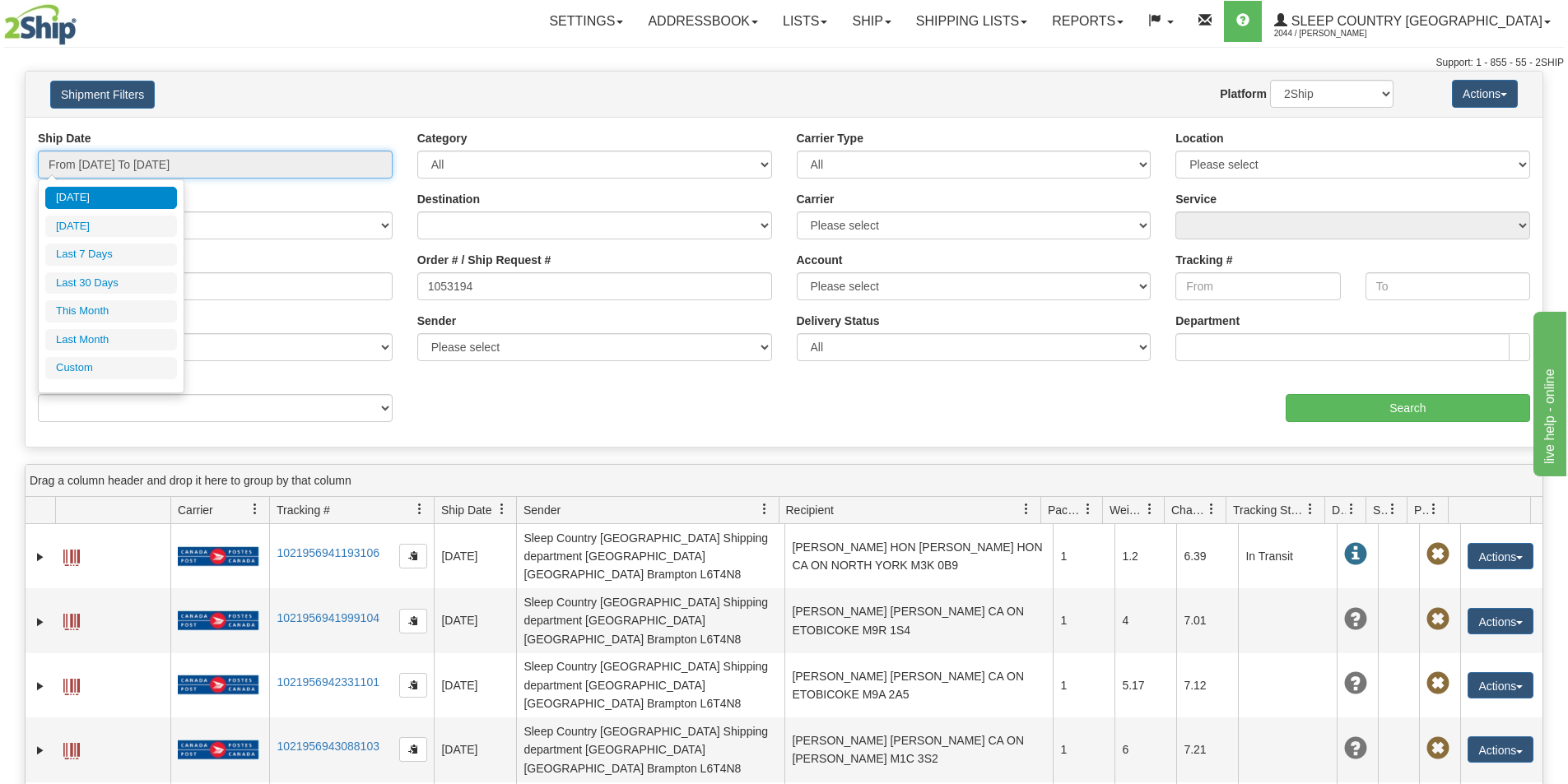
click at [256, 162] on input "From [DATE] To [DATE]" at bounding box center [215, 164] width 354 height 28
click at [92, 289] on li "Last 30 Days" at bounding box center [111, 283] width 132 height 22
type input "From [DATE] To [DATE]"
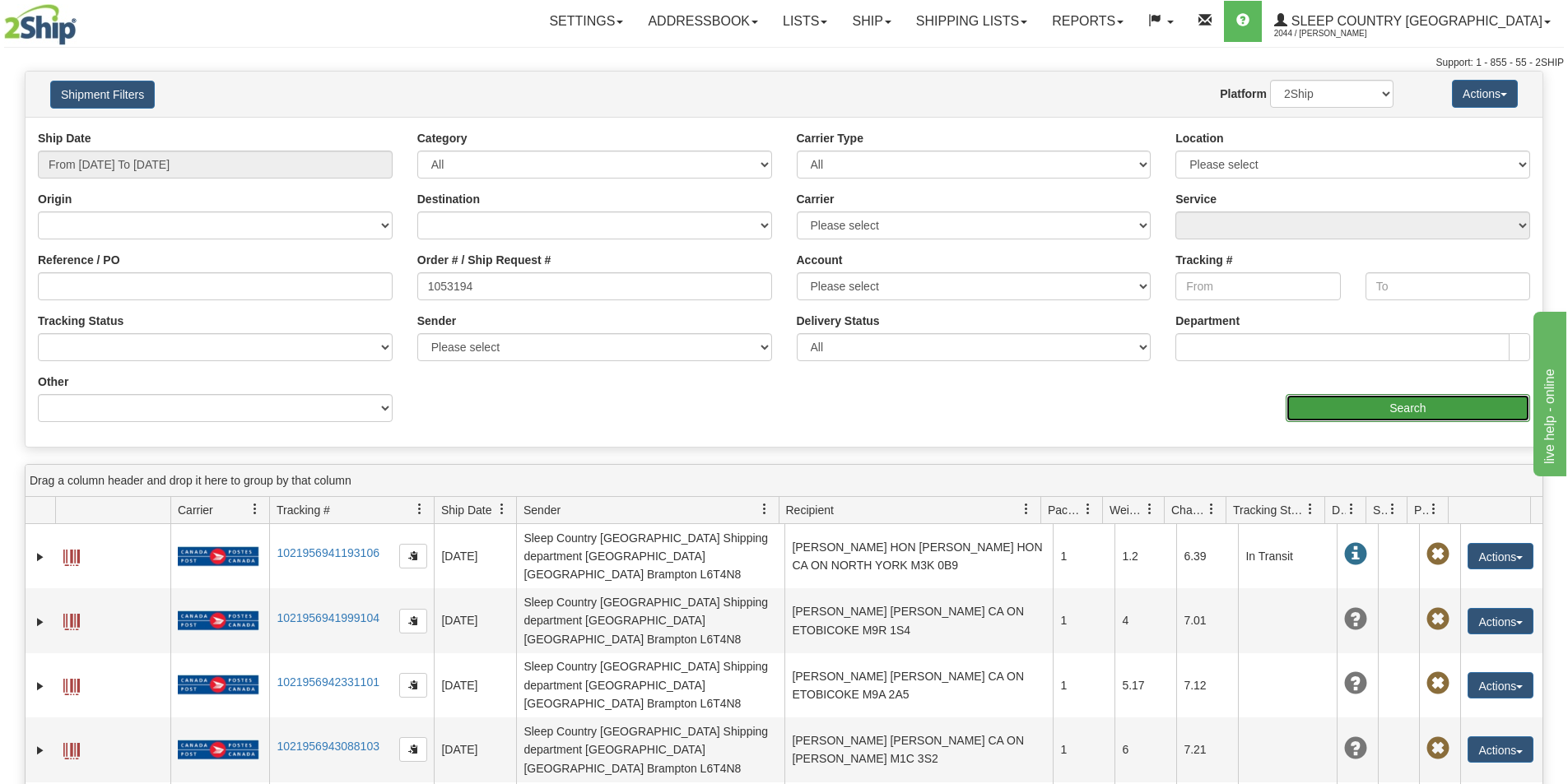
click at [1449, 402] on input "Search" at bounding box center [1407, 408] width 244 height 28
